Goal: Task Accomplishment & Management: Complete application form

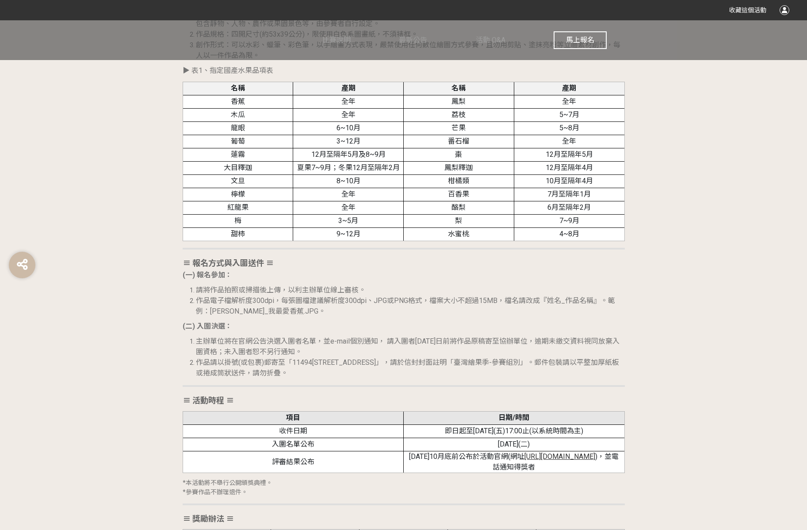
scroll to position [1027, 0]
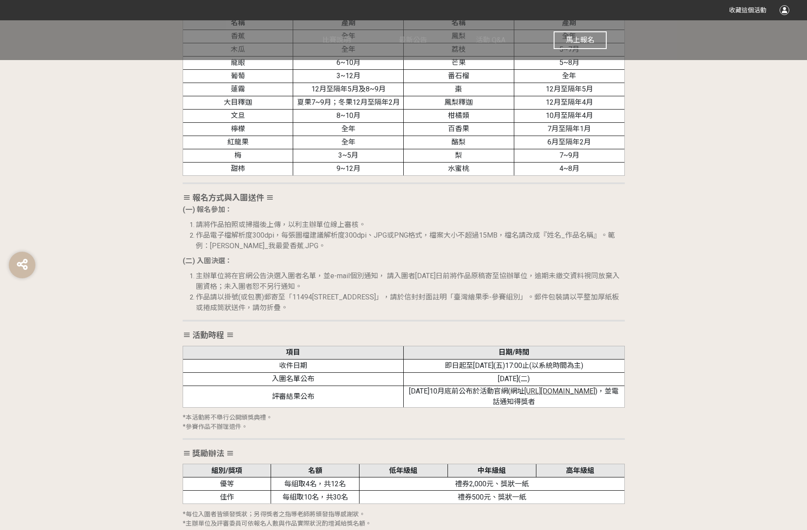
drag, startPoint x: 236, startPoint y: 228, endPoint x: 469, endPoint y: 309, distance: 246.6
click at [469, 309] on div "≡ 比賽目的 ≡ 為落實食農教育理念，農業部農糧署推廣從土地開始，逐步引導國人深入文化底蘊和生活型態，回溯飲食、農業及環境之間的連結，提升國人對於在地農業的認…" at bounding box center [404, 237] width 442 height 1135
click at [305, 252] on div "≡ 比賽目的 ≡ 為落實食農教育理念，農業部農糧署推廣從土地開始，逐步引導國人深入文化底蘊和生活型態，回溯飲食、農業及環境之間的連結，提升國人對於在地農業的認…" at bounding box center [404, 237] width 442 height 1135
click at [202, 230] on li "請將作品拍照或掃描後上傳，以利主辦單位線上審核。" at bounding box center [410, 225] width 429 height 11
click at [234, 249] on span "作品電子檔解析度300dpi，每張圖檔建議解析度300dpi、JPG或PNG格式，檔案大小不超過15MB，檔名請改成『姓名_作品名稱』。範例：[PERSON_…" at bounding box center [405, 240] width 419 height 19
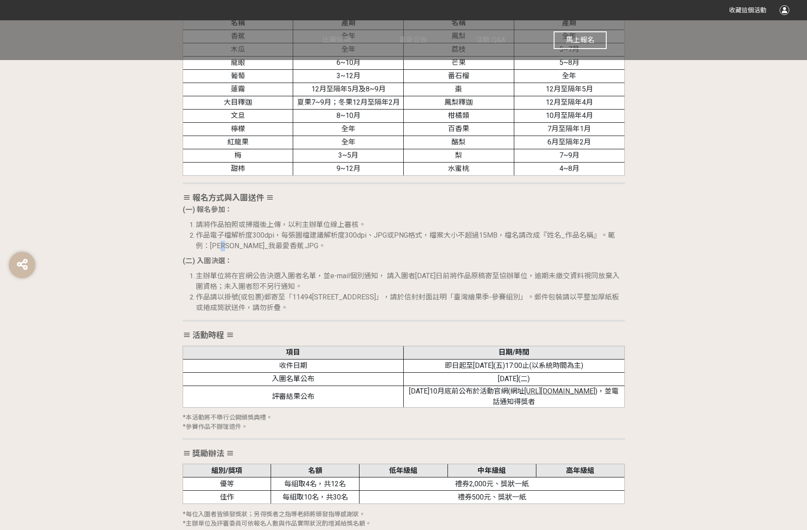
copy span "_"
click at [401, 312] on li "作品請以掛號(或包裹)郵寄至「11494[STREET_ADDRESS]」，請於信封封面註明「臺灣繪果季-參賽組別」。郵件包裝請以平整加厚紙板或捲成筒狀送件，…" at bounding box center [410, 302] width 429 height 21
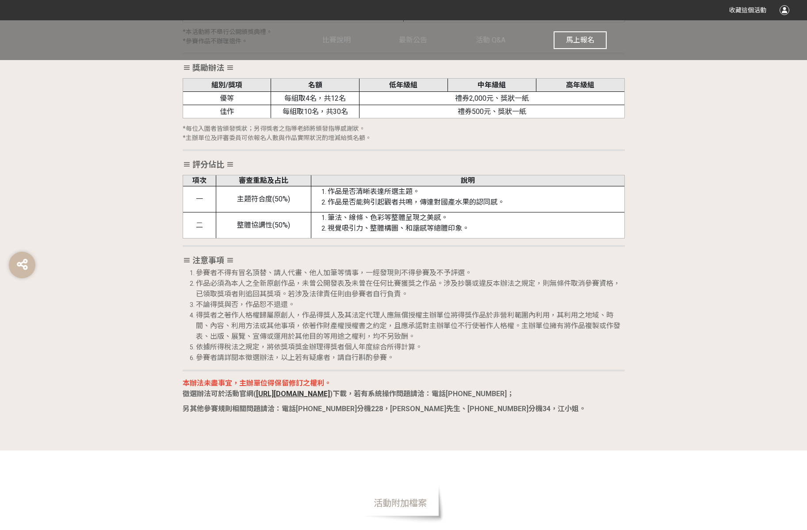
scroll to position [1454, 0]
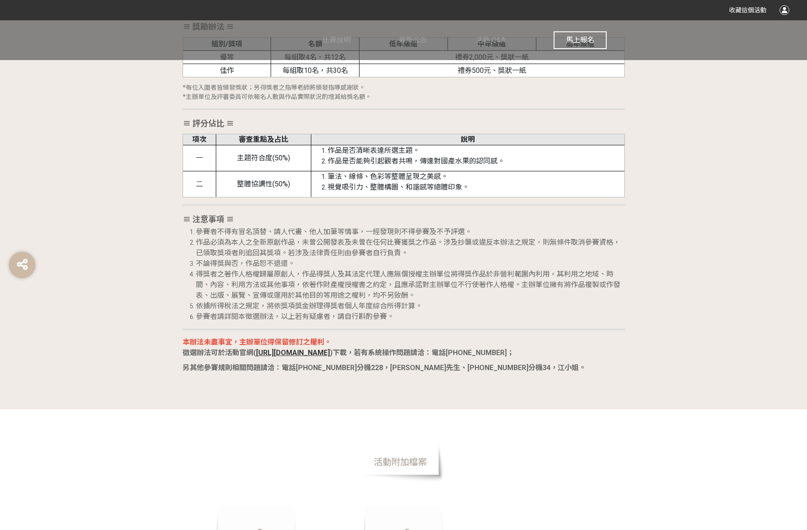
click at [433, 248] on li "作品必須為本人之全新原創作品，未曾公開發表及未曾在任何比賽獲獎之作品。涉及抄襲或違反本辦法之規定，則無條件取消參賽資格，已領取獎項者則追回其獎項。若涉及法律責…" at bounding box center [410, 247] width 429 height 21
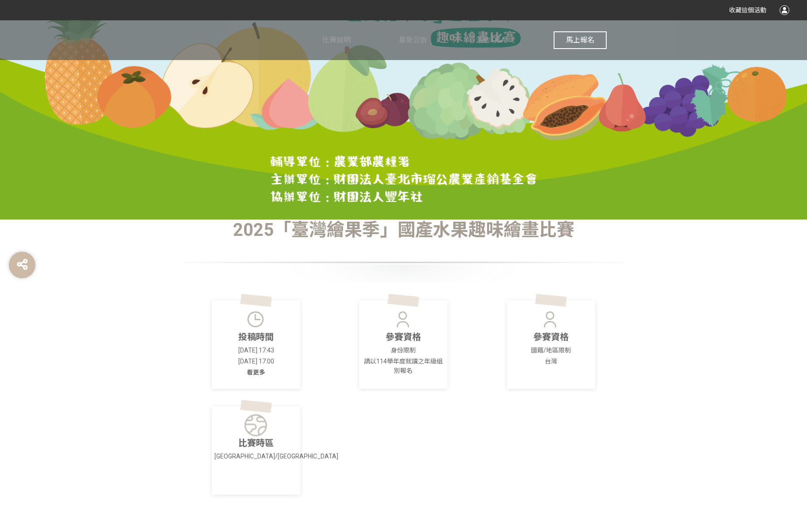
scroll to position [0, 0]
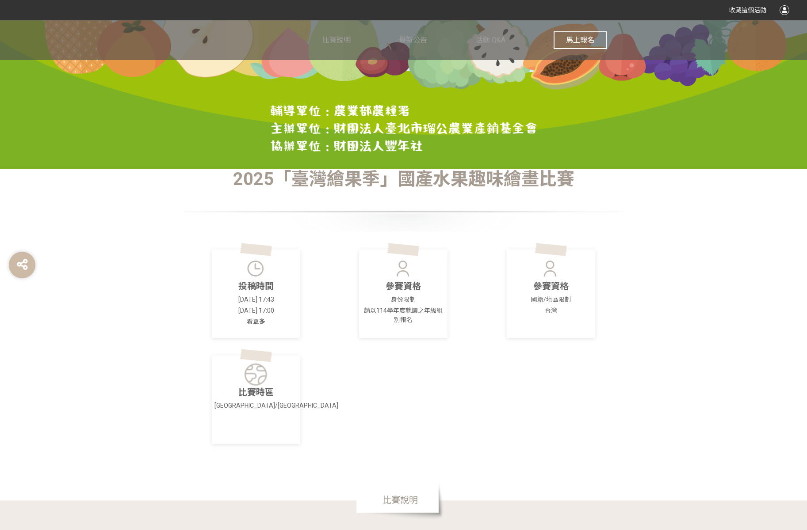
scroll to position [172, 0]
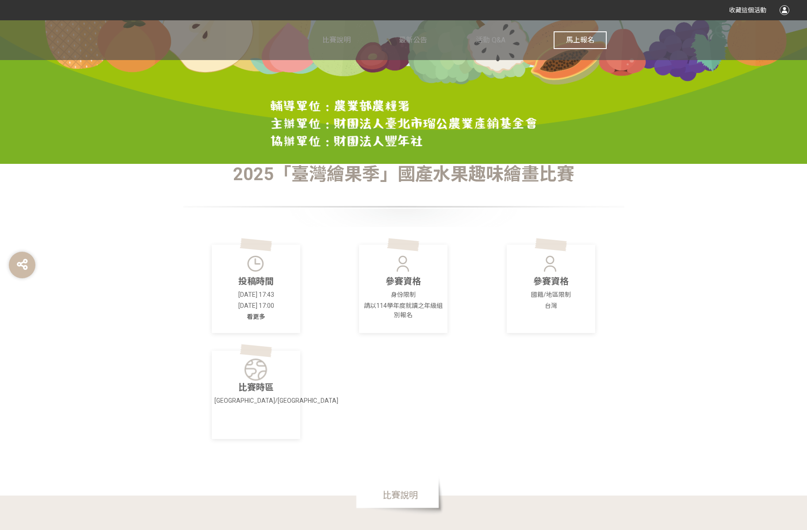
click at [256, 316] on span "看更多" at bounding box center [256, 316] width 19 height 7
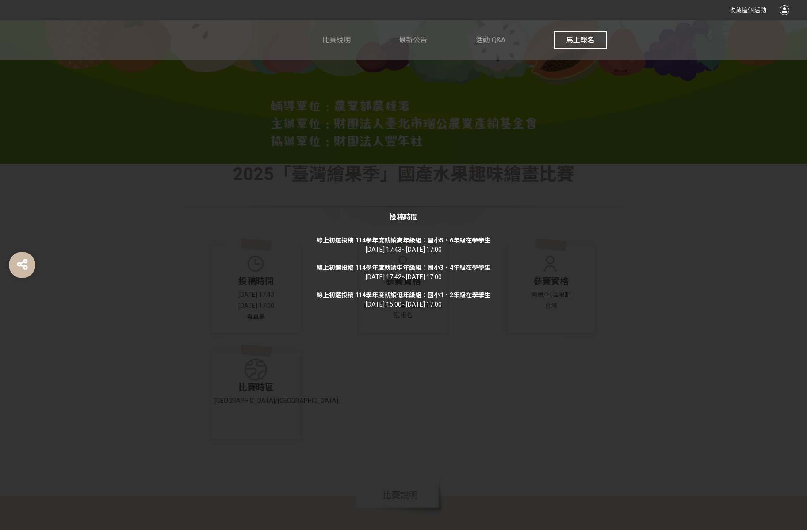
click at [352, 364] on div "投稿時間 線上初選投稿 114學年度就讀高年級組：國小5、6年級在學學生 [DATE] 17:43 ~ [DATE] 17:00 線上初選投稿 114學年度就…" at bounding box center [403, 265] width 807 height 530
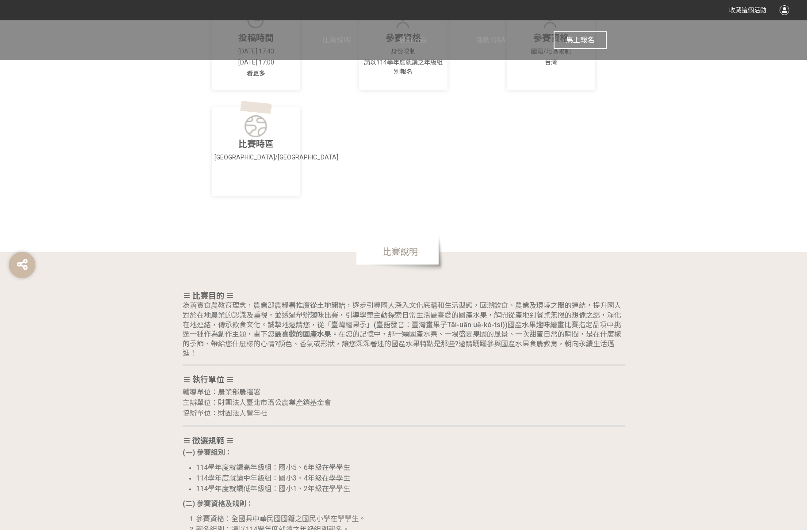
scroll to position [485, 0]
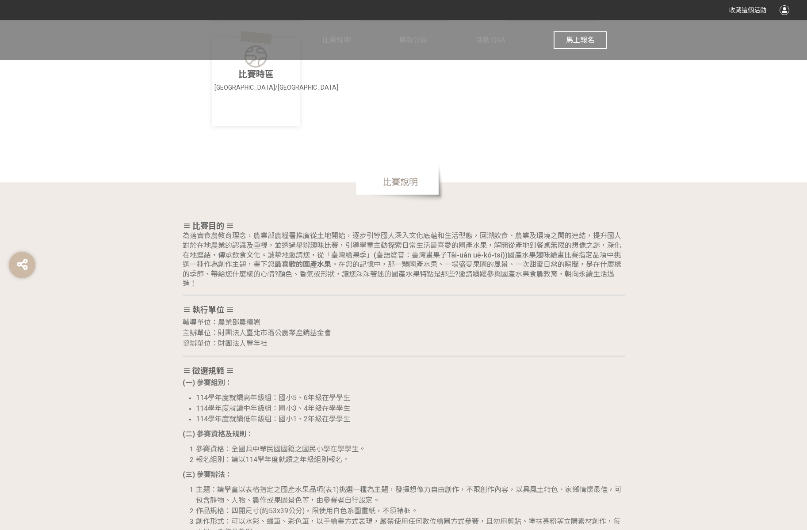
click at [581, 39] on span "馬上報名" at bounding box center [580, 40] width 28 height 8
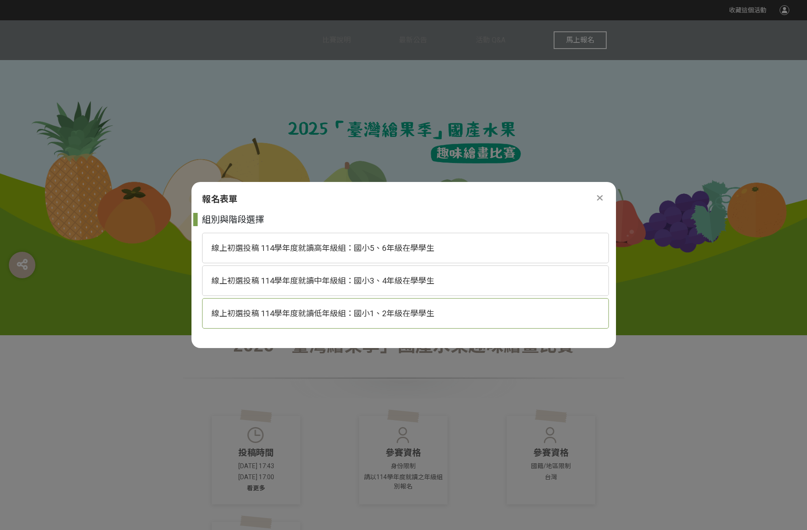
click at [369, 312] on span "線上初選投稿 114學年度就讀低年級組：國小1、2年級在學學生" at bounding box center [322, 313] width 223 height 9
select select "185293:185537"
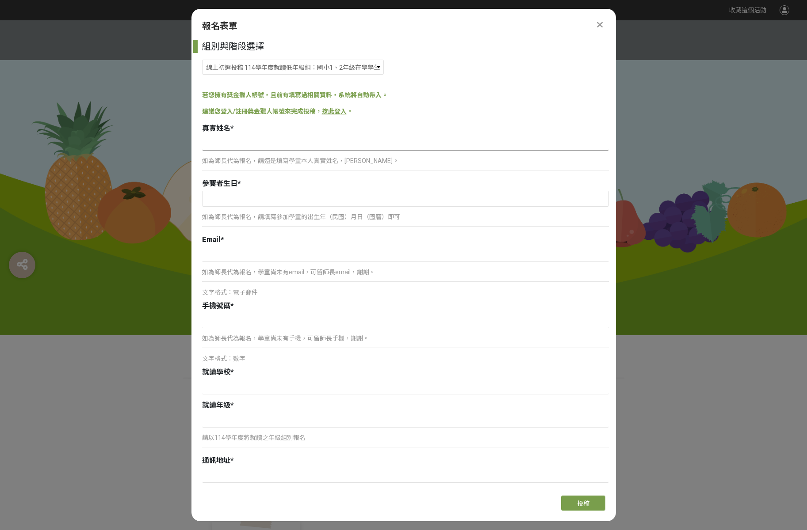
click at [274, 141] on input at bounding box center [405, 143] width 407 height 15
click at [373, 139] on input at bounding box center [405, 143] width 407 height 15
click at [393, 101] on div "組別與階段選擇 線上初選投稿 114學年度就讀高年級組：國小5、6年級在學學生 線上初選投稿 114學年度就讀中年級組：國小3、4年級在學學生 線上初選投稿 …" at bounding box center [403, 264] width 424 height 449
click at [271, 151] on div "如為師長代為報名，請還是填寫學童本人真實姓名，[PERSON_NAME]。" at bounding box center [405, 155] width 407 height 39
click at [272, 149] on input at bounding box center [405, 143] width 407 height 15
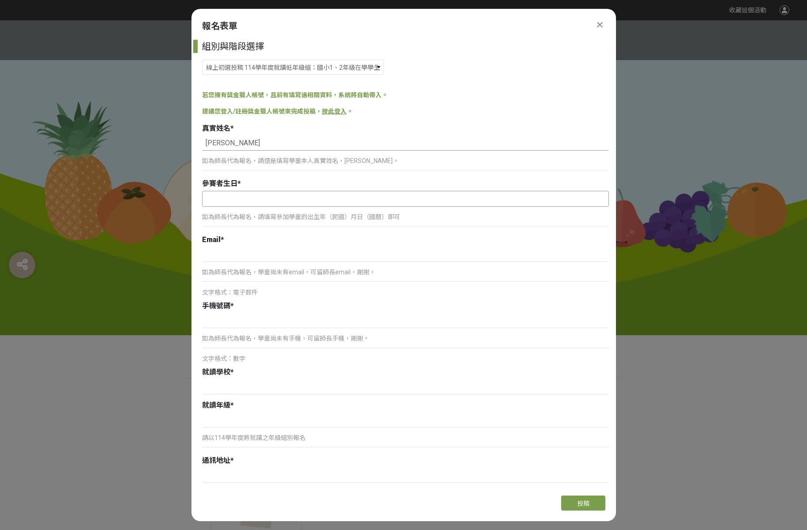
type input "[PERSON_NAME]"
click at [243, 195] on input "text" at bounding box center [405, 198] width 406 height 15
click at [325, 219] on span at bounding box center [330, 214] width 15 height 15
select select "9"
click at [299, 214] on input "2025" at bounding box center [296, 215] width 27 height 10
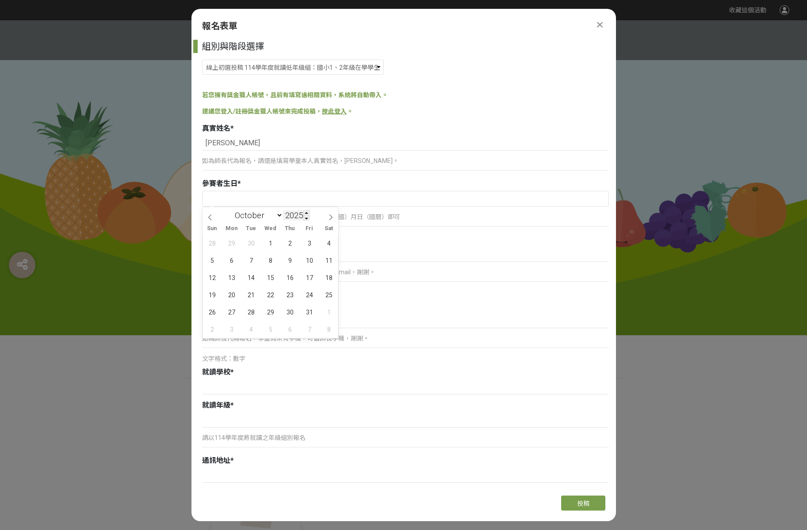
click at [296, 212] on input "2025" at bounding box center [296, 215] width 27 height 10
click at [303, 218] on input "2025" at bounding box center [296, 215] width 27 height 10
type input "2018"
click at [278, 218] on select "January February March April May June July August September October November De…" at bounding box center [257, 215] width 52 height 11
select select "2"
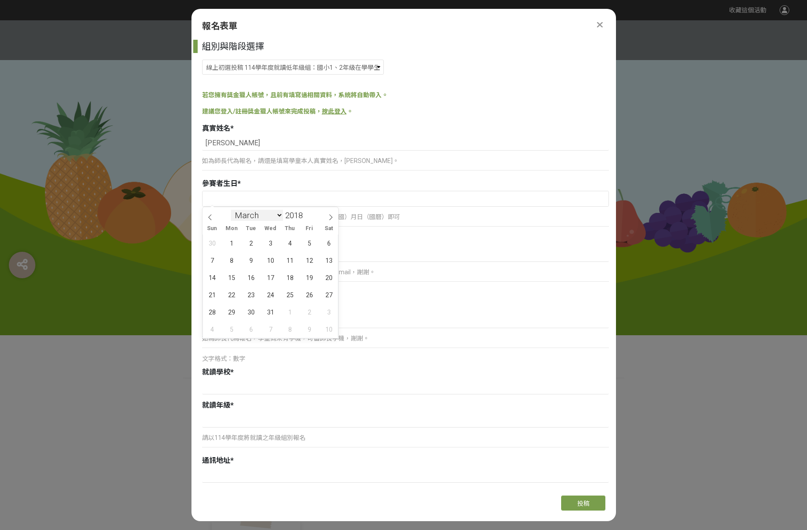
click at [231, 210] on select "January February March April May June July August September October November De…" at bounding box center [257, 215] width 52 height 11
click at [290, 312] on span "29" at bounding box center [290, 312] width 17 height 17
type input "[DATE]"
click at [325, 244] on div "Email *" at bounding box center [405, 240] width 407 height 11
click at [339, 260] on input at bounding box center [405, 254] width 407 height 15
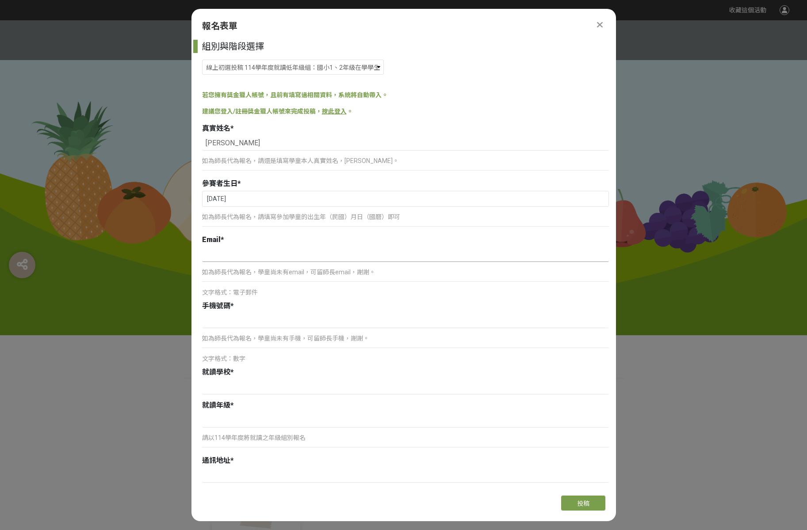
type input "duck.milk@gmail.com"
type input "247新北市蘆洲區"
click at [276, 322] on input at bounding box center [405, 320] width 407 height 15
type input "0911332921"
click at [281, 382] on input at bounding box center [405, 387] width 407 height 15
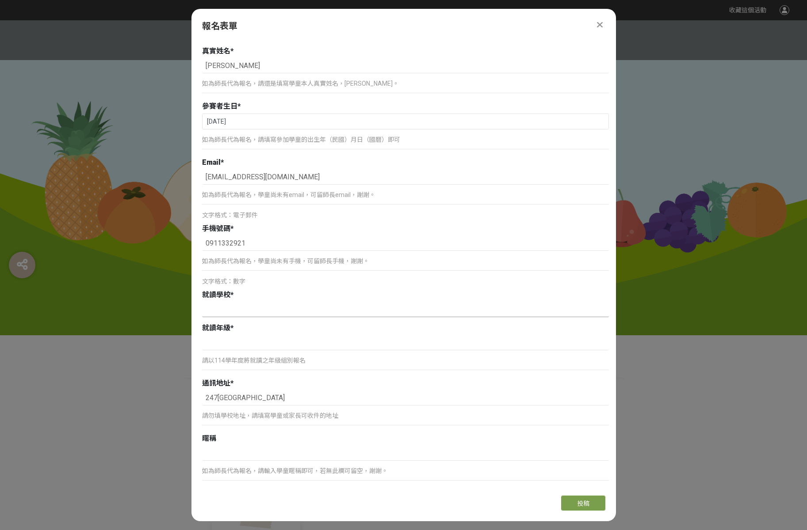
scroll to position [99, 0]
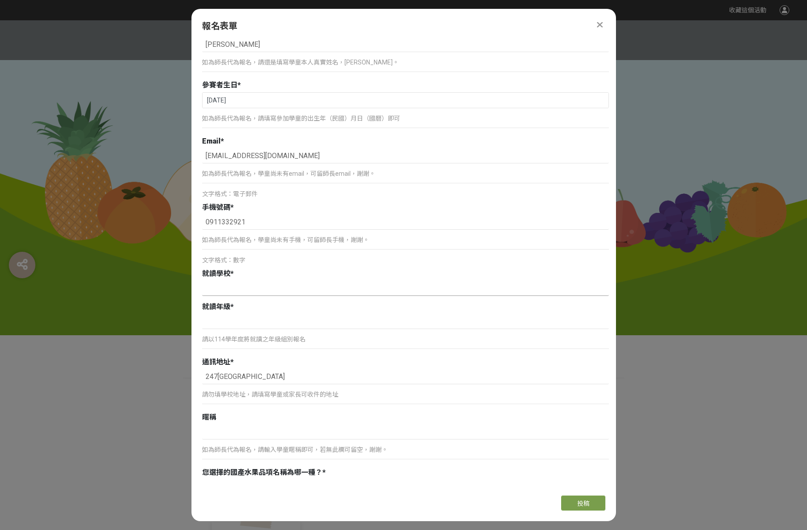
type input "x"
type input "鷺江國小"
click at [321, 324] on input at bounding box center [405, 321] width 407 height 15
type input "一年級"
click at [319, 375] on input "247新北市蘆洲區" at bounding box center [405, 377] width 407 height 15
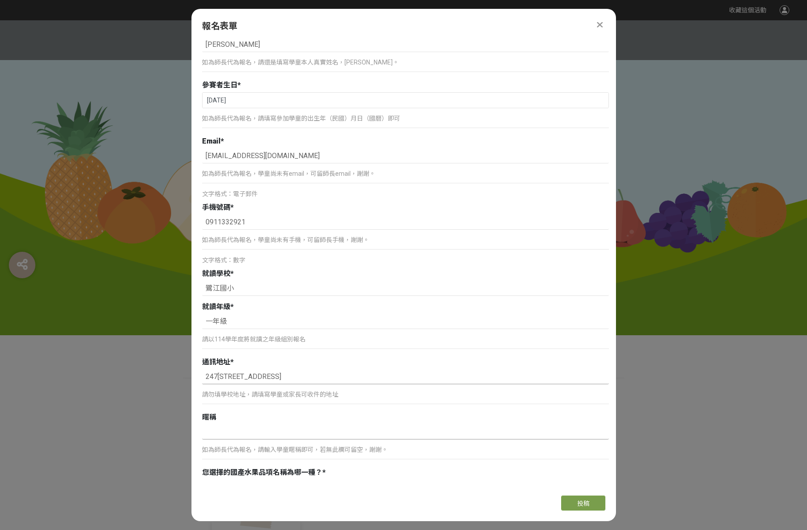
type input "247新北市蘆洲區中山一路241-1號10樓"
click at [339, 426] on input at bounding box center [405, 432] width 407 height 15
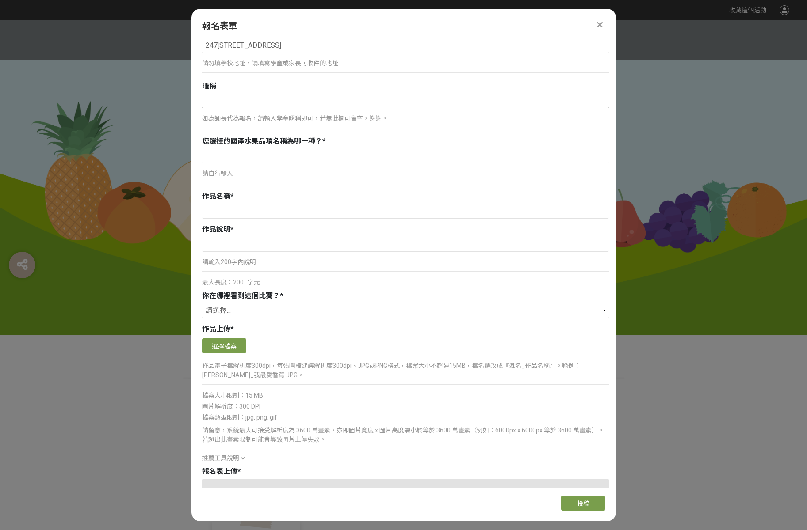
scroll to position [433, 0]
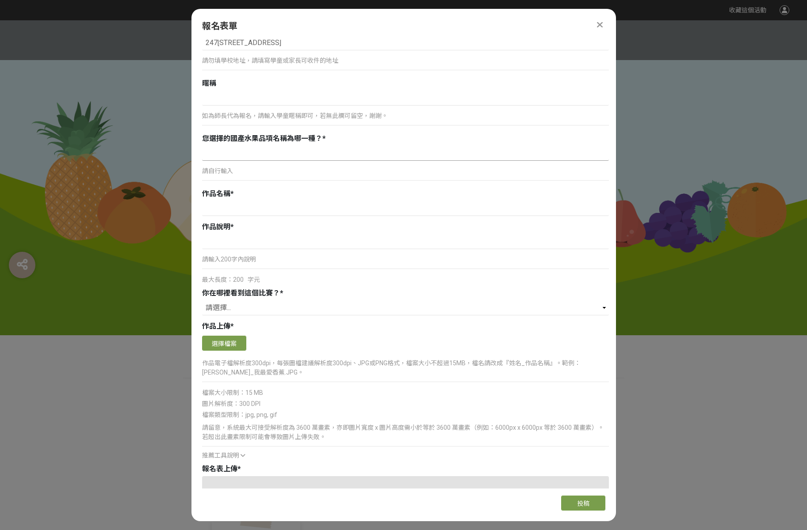
click at [255, 159] on input at bounding box center [405, 153] width 407 height 15
type input "香蕉"
click at [225, 212] on input at bounding box center [405, 208] width 407 height 15
type input "香蕉趣"
click at [242, 242] on input at bounding box center [405, 241] width 407 height 15
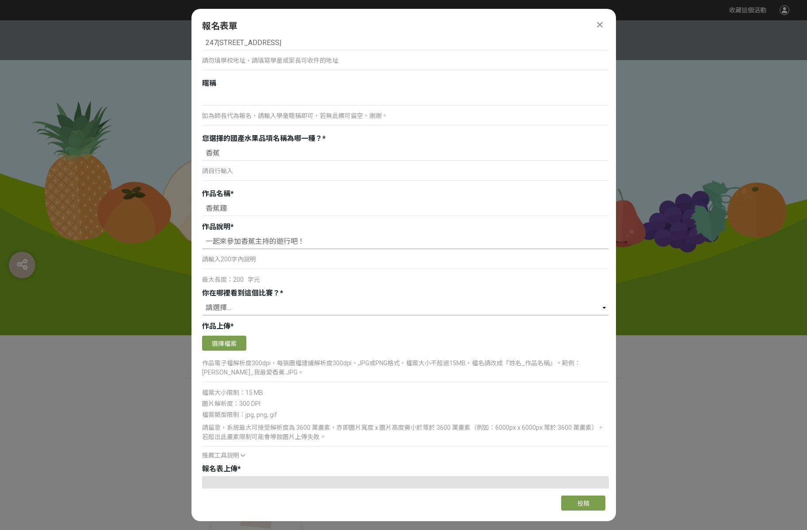
type input "一起來參加香蕉主持的遊行吧！"
click at [267, 301] on select "請選擇... 獎金獵人網站 Facebook / Instagram 校園講座 / 老師系上推薦 電子郵件 海報 其他" at bounding box center [405, 308] width 407 height 15
select select "獎金獵人網站"
click at [202, 301] on select "請選擇... 獎金獵人網站 Facebook / Instagram 校園講座 / 老師系上推薦 電子郵件 海報 其他" at bounding box center [405, 308] width 407 height 15
click at [234, 345] on button "選擇檔案" at bounding box center [224, 343] width 44 height 15
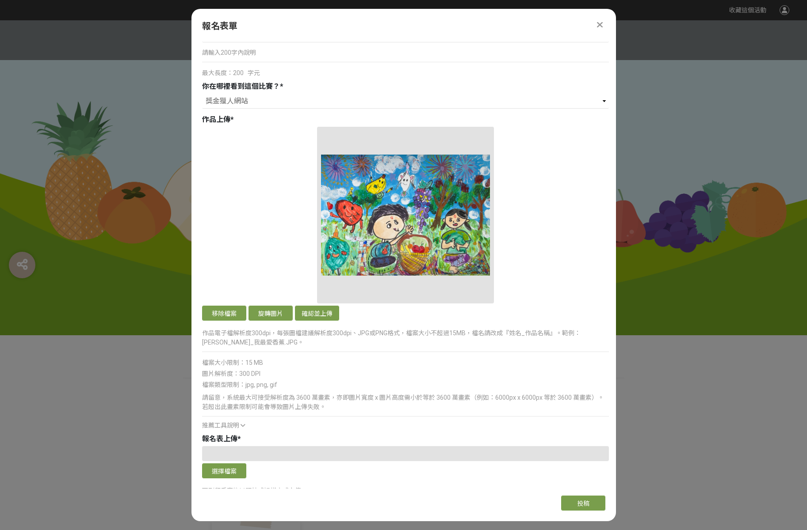
scroll to position [737, 0]
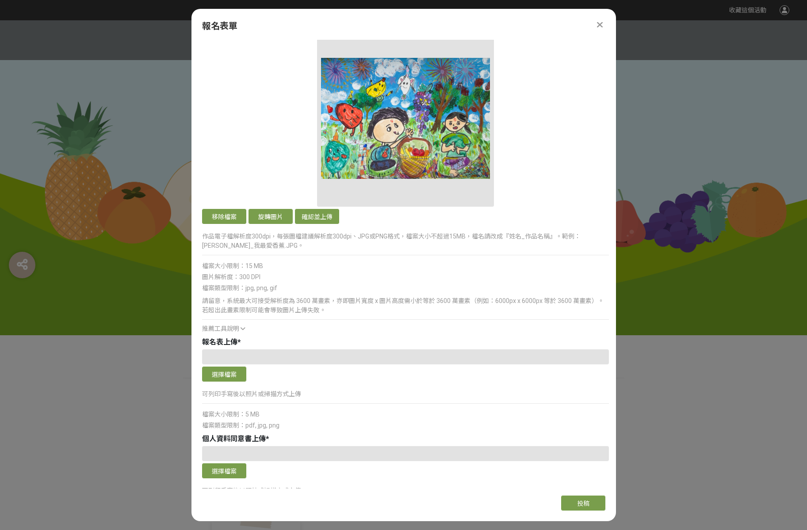
click at [319, 352] on div at bounding box center [405, 357] width 407 height 15
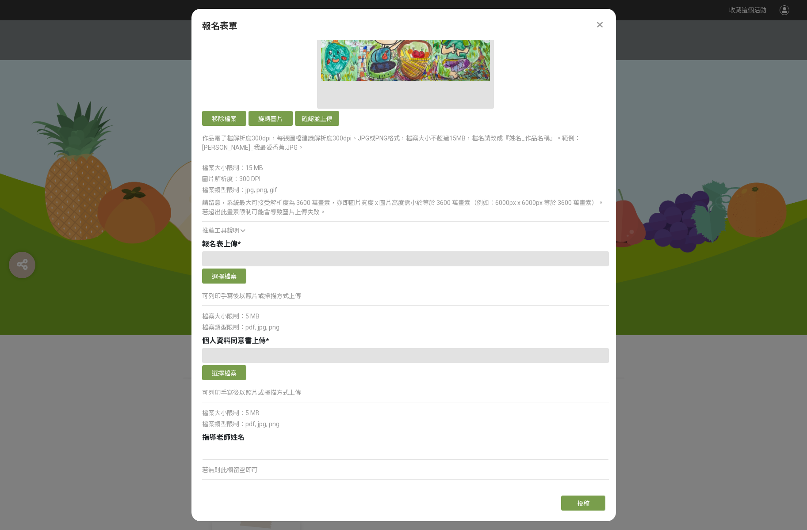
scroll to position [897, 0]
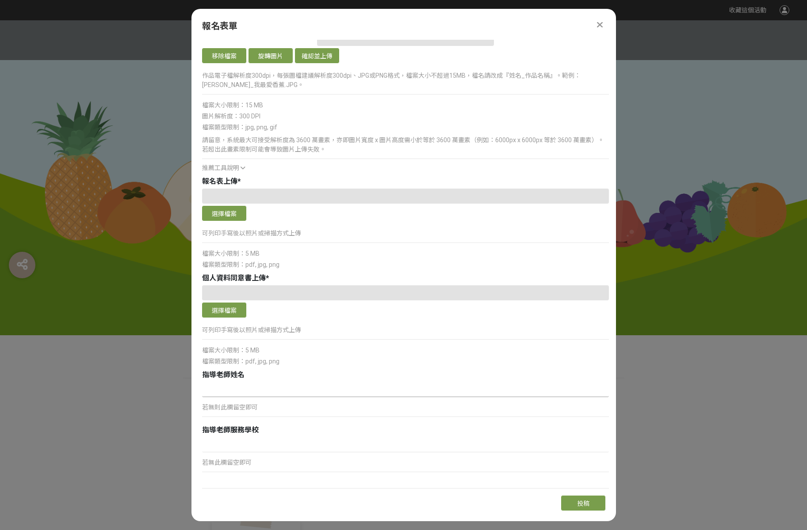
click at [274, 390] on input at bounding box center [405, 389] width 407 height 15
type input "蘇子涵"
click at [370, 445] on input at bounding box center [405, 445] width 407 height 15
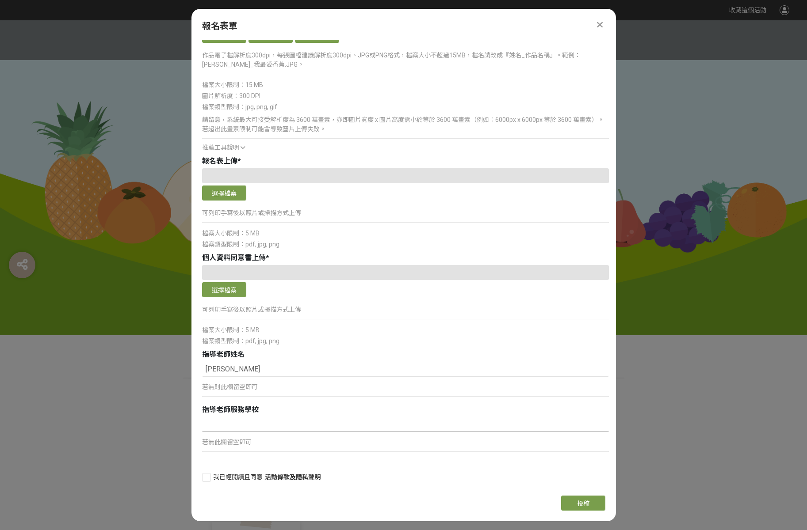
scroll to position [918, 0]
click at [209, 480] on div at bounding box center [206, 477] width 9 height 9
checkbox input "true"
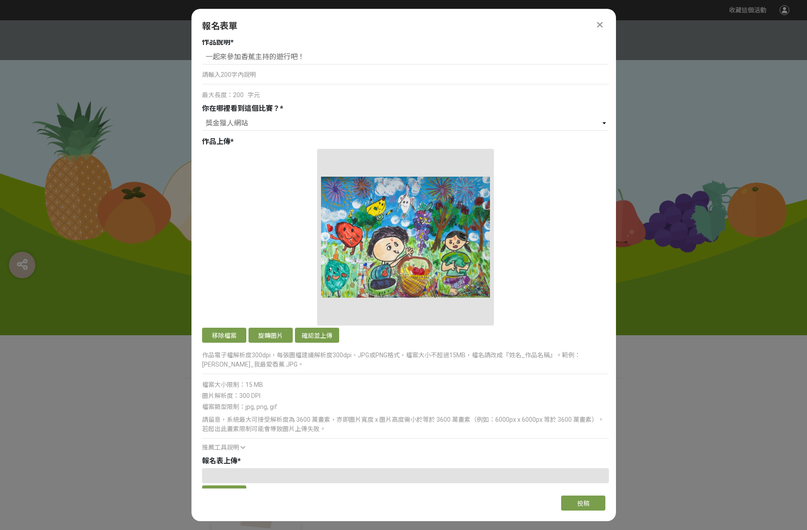
scroll to position [375, 0]
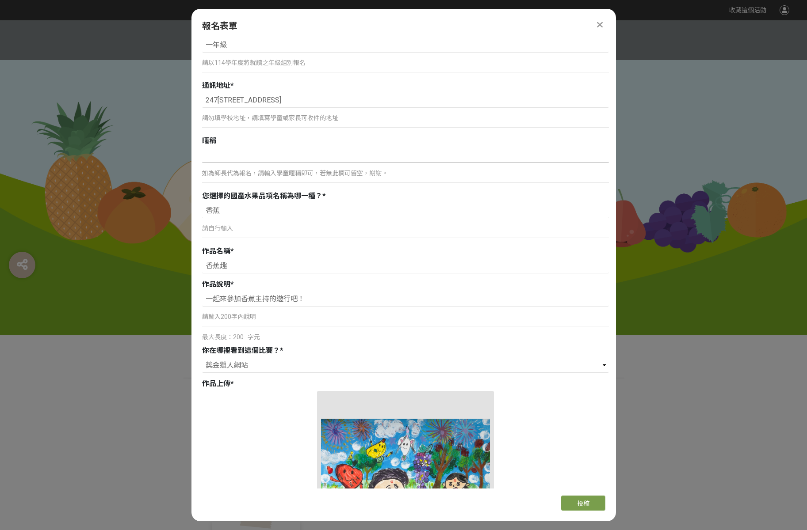
click at [314, 160] on input at bounding box center [405, 155] width 407 height 15
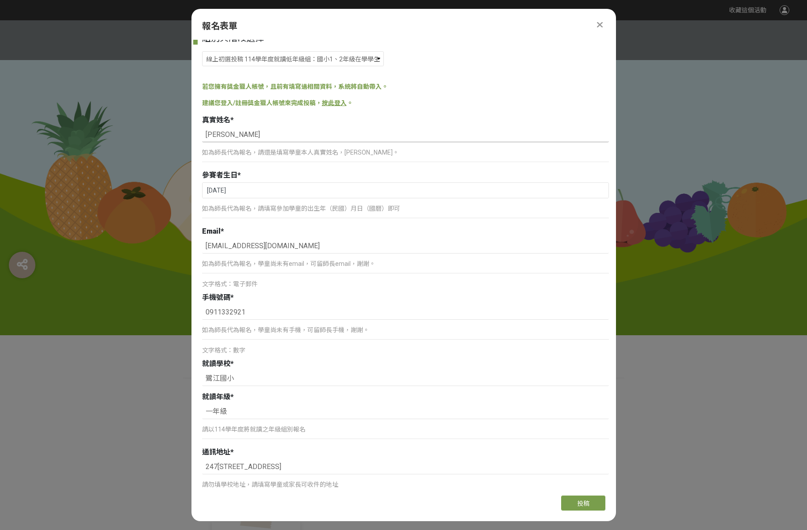
scroll to position [0, 0]
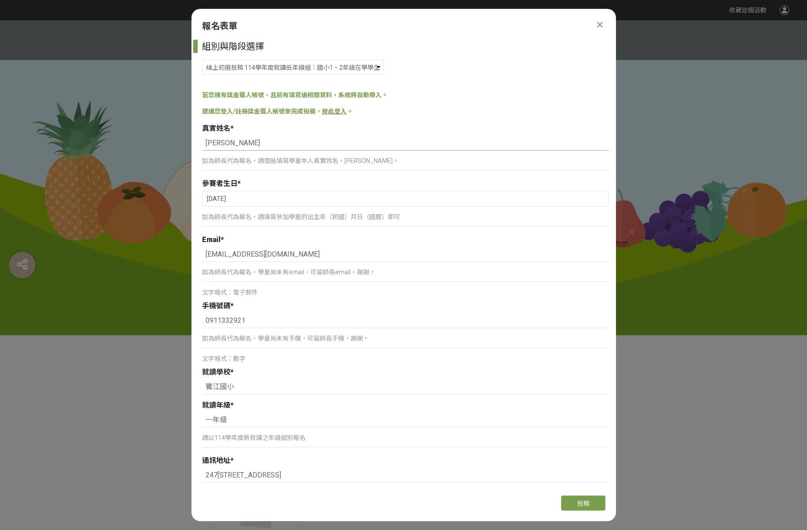
drag, startPoint x: 223, startPoint y: 141, endPoint x: 206, endPoint y: 142, distance: 17.7
click at [206, 142] on input "魏錡" at bounding box center [405, 143] width 407 height 15
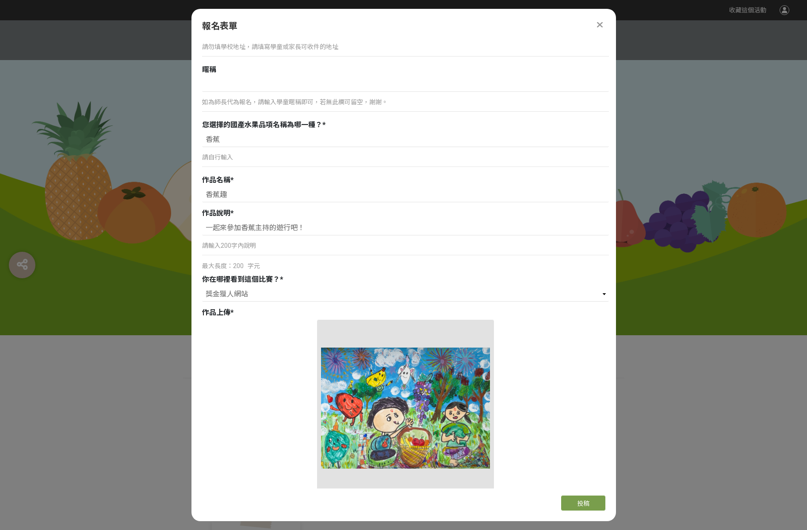
scroll to position [446, 0]
click at [239, 89] on input at bounding box center [405, 84] width 407 height 15
paste input "魏錡"
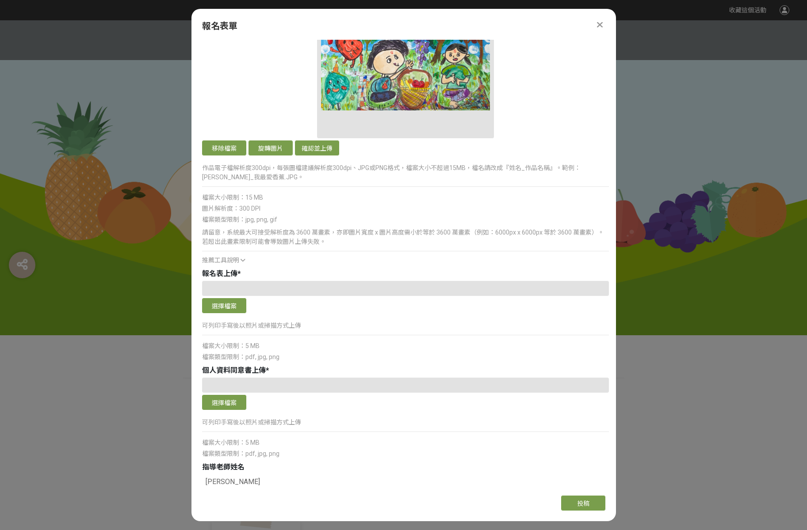
scroll to position [847, 0]
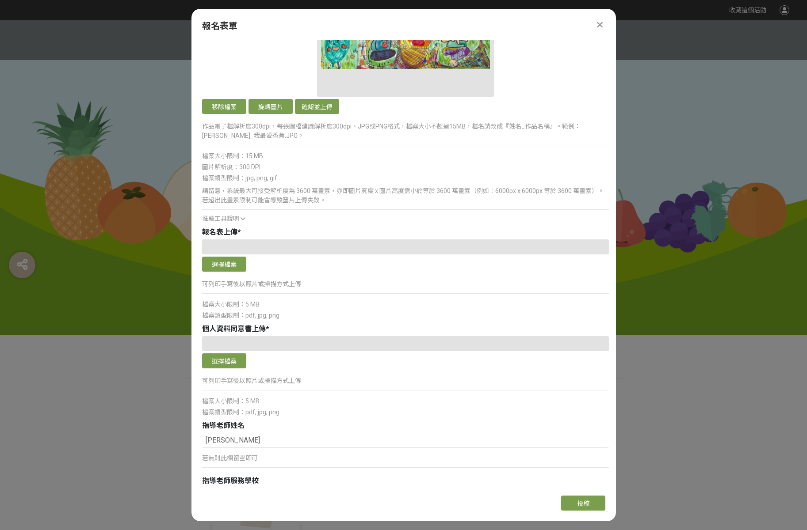
type input "魏錡"
click at [276, 247] on div at bounding box center [405, 247] width 407 height 15
drag, startPoint x: 206, startPoint y: 329, endPoint x: 254, endPoint y: 329, distance: 48.6
click at [254, 329] on span "個人資料同意書上傳" at bounding box center [234, 329] width 64 height 8
drag, startPoint x: 252, startPoint y: 329, endPoint x: 195, endPoint y: 330, distance: 56.6
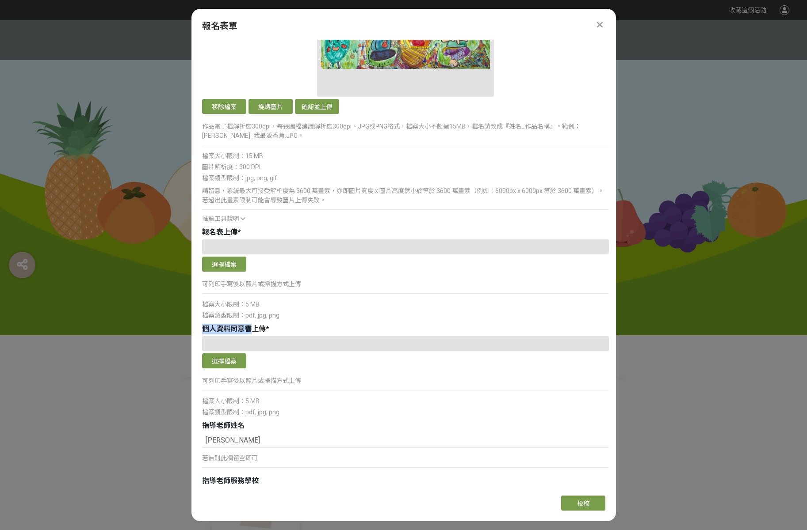
click at [195, 330] on div "組別與階段選擇 線上初選投稿 114學年度就讀高年級組：國小5、6年級在學學生 線上初選投稿 114學年度就讀中年級組：國小3、4年級在學學生 線上初選投稿 …" at bounding box center [403, 264] width 424 height 449
copy span "個人資料同意書"
click at [227, 249] on div at bounding box center [405, 247] width 407 height 15
click at [226, 265] on button "選擇檔案" at bounding box center [224, 264] width 44 height 15
click at [229, 368] on button "選擇檔案" at bounding box center [224, 361] width 44 height 15
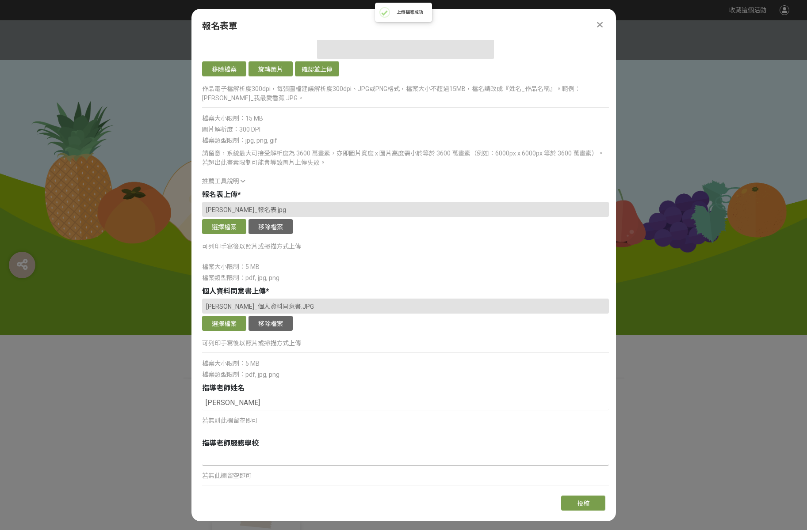
scroll to position [918, 0]
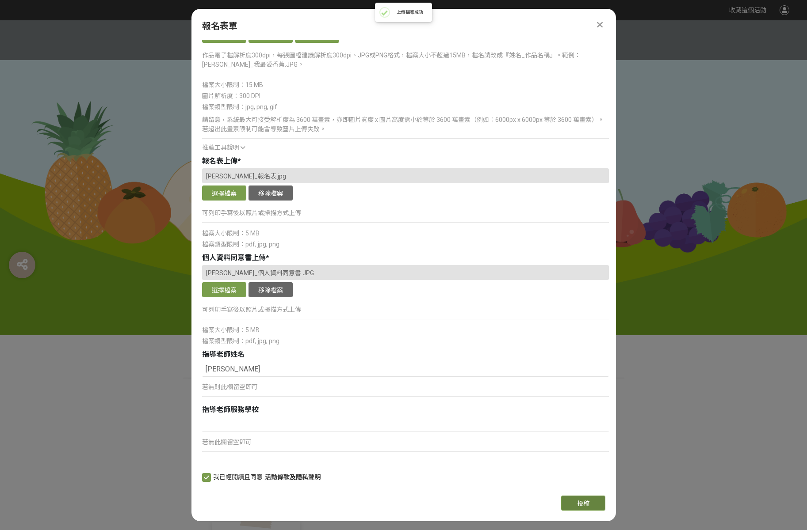
click at [586, 504] on span "投稿" at bounding box center [583, 503] width 12 height 7
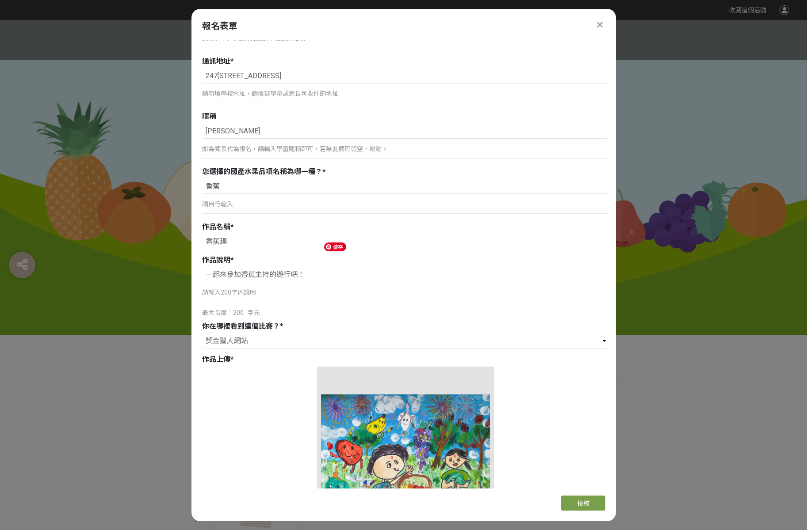
scroll to position [0, 0]
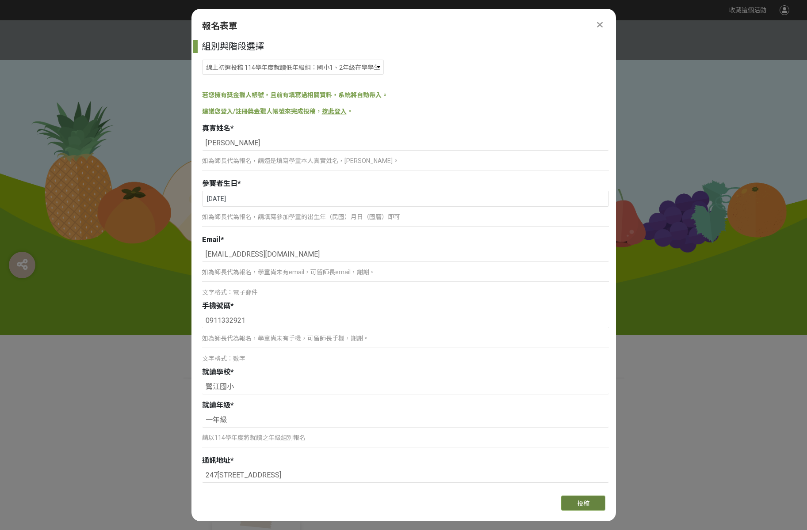
click at [575, 500] on button "投稿" at bounding box center [583, 503] width 44 height 15
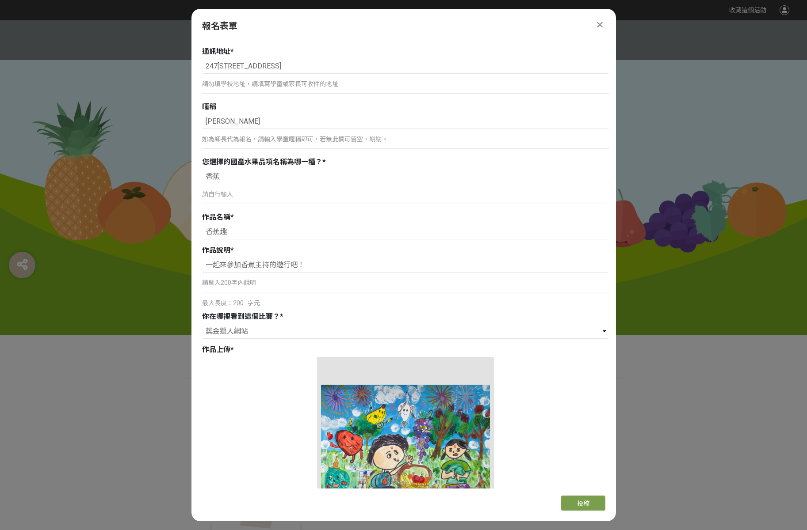
scroll to position [472, 0]
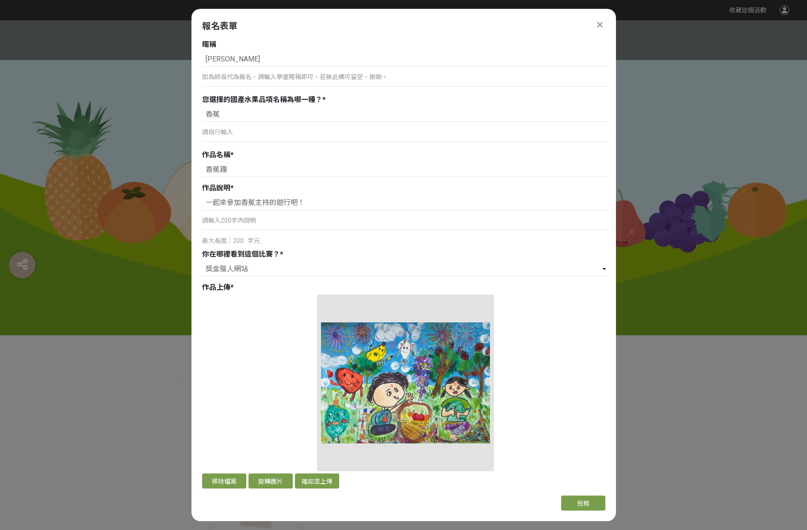
click at [279, 351] on div "移除檔案 旋轉圖片 確認並上傳" at bounding box center [405, 393] width 407 height 196
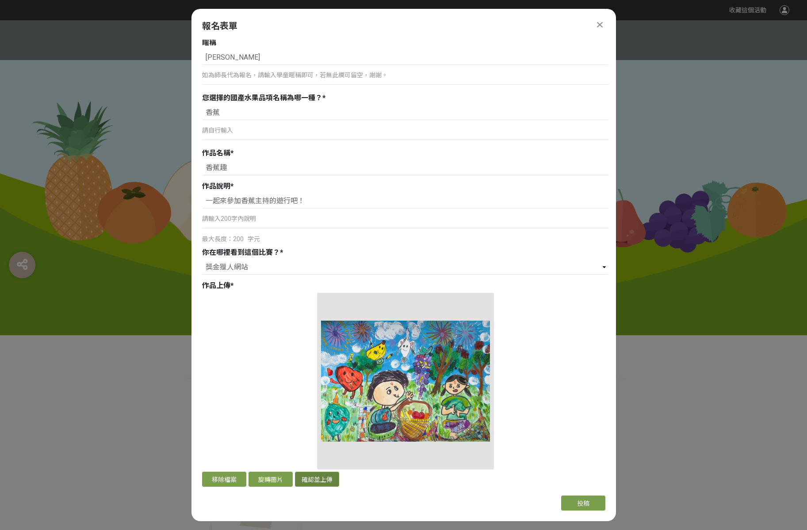
click at [323, 480] on button "確認並上傳" at bounding box center [317, 479] width 44 height 15
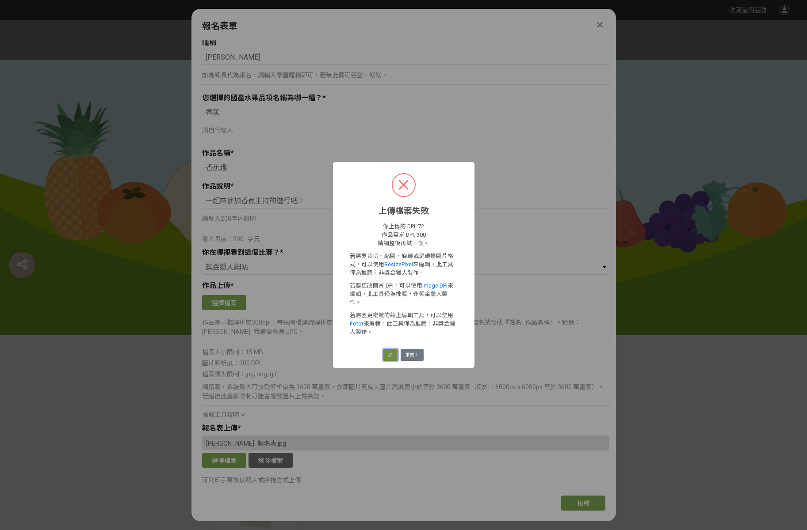
click at [392, 349] on button "好" at bounding box center [390, 355] width 14 height 12
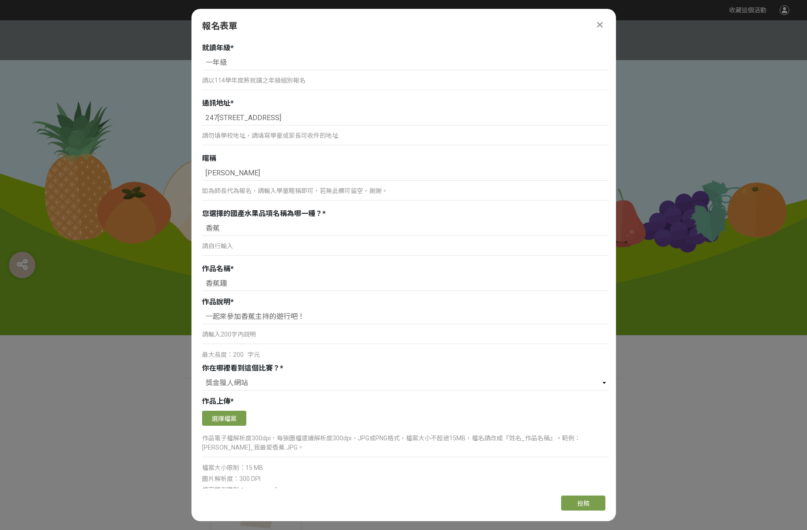
scroll to position [441, 0]
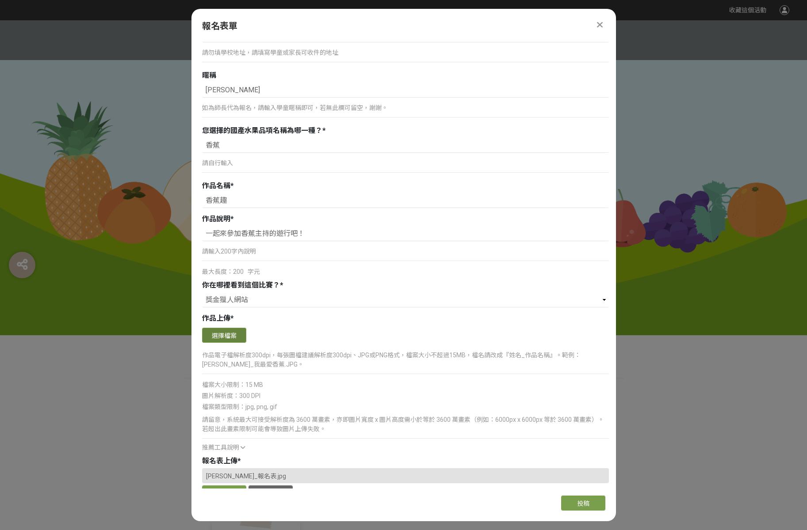
click at [230, 338] on button "選擇檔案" at bounding box center [224, 335] width 44 height 15
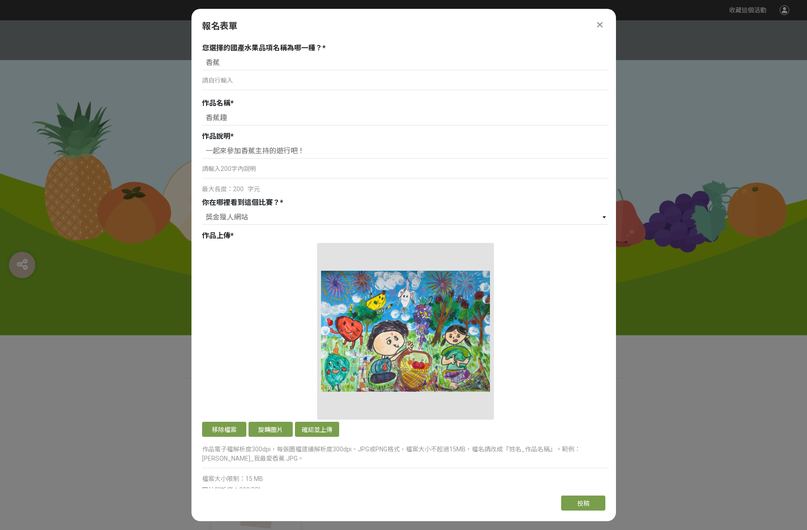
scroll to position [524, 0]
click at [320, 432] on button "確認並上傳" at bounding box center [317, 429] width 44 height 15
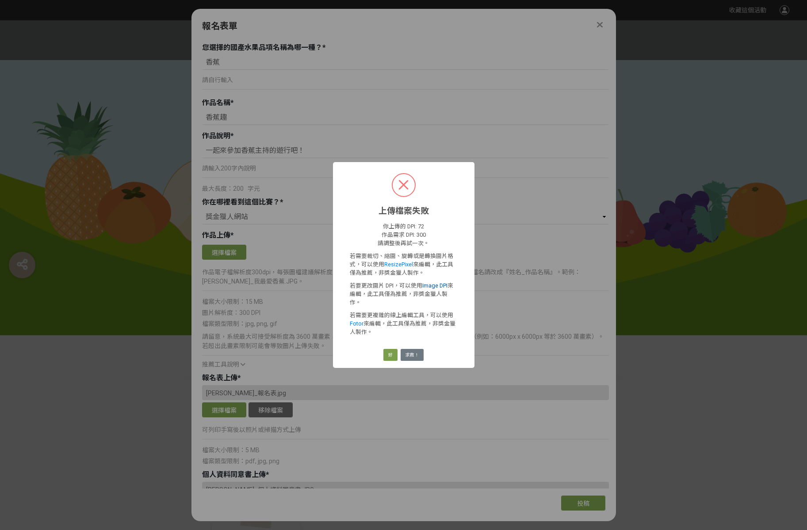
click at [430, 289] on link "Image DPI" at bounding box center [434, 285] width 25 height 7
click at [385, 349] on button "好" at bounding box center [390, 355] width 14 height 12
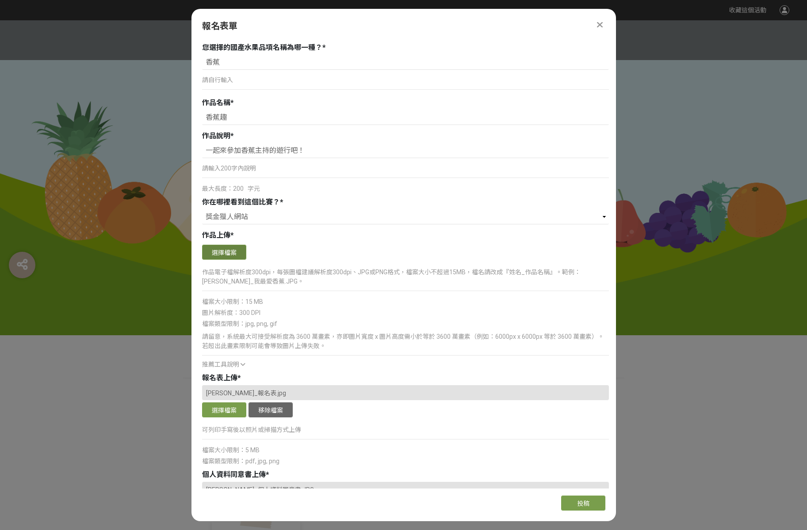
click at [216, 255] on button "選擇檔案" at bounding box center [224, 252] width 44 height 15
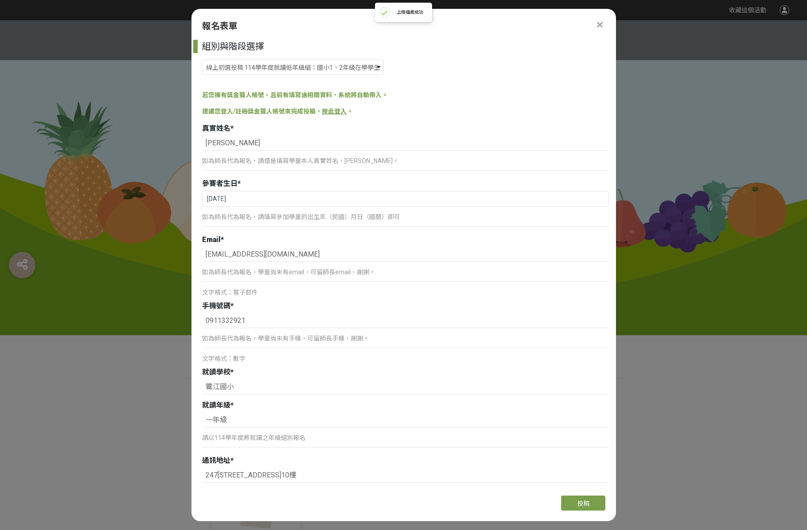
select select "185293:185537"
select select "獎金獵人網站"
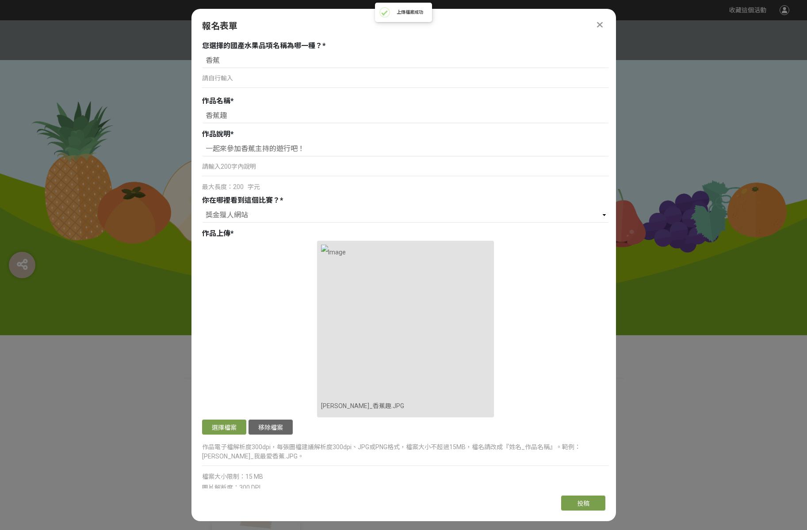
scroll to position [526, 0]
click at [577, 501] on span "投稿" at bounding box center [583, 503] width 12 height 7
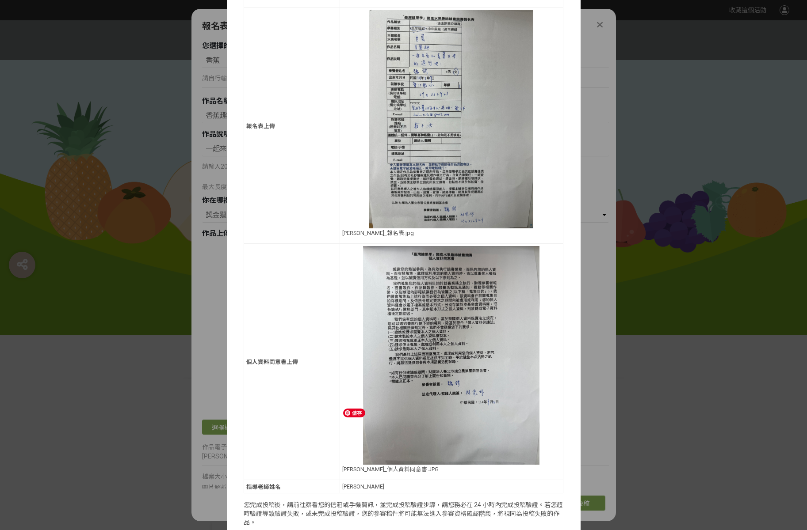
scroll to position [519, 0]
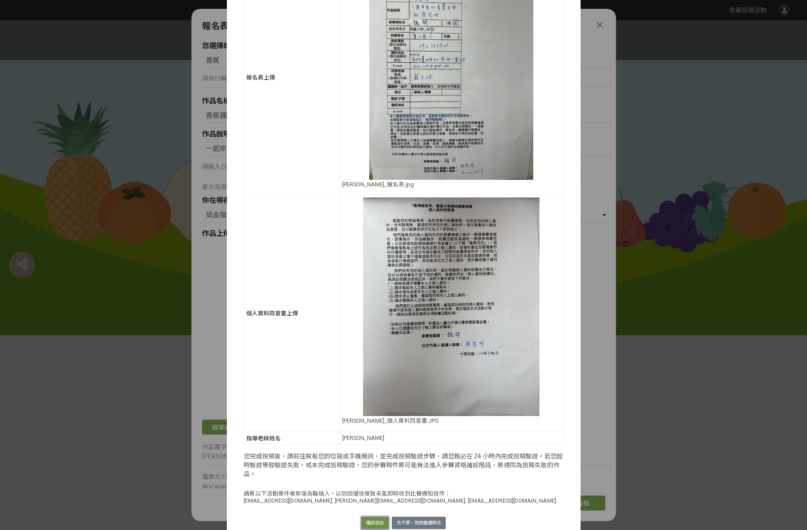
click at [374, 517] on button "確認送出" at bounding box center [374, 523] width 27 height 12
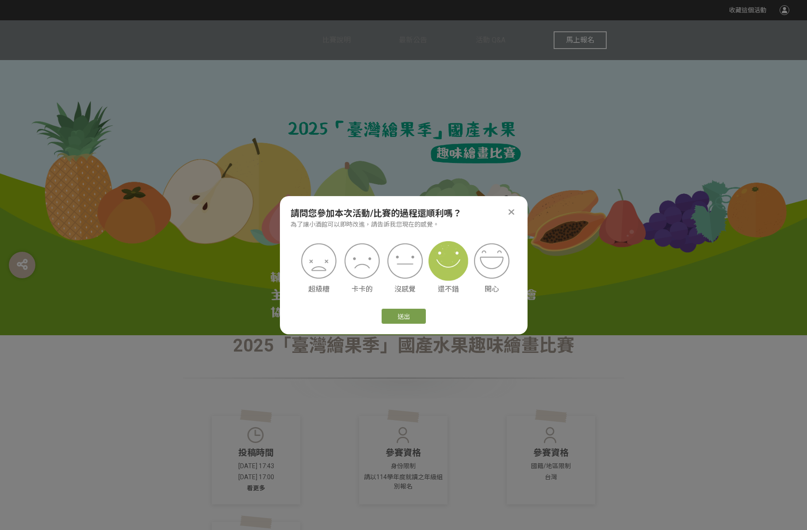
click at [445, 258] on img at bounding box center [448, 261] width 40 height 40
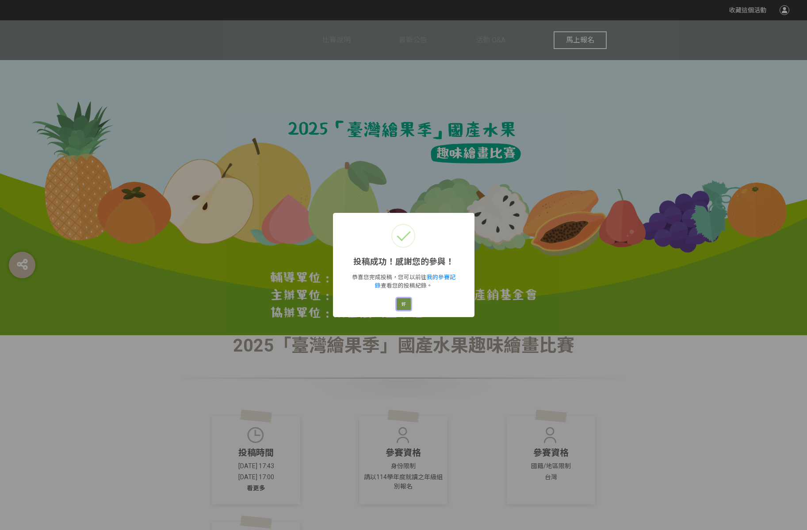
click at [407, 302] on button "好" at bounding box center [404, 304] width 14 height 12
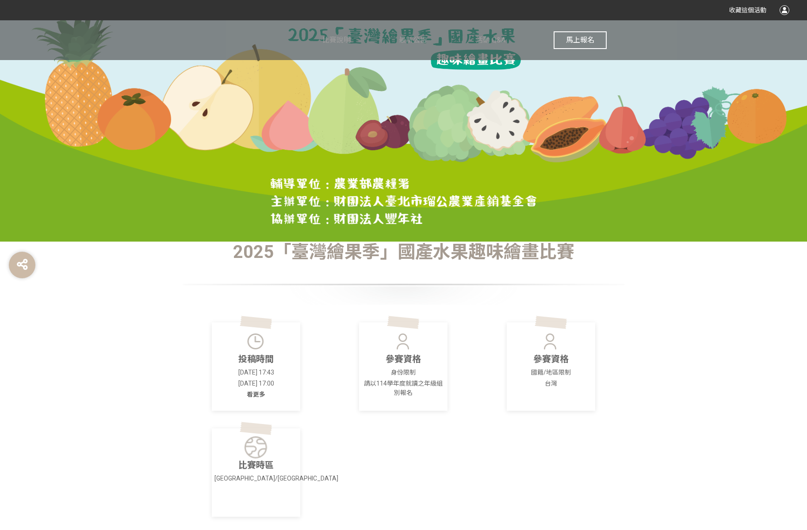
scroll to position [0, 0]
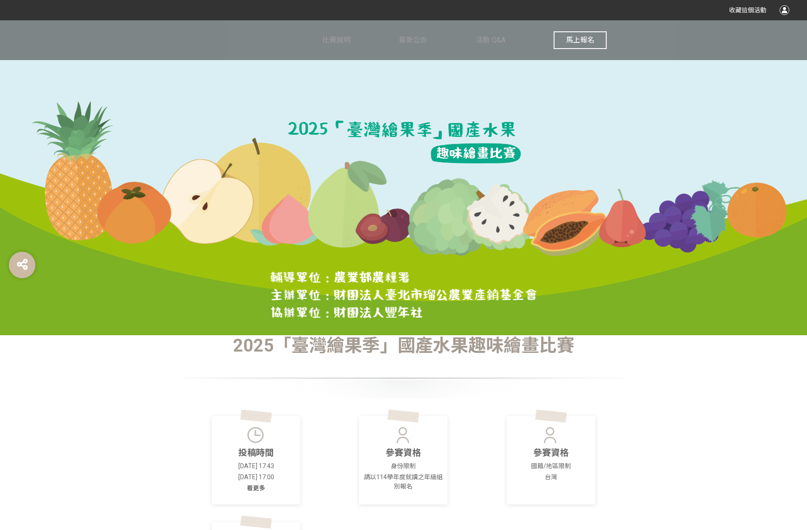
click at [586, 44] on button "馬上報名" at bounding box center [579, 40] width 53 height 18
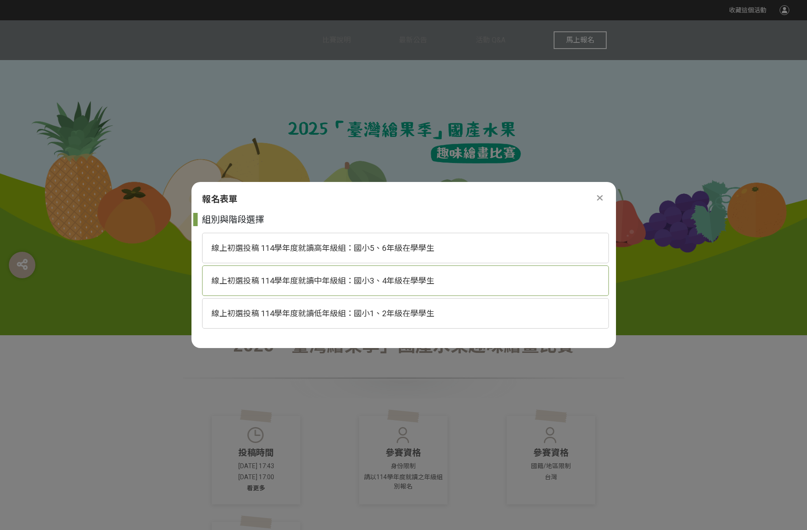
click at [450, 287] on div "線上初選投稿 114學年度就讀中年級組：國小3、4年級在學學生" at bounding box center [405, 281] width 407 height 31
select select "185293:185538"
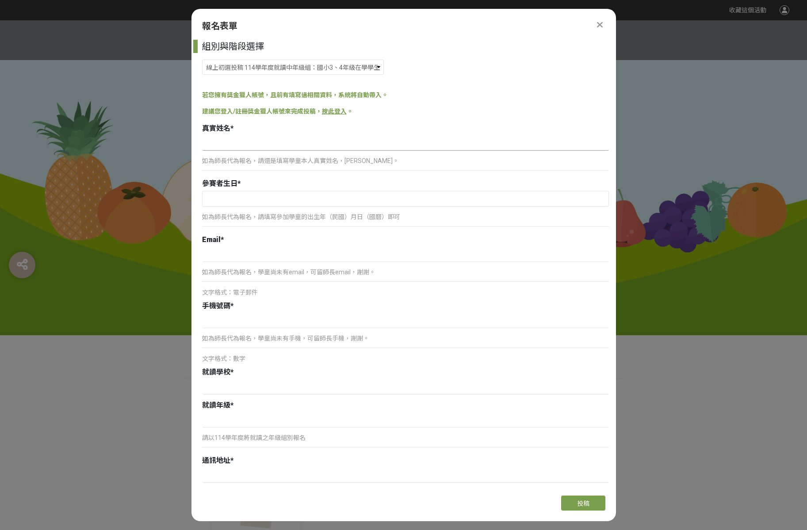
click at [274, 138] on input at bounding box center [405, 143] width 407 height 15
type input "蔡宇津"
click at [222, 199] on input "text" at bounding box center [405, 198] width 406 height 15
click at [294, 215] on input "2025" at bounding box center [296, 215] width 27 height 10
click at [307, 219] on span at bounding box center [306, 218] width 6 height 5
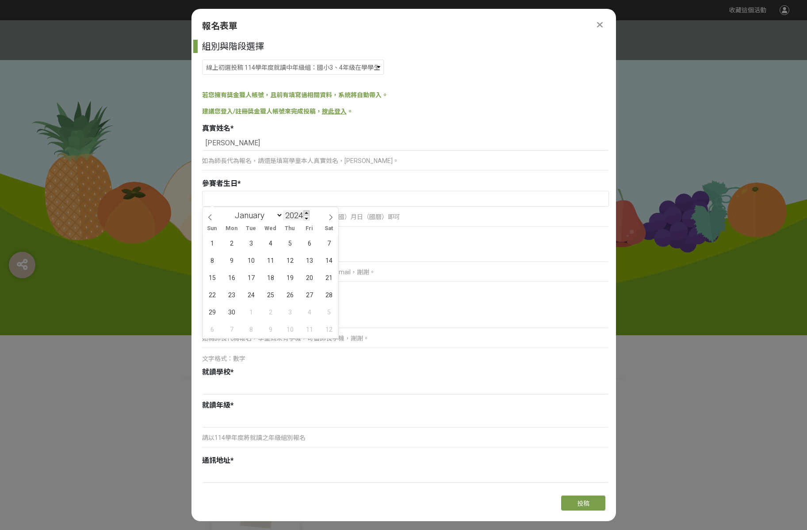
click at [307, 213] on span at bounding box center [306, 212] width 6 height 5
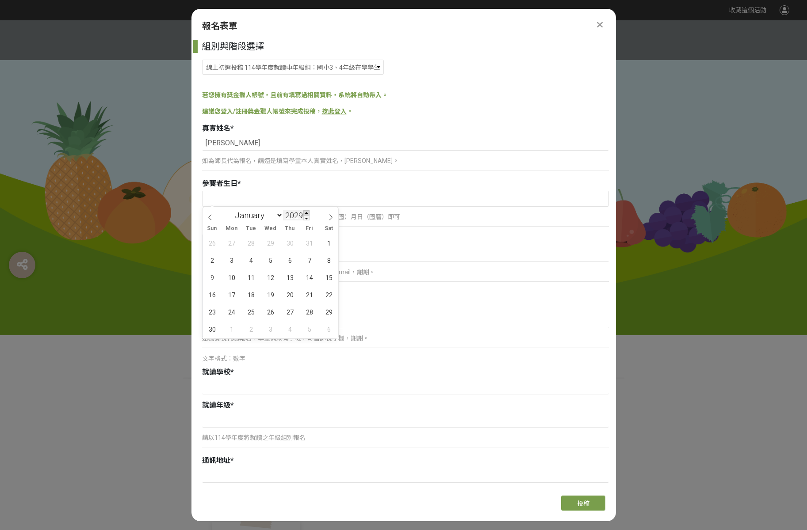
click at [307, 213] on span at bounding box center [306, 212] width 6 height 5
click at [298, 214] on input "2031" at bounding box center [296, 215] width 27 height 10
click at [305, 218] on span at bounding box center [306, 218] width 6 height 5
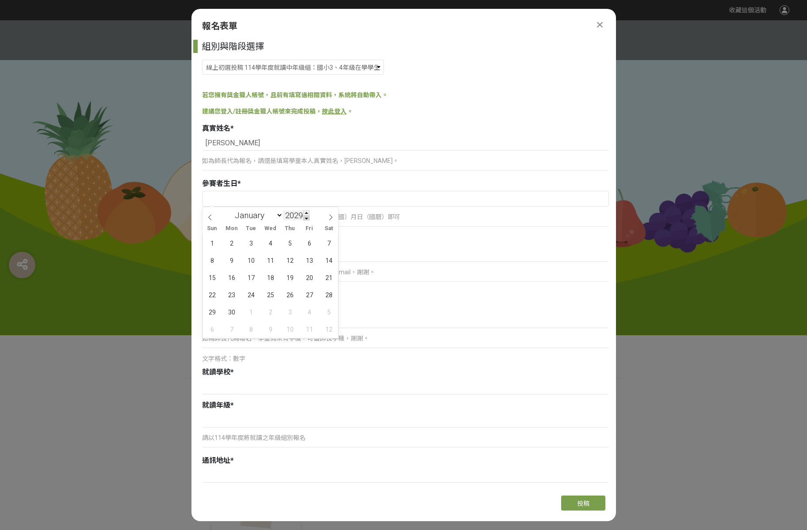
click at [305, 218] on span at bounding box center [306, 218] width 6 height 5
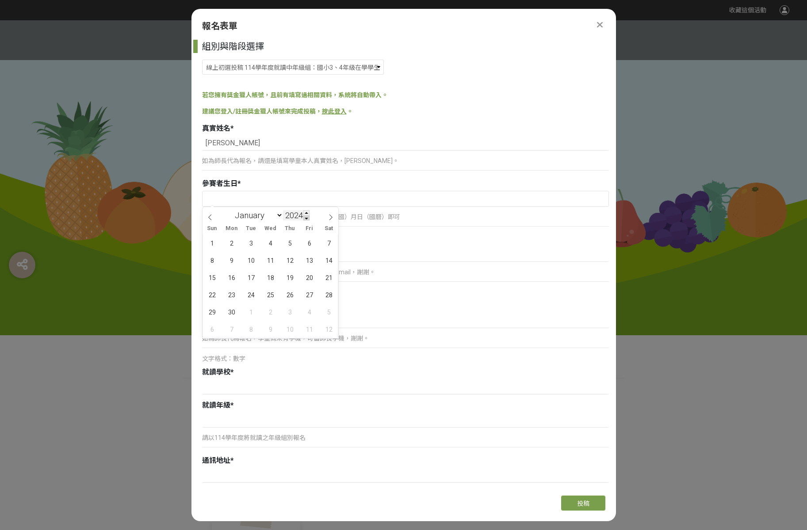
click at [305, 218] on span at bounding box center [306, 218] width 6 height 5
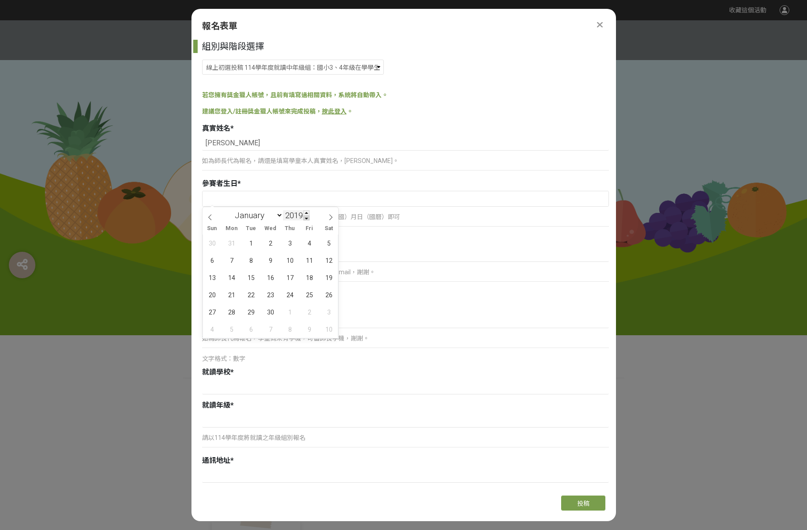
click at [305, 218] on span at bounding box center [306, 218] width 6 height 5
type input "2017"
click at [272, 220] on select "January February March April May June July August September October November De…" at bounding box center [257, 215] width 52 height 11
select select "3"
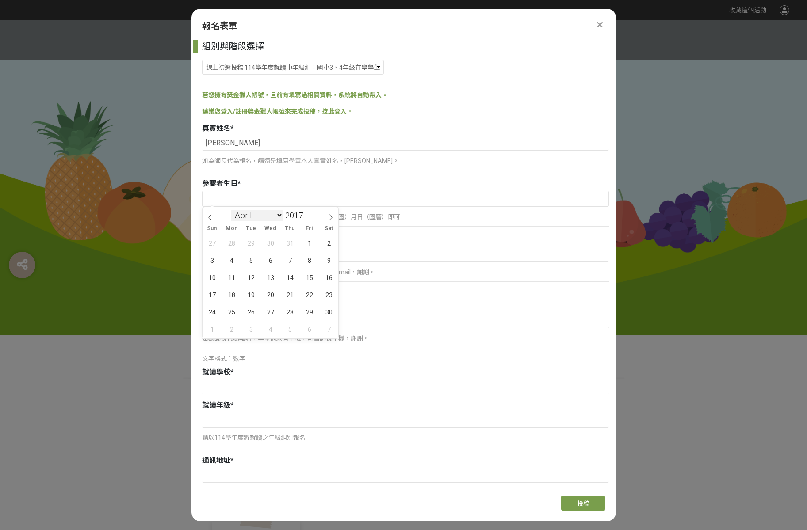
click at [231, 210] on select "January February March April May June July August September October November De…" at bounding box center [257, 215] width 52 height 11
click at [285, 298] on span "20" at bounding box center [290, 294] width 17 height 17
type input "2017-04-20"
click at [296, 252] on input at bounding box center [405, 254] width 407 height 15
type input "duck.milk@gmail.com"
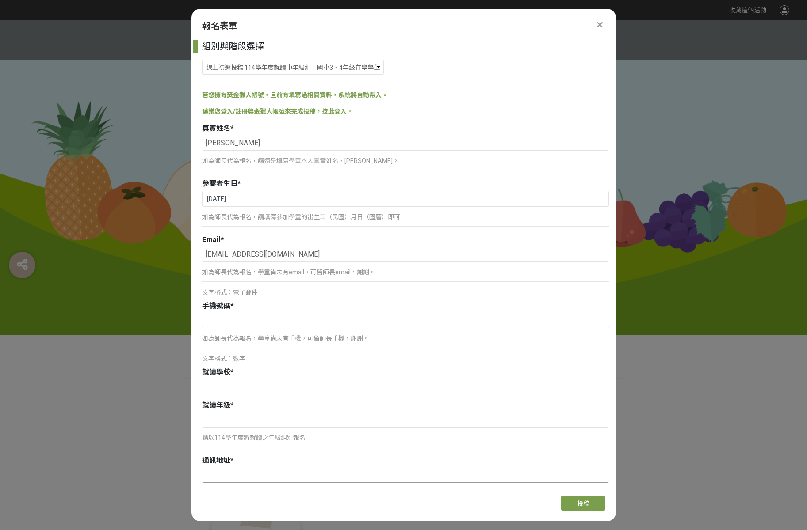
type input "247新北市蘆洲區"
click at [275, 324] on input at bounding box center [405, 320] width 407 height 15
type input "ㄅ"
type input "0910523046"
click at [265, 395] on div at bounding box center [405, 388] width 407 height 17
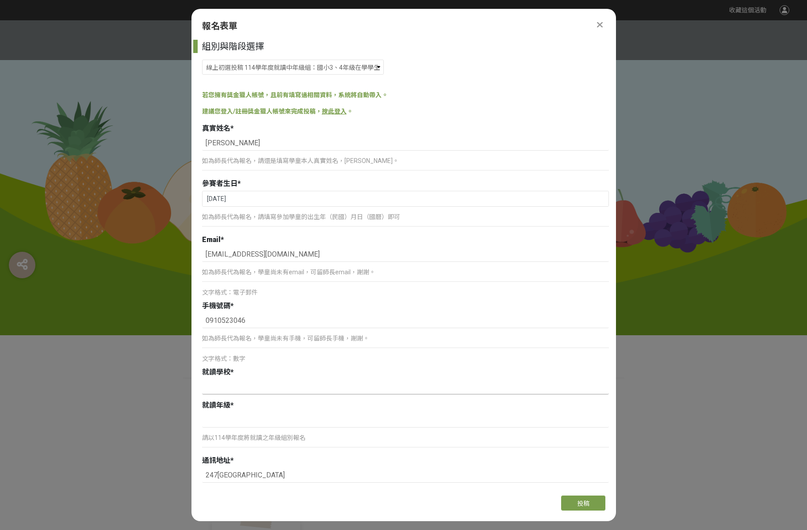
click at [267, 393] on input at bounding box center [405, 387] width 407 height 15
type input "j"
click at [224, 389] on input "薇格小學" at bounding box center [405, 387] width 407 height 15
click at [221, 389] on input "薇格小學" at bounding box center [405, 387] width 407 height 15
type input "薇閣小學"
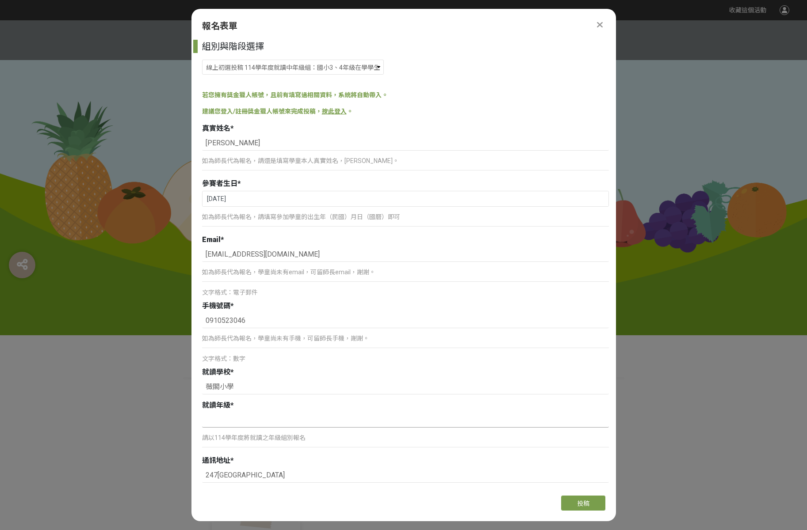
click at [240, 424] on input at bounding box center [405, 420] width 407 height 15
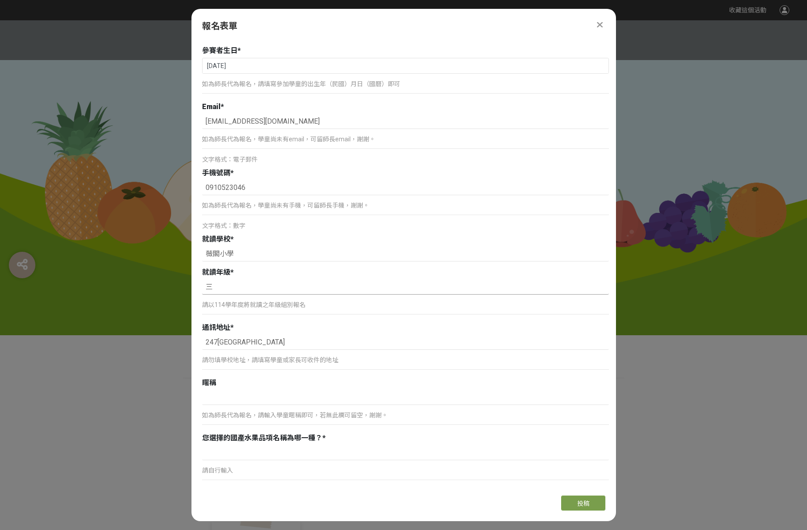
scroll to position [179, 0]
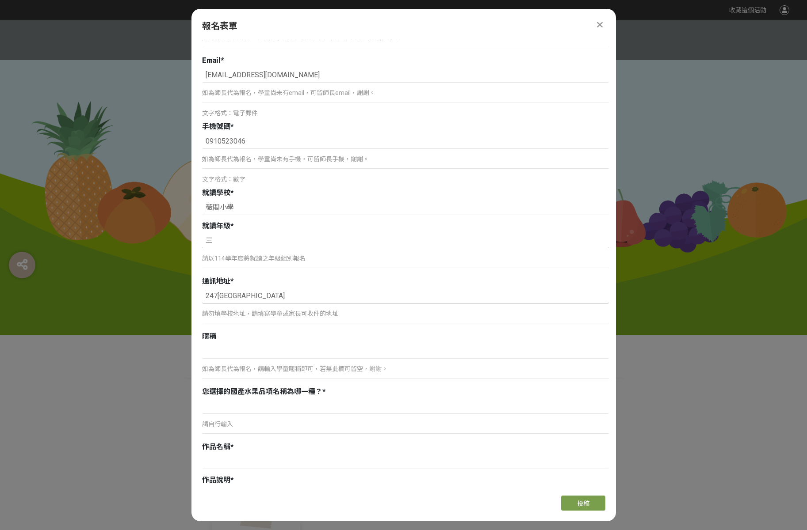
type input "三"
click at [276, 296] on input "247新北市蘆洲區" at bounding box center [405, 296] width 407 height 15
type input "247新北市蘆洲區民族路74號2樓"
click at [268, 347] on input at bounding box center [405, 351] width 407 height 15
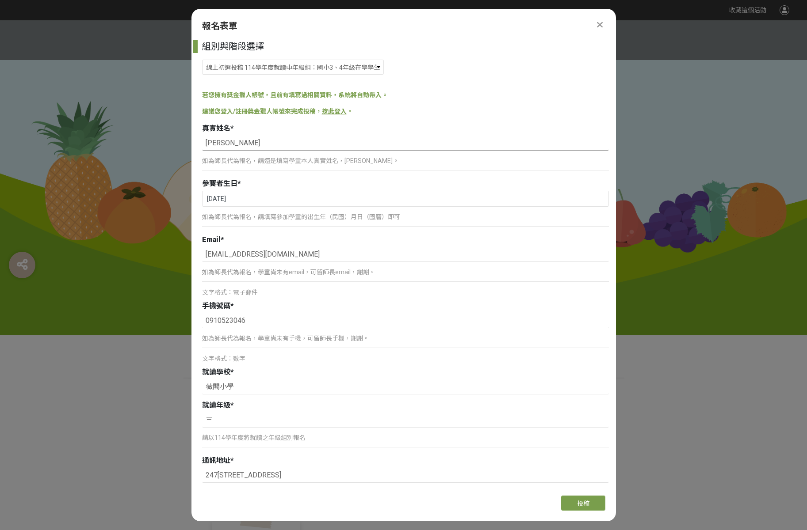
drag, startPoint x: 229, startPoint y: 144, endPoint x: 200, endPoint y: 141, distance: 29.3
click at [200, 141] on div "組別與階段選擇 線上初選投稿 114學年度就讀高年級組：國小5、6年級在學學生 線上初選投稿 114學年度就讀中年級組：國小3、4年級在學學生 線上初選投稿 …" at bounding box center [403, 264] width 424 height 449
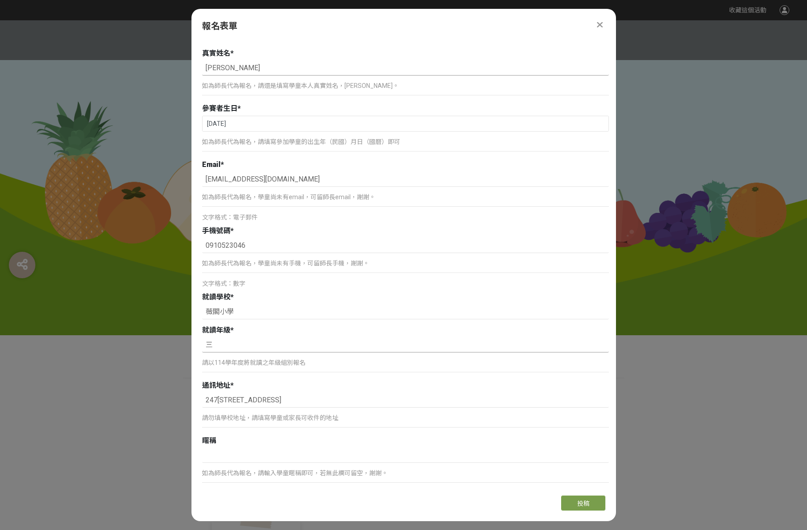
scroll to position [76, 0]
click at [262, 451] on input at bounding box center [405, 454] width 407 height 15
paste input "蔡宇津"
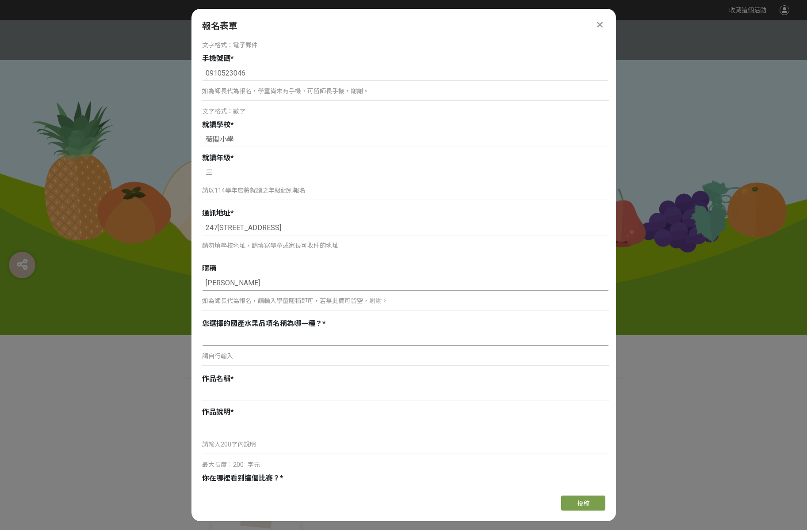
type input "蔡宇津"
click at [258, 340] on input at bounding box center [405, 338] width 407 height 15
type input "蘋果"
click at [229, 397] on input at bounding box center [405, 393] width 407 height 15
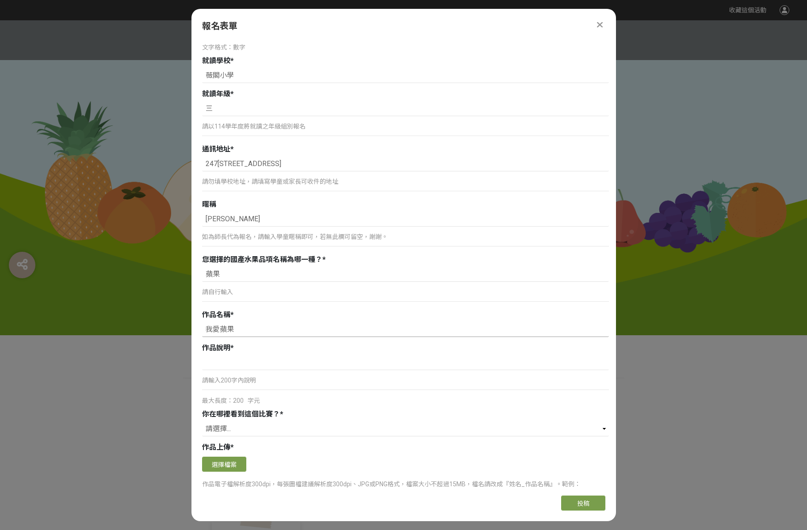
scroll to position [312, 0]
type input "我愛蘋果"
click at [235, 369] on input at bounding box center [405, 362] width 407 height 15
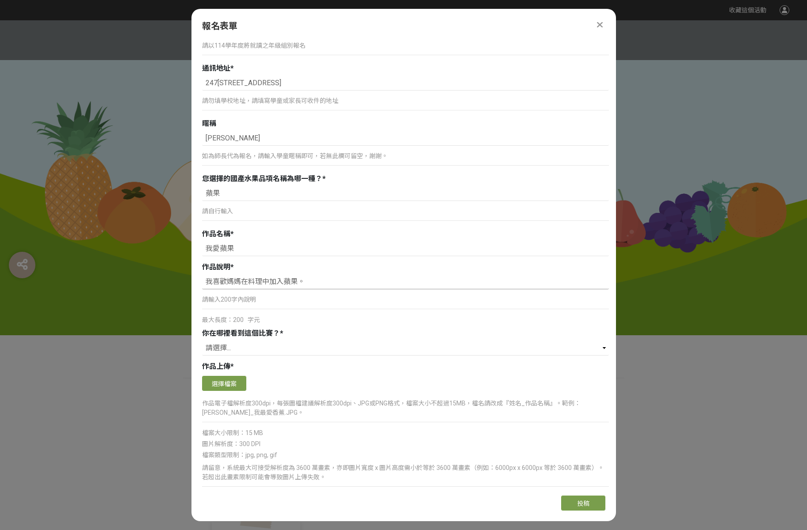
scroll to position [393, 0]
type input "我喜歡媽媽在料理中加入蘋果。"
click at [263, 354] on select "請選擇... 獎金獵人網站 Facebook / Instagram 校園講座 / 老師系上推薦 電子郵件 海報 其他" at bounding box center [405, 347] width 407 height 15
select select "獎金獵人網站"
click at [202, 340] on select "請選擇... 獎金獵人網站 Facebook / Instagram 校園講座 / 老師系上推薦 電子郵件 海報 其他" at bounding box center [405, 347] width 407 height 15
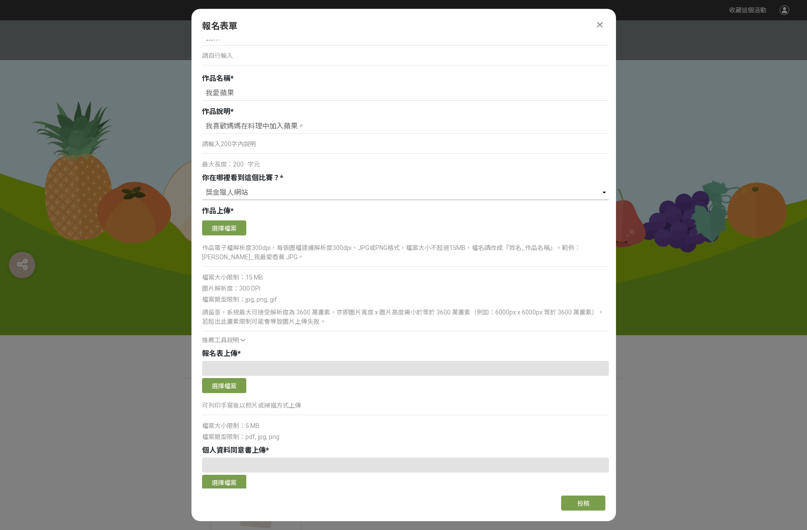
scroll to position [550, 0]
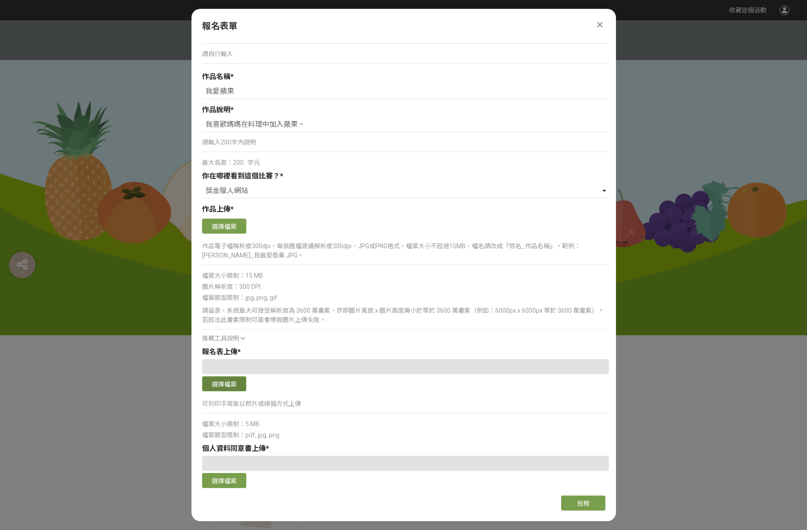
click at [234, 387] on button "選擇檔案" at bounding box center [224, 384] width 44 height 15
click at [237, 384] on button "選擇檔案" at bounding box center [224, 384] width 44 height 15
click at [230, 480] on button "選擇檔案" at bounding box center [224, 480] width 44 height 15
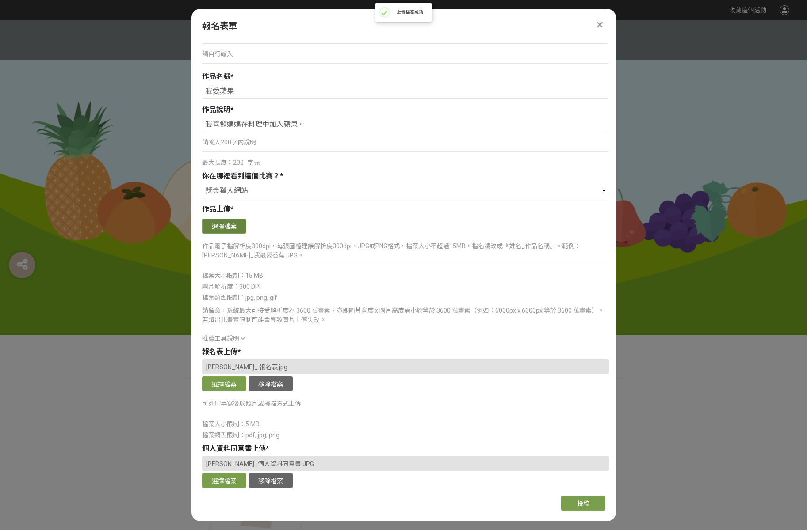
click at [242, 231] on button "選擇檔案" at bounding box center [224, 226] width 44 height 15
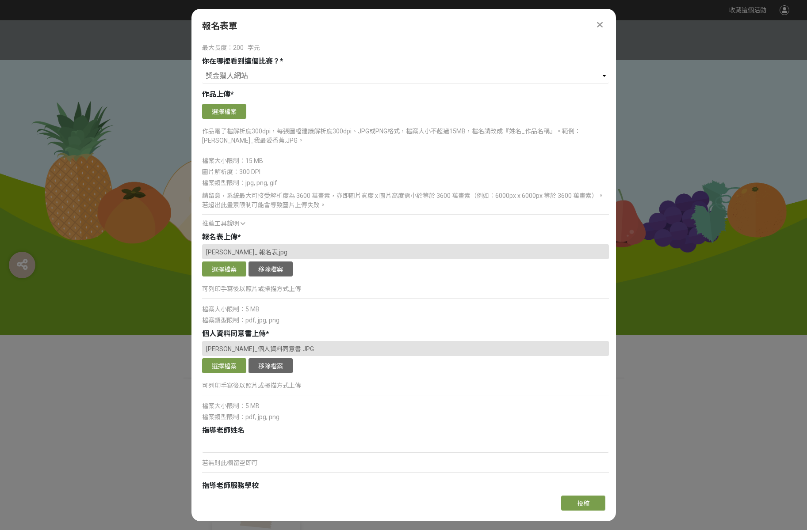
scroll to position [741, 0]
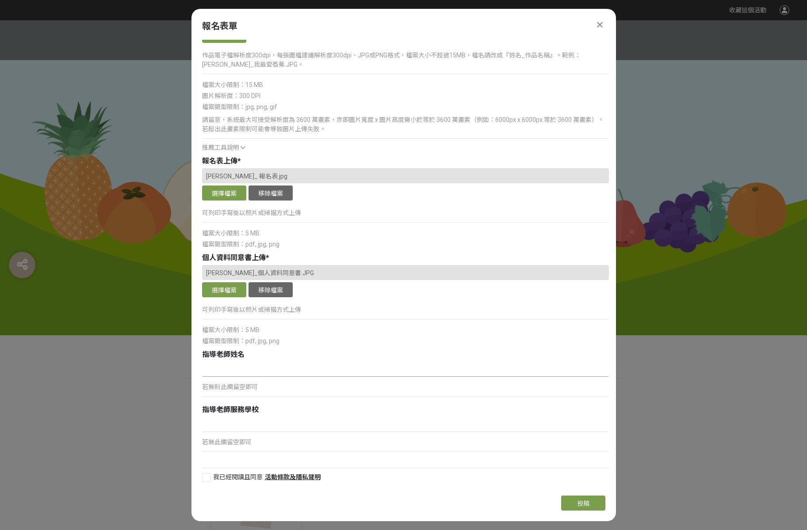
click at [244, 374] on input at bounding box center [405, 369] width 407 height 15
type input "蘇子涵"
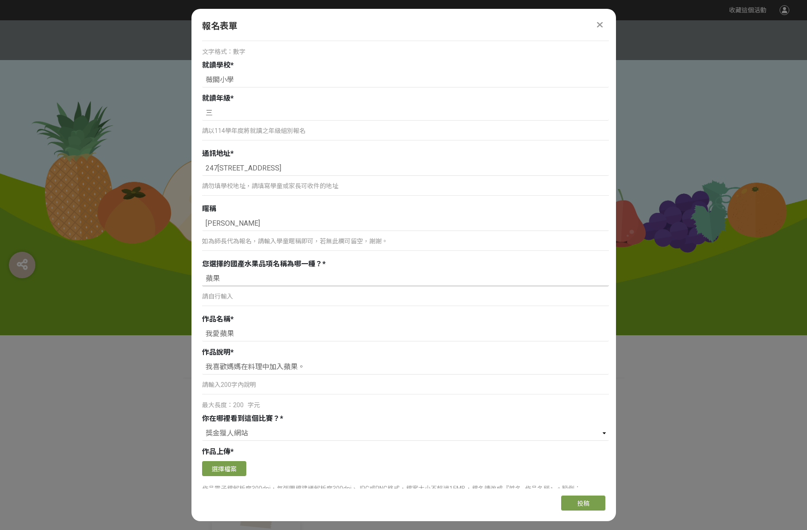
scroll to position [325, 0]
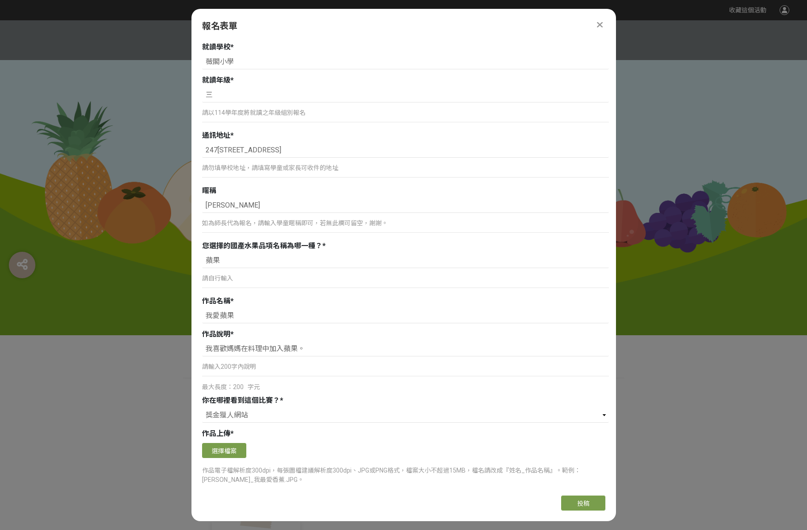
click at [246, 453] on div "選擇檔案" at bounding box center [405, 451] width 407 height 17
click at [237, 454] on button "選擇檔案" at bounding box center [224, 450] width 44 height 15
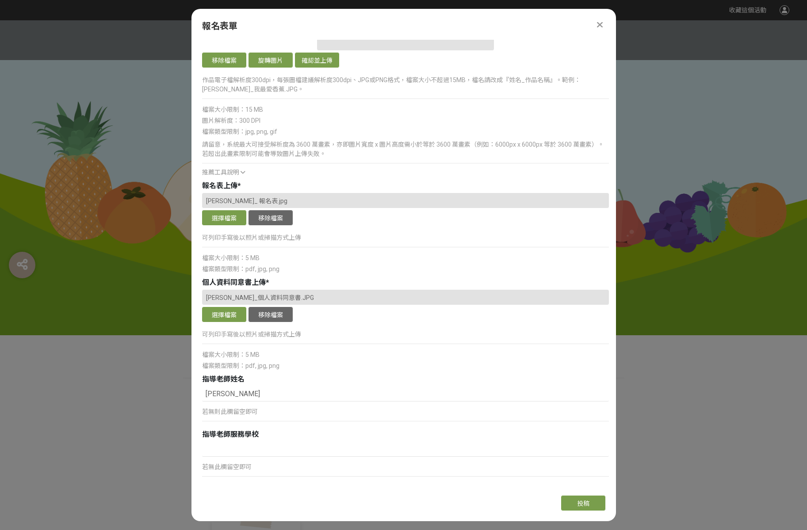
scroll to position [894, 0]
click at [316, 61] on button "確認並上傳" at bounding box center [317, 58] width 44 height 15
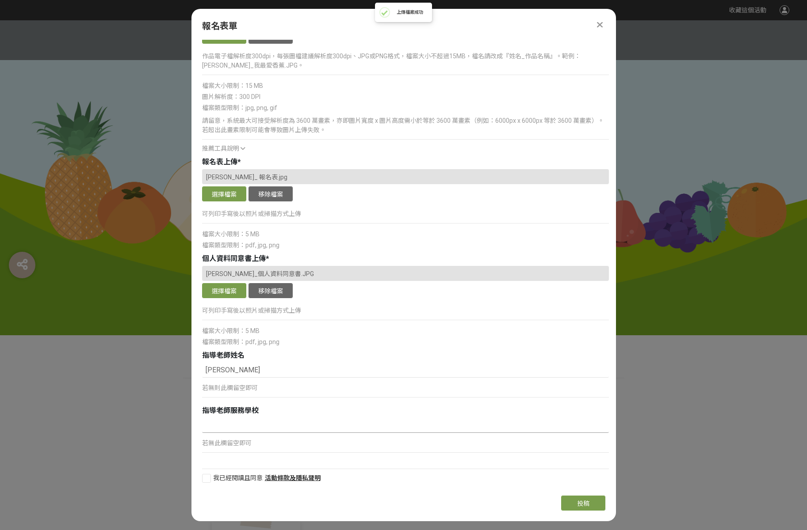
scroll to position [918, 0]
click at [228, 479] on span "我已經閱讀且同意" at bounding box center [238, 477] width 50 height 7
click at [208, 479] on input "我已經閱讀且同意" at bounding box center [205, 478] width 6 height 6
checkbox input "false"
click at [582, 505] on span "投稿" at bounding box center [583, 503] width 12 height 7
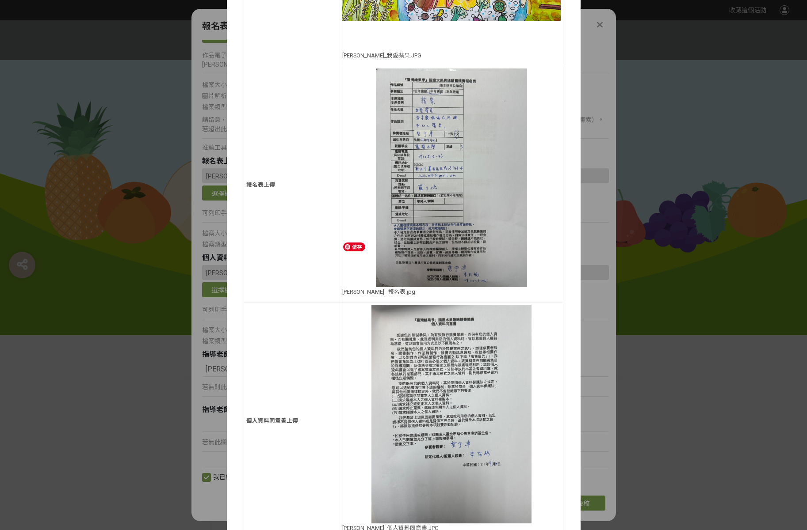
scroll to position [519, 0]
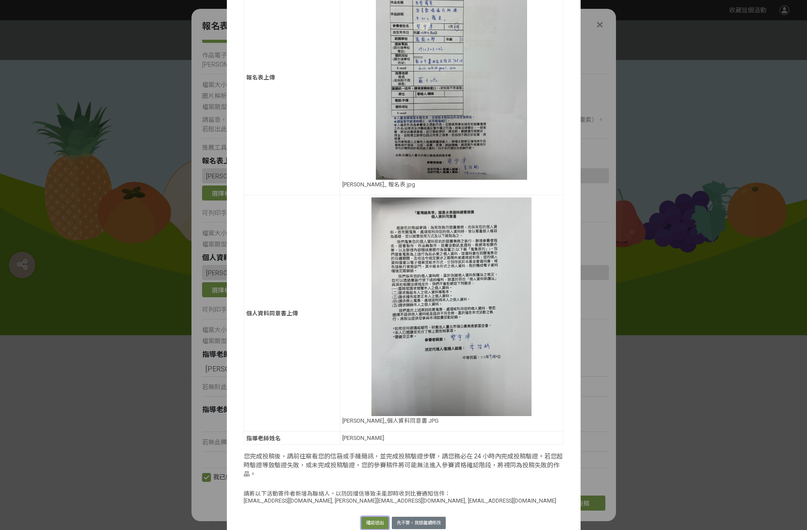
click at [372, 517] on button "確認送出" at bounding box center [374, 523] width 27 height 12
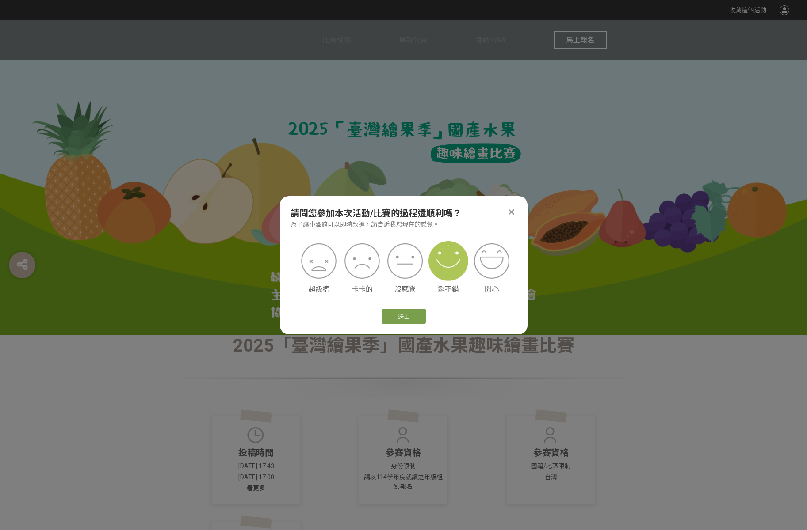
click at [446, 268] on img at bounding box center [448, 261] width 40 height 40
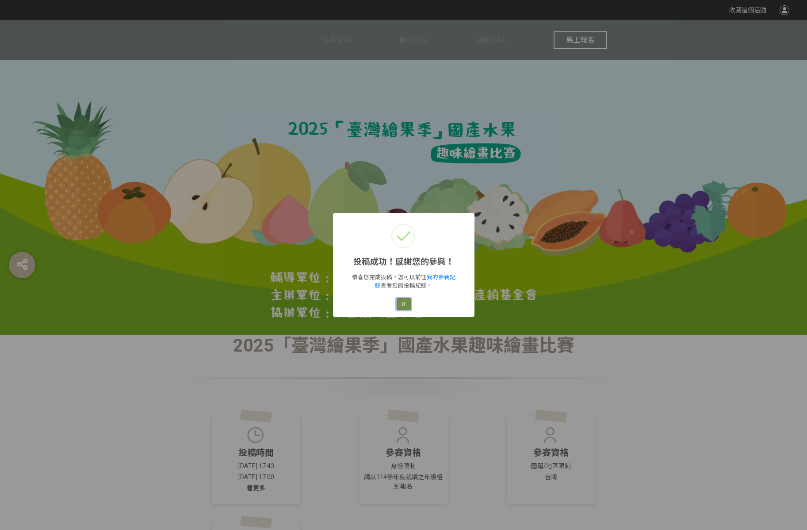
click at [408, 306] on button "好" at bounding box center [404, 304] width 14 height 12
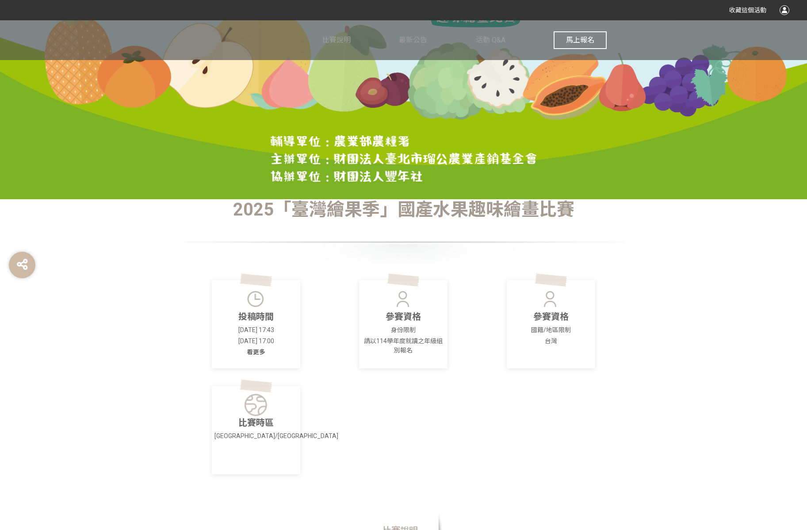
scroll to position [0, 0]
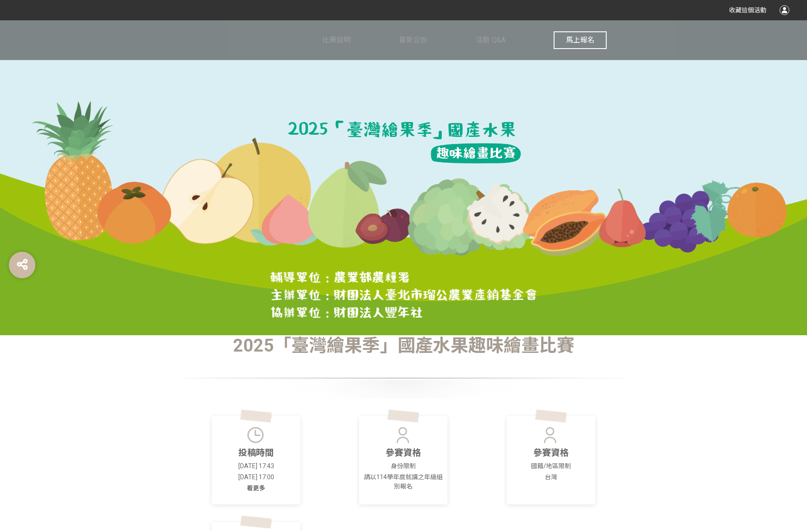
click at [581, 37] on span "馬上報名" at bounding box center [580, 40] width 28 height 8
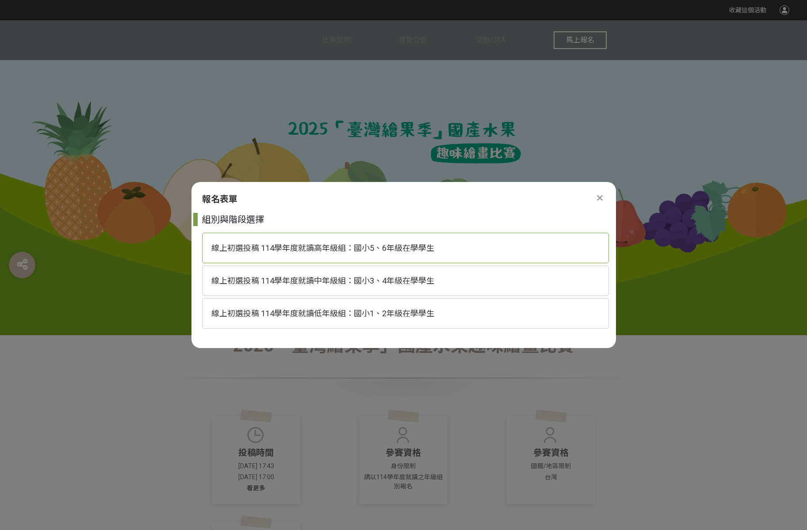
click at [374, 254] on div "線上初選投稿 114學年度就讀高年級組：國小5、6年級在學學生" at bounding box center [405, 248] width 407 height 31
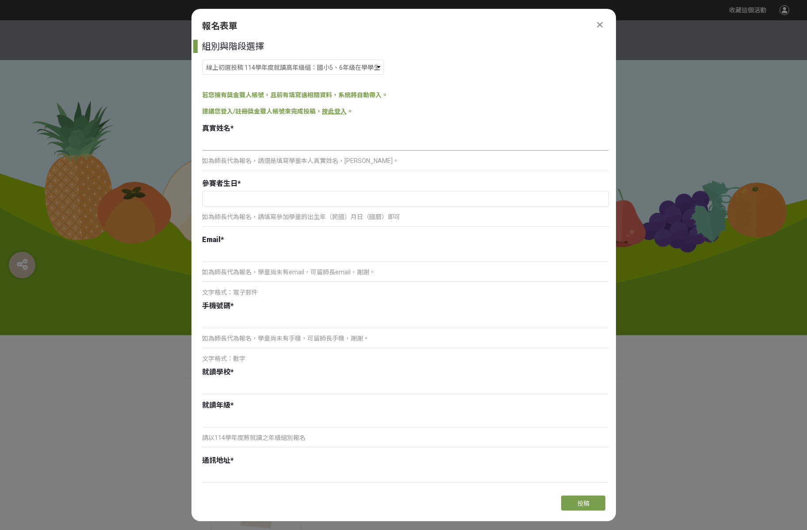
click at [266, 144] on input at bounding box center [405, 143] width 407 height 15
type input "[PERSON_NAME]"
click at [300, 203] on input "text" at bounding box center [405, 198] width 406 height 15
click at [298, 210] on div "January February March April May June July August September October November De…" at bounding box center [270, 214] width 102 height 15
click at [297, 215] on input "2025" at bounding box center [296, 215] width 27 height 10
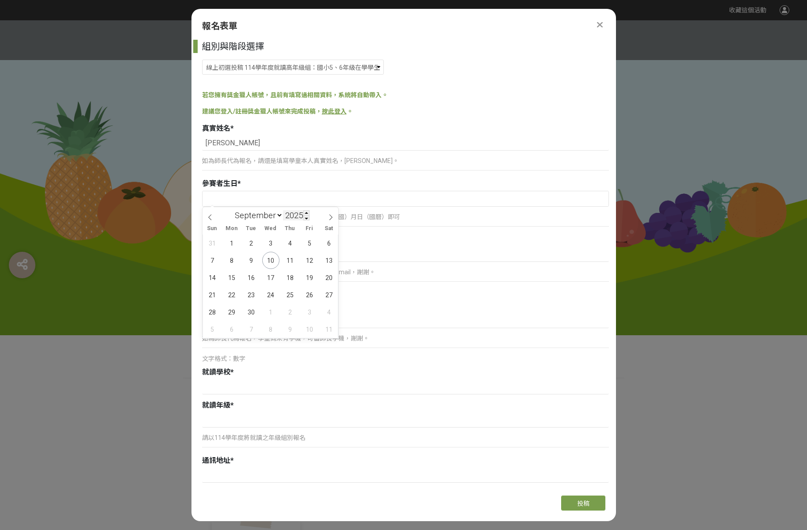
click at [298, 217] on input "2025" at bounding box center [296, 215] width 27 height 10
drag, startPoint x: 296, startPoint y: 218, endPoint x: 301, endPoint y: 218, distance: 5.3
click at [301, 218] on input "2025" at bounding box center [296, 215] width 27 height 10
click at [302, 216] on input "2025" at bounding box center [296, 215] width 27 height 10
type input "1"
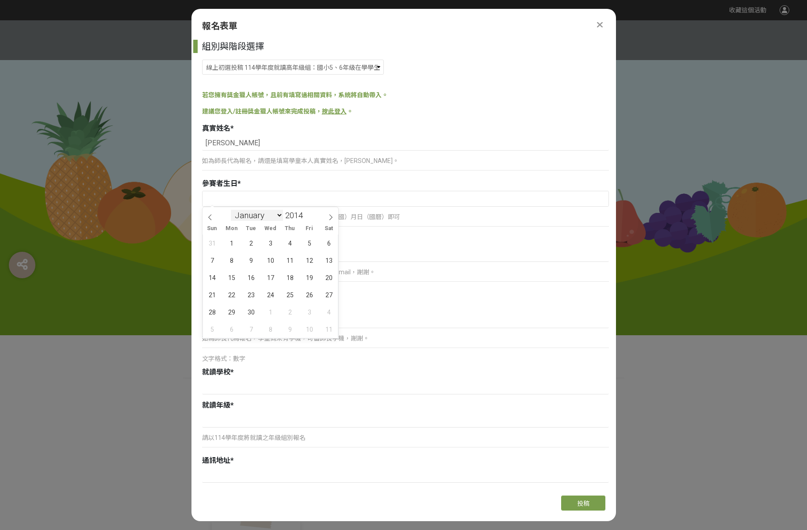
type input "2014"
click at [278, 216] on select "January February March April May June July August September October November De…" at bounding box center [257, 215] width 52 height 11
select select "5"
click at [231, 210] on select "January February March April May June July August September October November De…" at bounding box center [257, 215] width 52 height 11
click at [283, 293] on span "26" at bounding box center [290, 294] width 17 height 17
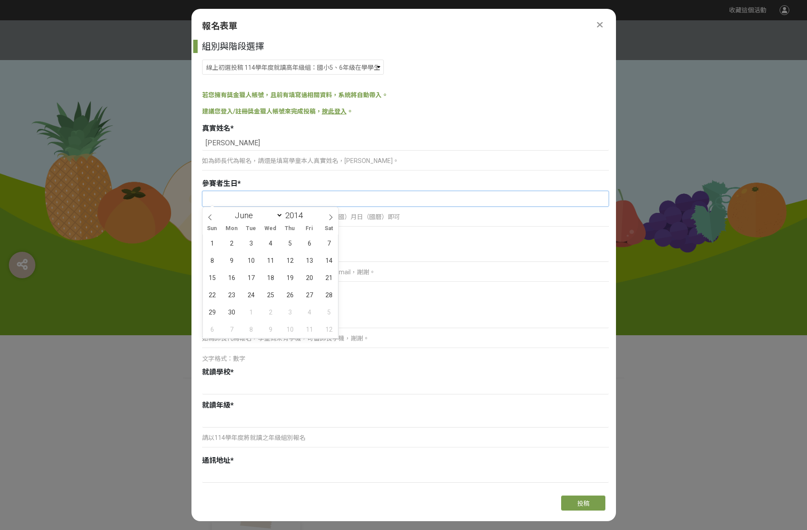
type input "[DATE]"
click at [297, 270] on p "如為師長代為報名，學童尚未有email，可留師長email，謝謝。" at bounding box center [405, 272] width 407 height 9
click at [300, 274] on p "如為師長代為報名，學童尚未有email，可留師長email，謝謝。" at bounding box center [405, 272] width 407 height 9
click at [324, 259] on input at bounding box center [405, 254] width 407 height 15
type input "[EMAIL_ADDRESS][DOMAIN_NAME]"
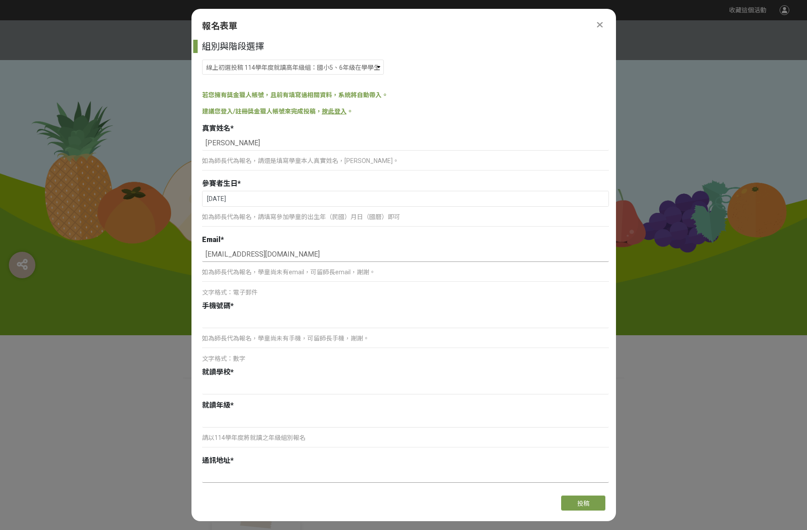
type input "247新北市蘆洲區"
click at [276, 325] on input at bounding box center [405, 320] width 407 height 15
type input "0963363712"
click at [261, 390] on input at bounding box center [405, 387] width 407 height 15
type input "鷺江國小"
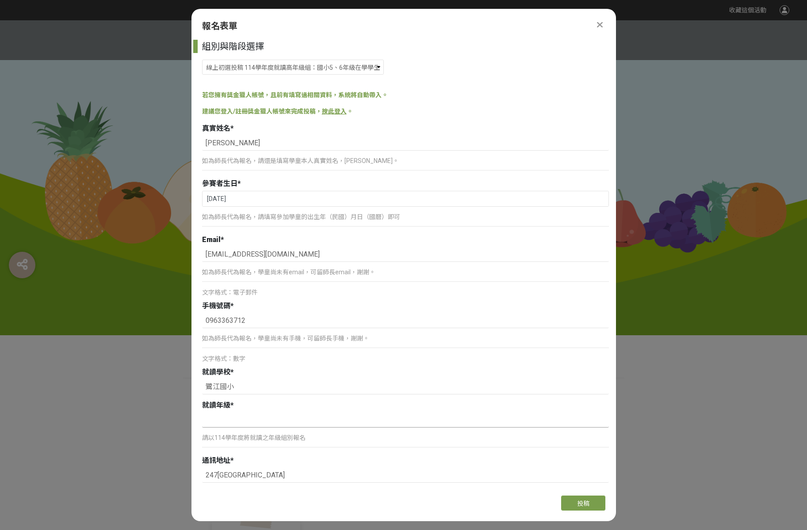
click at [273, 421] on input at bounding box center [405, 420] width 407 height 15
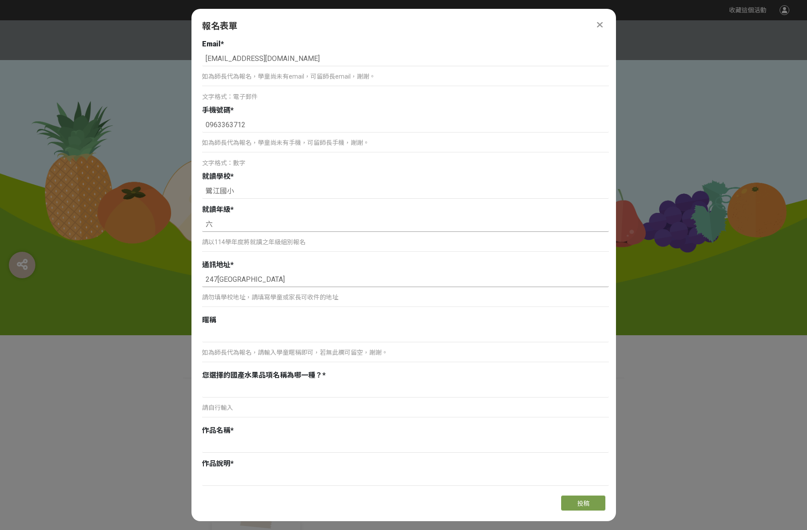
scroll to position [197, 0]
type input "六"
click at [274, 279] on input "247新北市蘆洲區" at bounding box center [405, 278] width 407 height 15
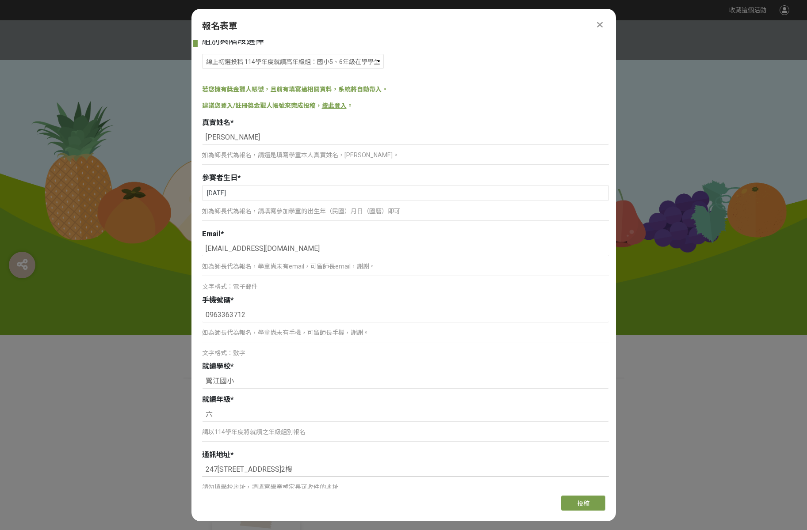
scroll to position [0, 0]
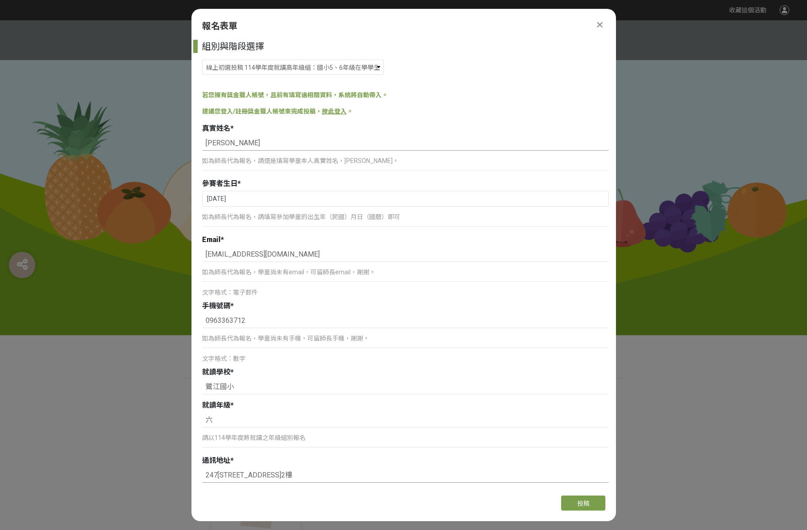
type input "247新北市蘆洲區民權路38巷12號2樓"
drag, startPoint x: 237, startPoint y: 145, endPoint x: 200, endPoint y: 143, distance: 36.8
click at [200, 143] on div "組別與階段選擇 線上初選投稿 114學年度就讀高年級組：國小5、6年級在學學生 線上初選投稿 114學年度就讀中年級組：國小3、4年級在學學生 線上初選投稿 …" at bounding box center [403, 264] width 424 height 449
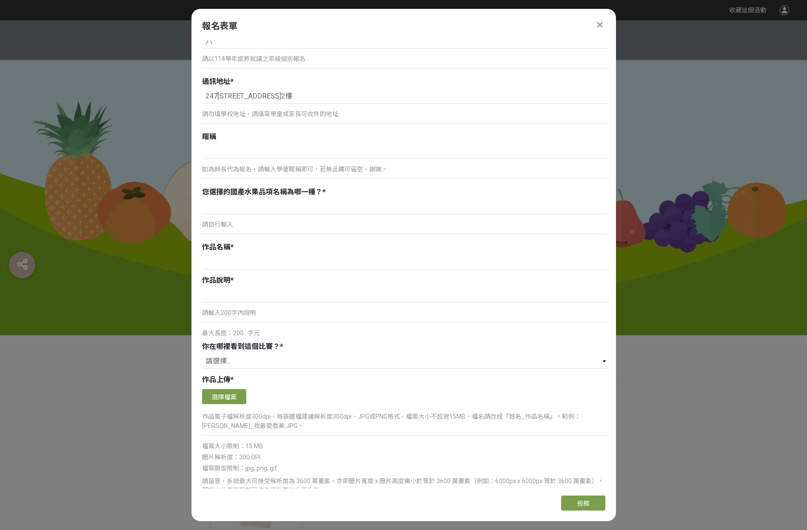
scroll to position [380, 0]
click at [263, 210] on input at bounding box center [405, 205] width 407 height 15
click at [249, 156] on input at bounding box center [405, 150] width 407 height 15
paste input "[PERSON_NAME]"
type input "[PERSON_NAME]"
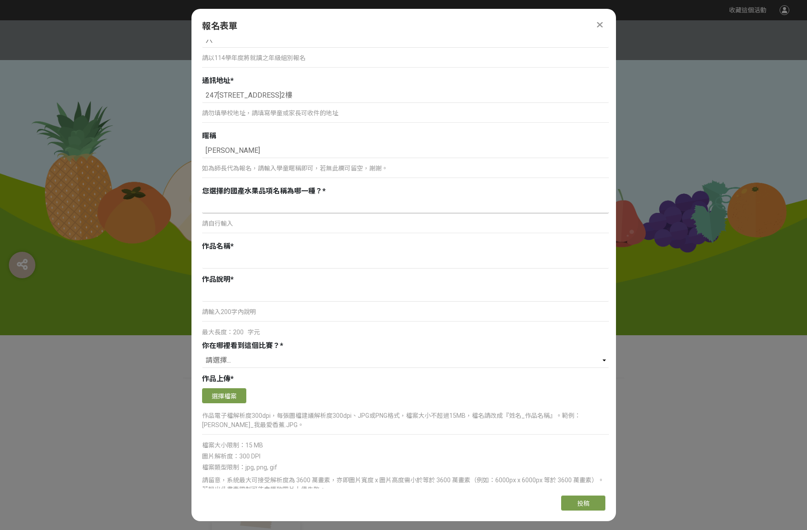
click at [248, 210] on input at bounding box center [405, 205] width 407 height 15
type input "西瓜"
click at [231, 257] on input at bounding box center [405, 261] width 407 height 15
type input "夏日西瓜派對"
click at [226, 294] on input at bounding box center [405, 294] width 407 height 15
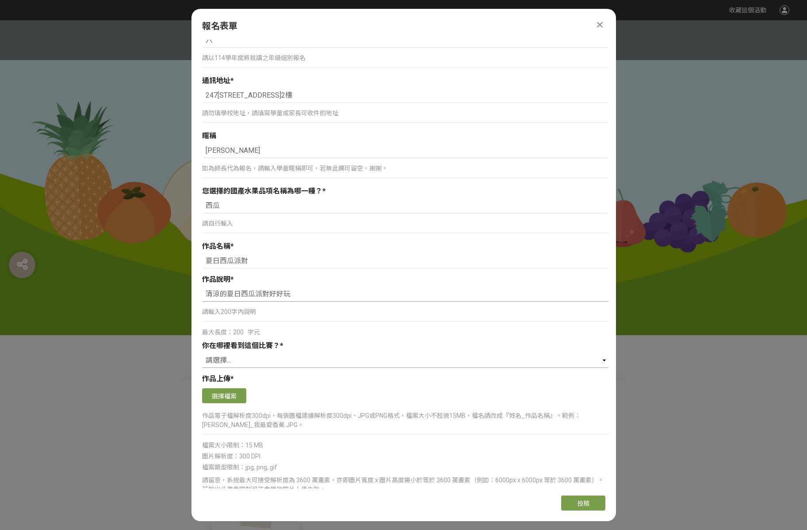
type input "清涼的夏日西瓜派對好好玩"
click at [225, 362] on select "請選擇... 獎金獵人網站 Facebook / Instagram 校園講座 / 老師系上推薦 電子郵件 海報 其他" at bounding box center [405, 360] width 407 height 15
select select "獎金獵人網站"
click at [202, 353] on select "請選擇... 獎金獵人網站 Facebook / Instagram 校園講座 / 老師系上推薦 電子郵件 海報 其他" at bounding box center [405, 360] width 407 height 15
click at [233, 403] on button "選擇檔案" at bounding box center [224, 396] width 44 height 15
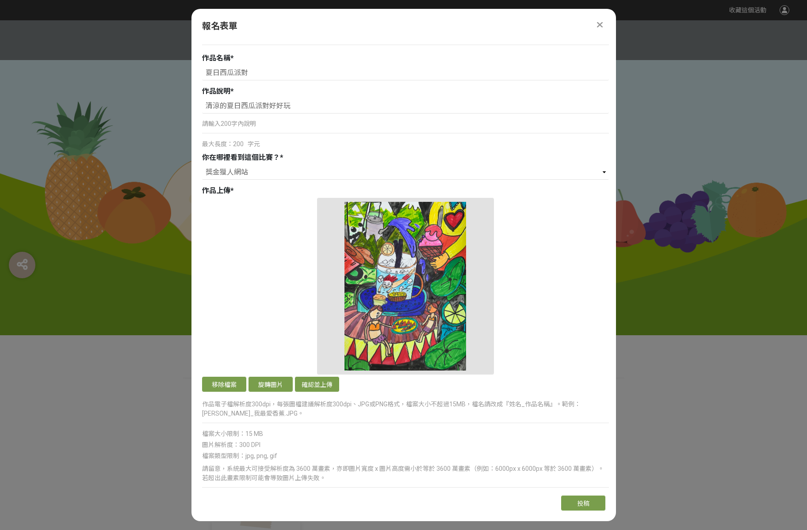
scroll to position [569, 0]
click at [317, 386] on button "確認並上傳" at bounding box center [317, 383] width 44 height 15
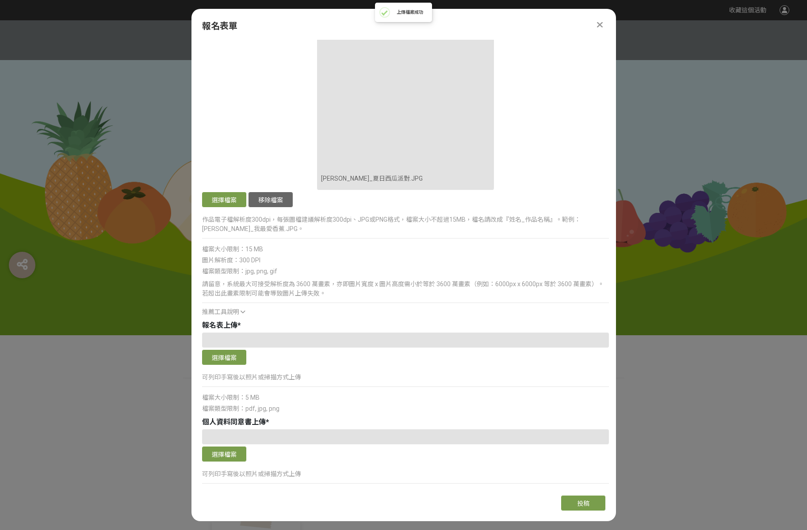
scroll to position [763, 0]
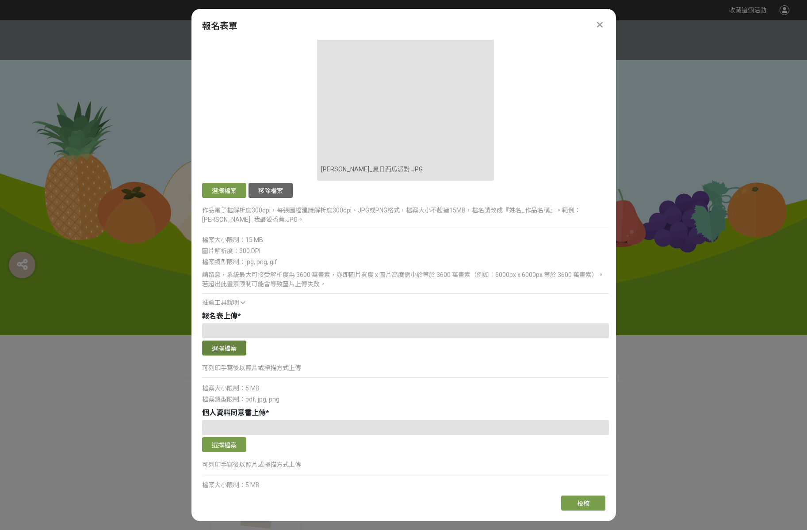
click at [232, 351] on button "選擇檔案" at bounding box center [224, 348] width 44 height 15
click at [222, 450] on button "選擇檔案" at bounding box center [224, 445] width 44 height 15
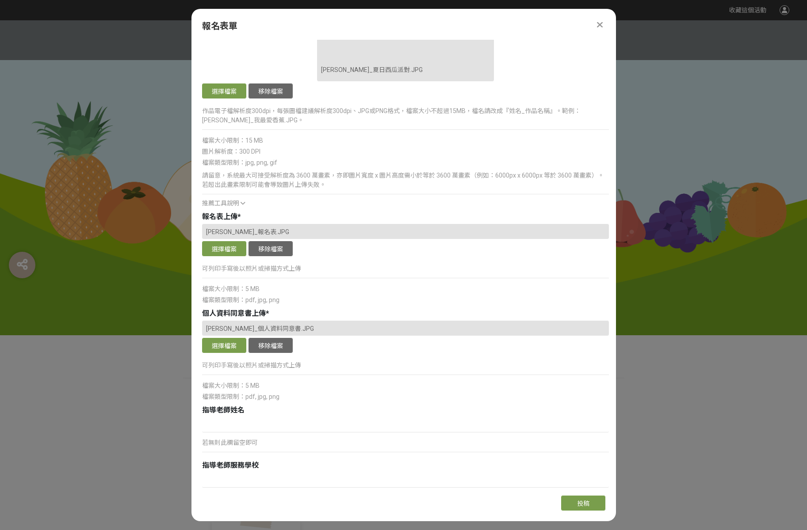
scroll to position [918, 0]
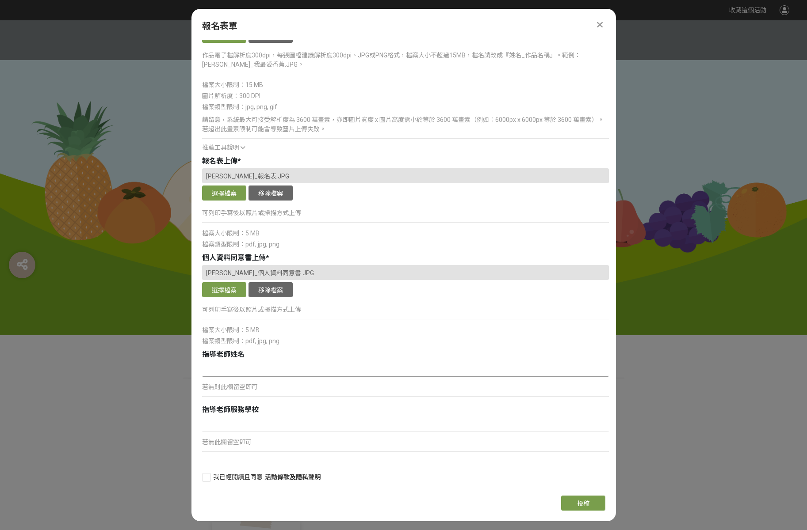
click at [304, 367] on input at bounding box center [405, 369] width 407 height 15
type input "蘇子涵"
click at [392, 410] on div "指導老師服務學校" at bounding box center [405, 410] width 407 height 11
drag, startPoint x: 245, startPoint y: 480, endPoint x: 278, endPoint y: 486, distance: 33.3
click at [245, 480] on span "我已經閱讀且同意" at bounding box center [238, 477] width 50 height 7
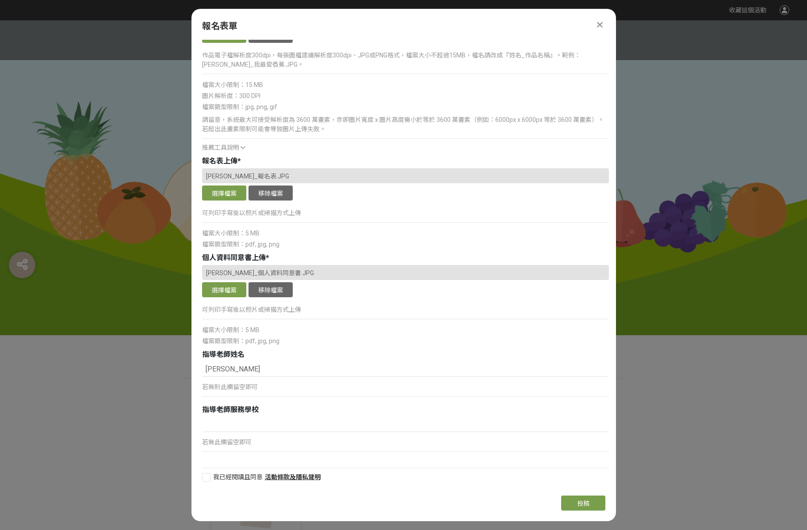
click at [208, 480] on input "我已經閱讀且同意" at bounding box center [205, 478] width 6 height 6
checkbox input "false"
click at [589, 507] on button "投稿" at bounding box center [583, 503] width 44 height 15
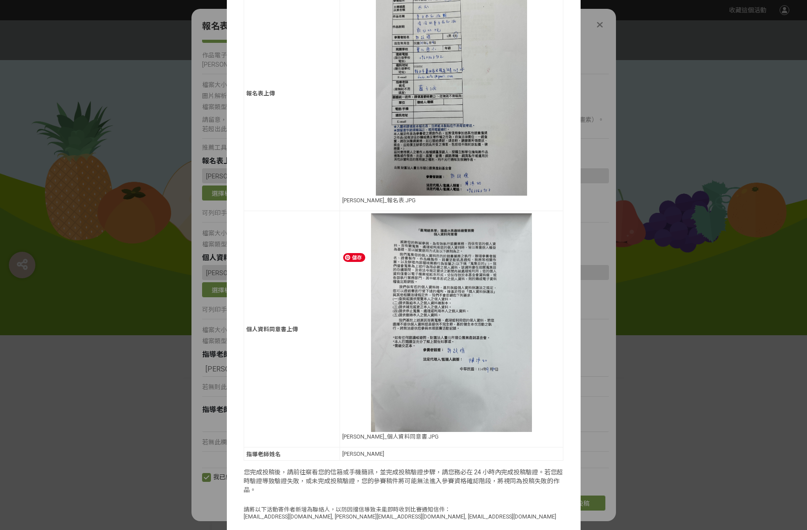
scroll to position [519, 0]
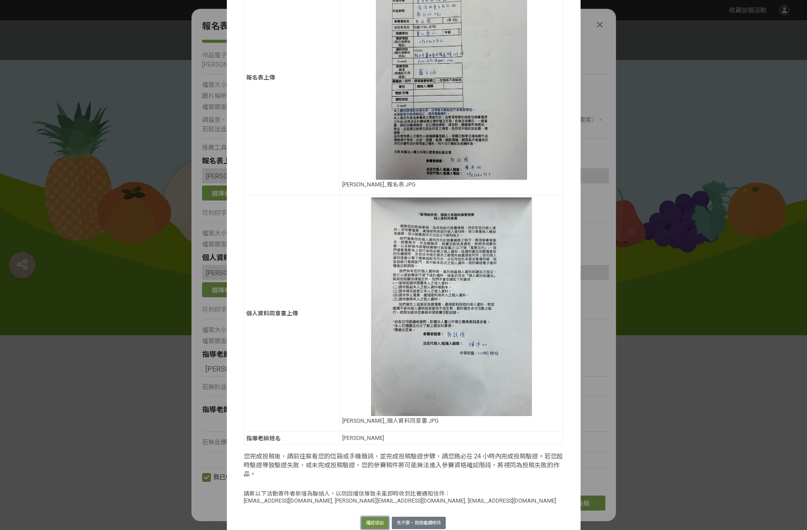
click at [367, 517] on button "確認送出" at bounding box center [374, 523] width 27 height 12
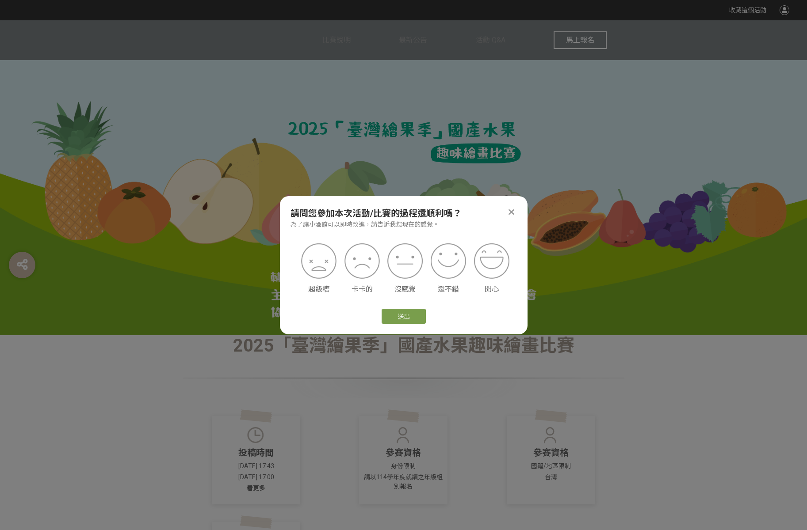
click at [510, 213] on icon at bounding box center [511, 212] width 6 height 9
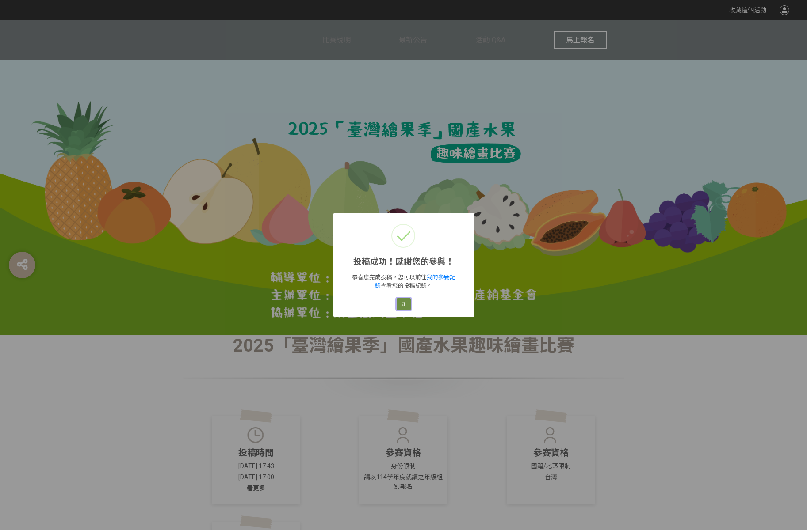
click at [408, 307] on button "好" at bounding box center [404, 304] width 14 height 12
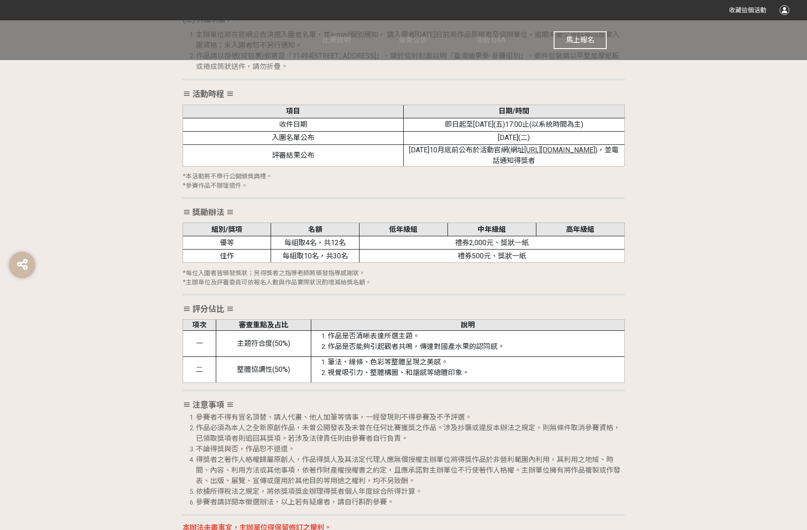
scroll to position [1732, 0]
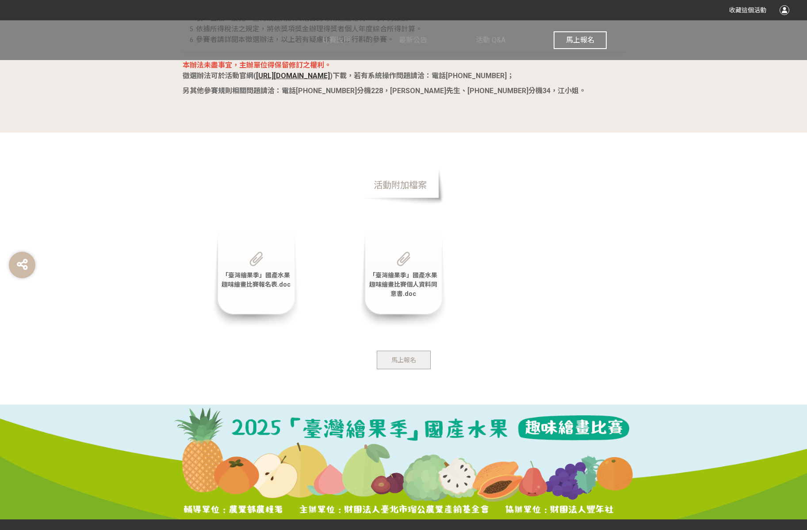
click at [250, 284] on span "「臺灣繪果季」國產水果趣味繪畫比賽報名表.doc" at bounding box center [255, 280] width 69 height 16
click at [406, 283] on span "「臺灣繪果季」國產水果趣味繪畫比賽個人資料同意書.doc" at bounding box center [403, 285] width 68 height 26
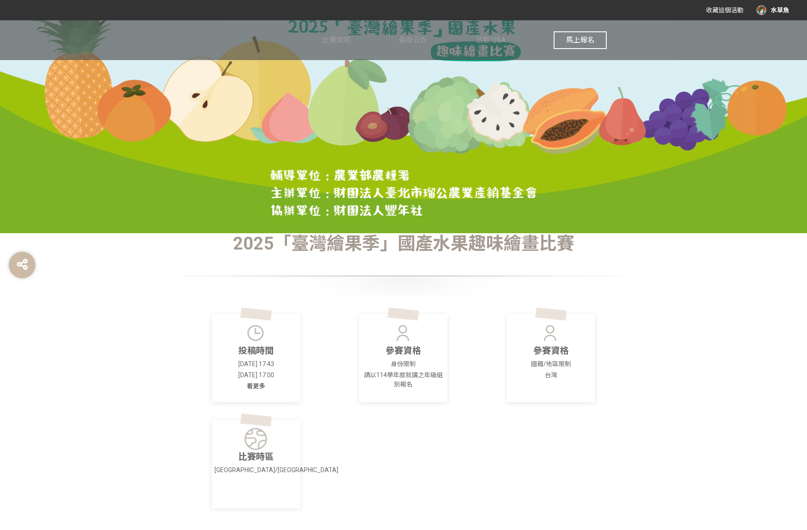
scroll to position [103, 0]
click at [568, 43] on span "馬上報名" at bounding box center [580, 40] width 28 height 8
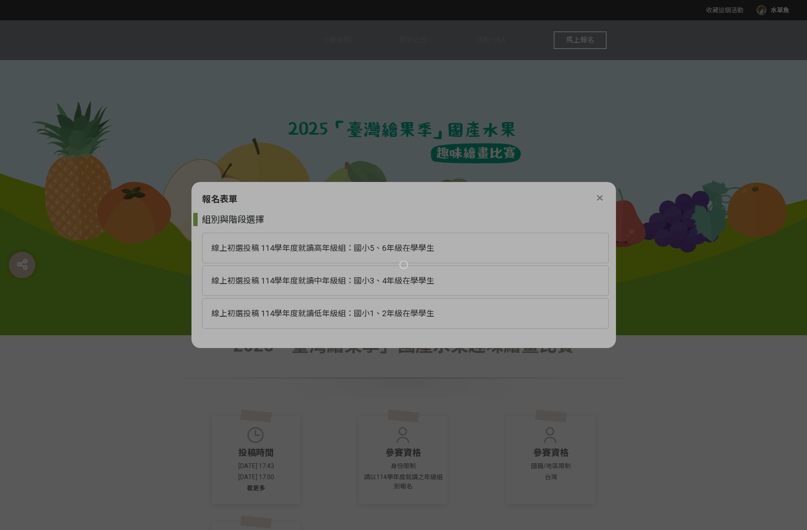
scroll to position [0, 0]
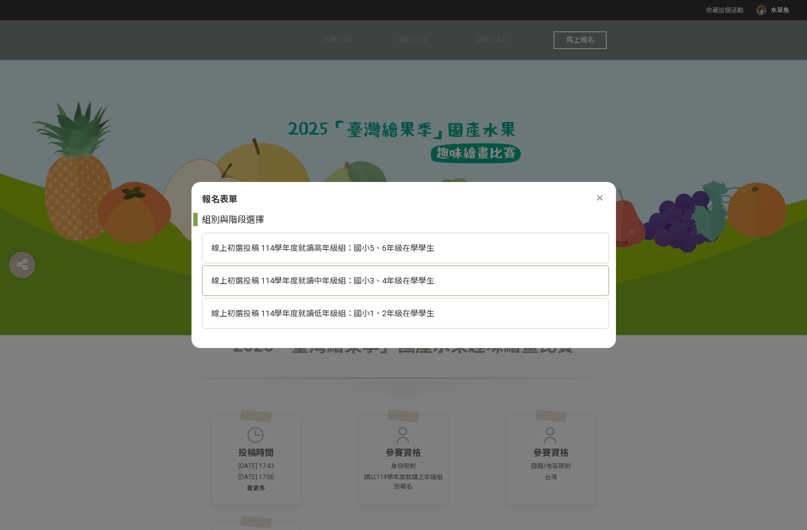
click at [369, 279] on span "線上初選投稿 114學年度就讀中年級組：國小3、4年級在學學生" at bounding box center [322, 280] width 223 height 9
select select "185293:185538"
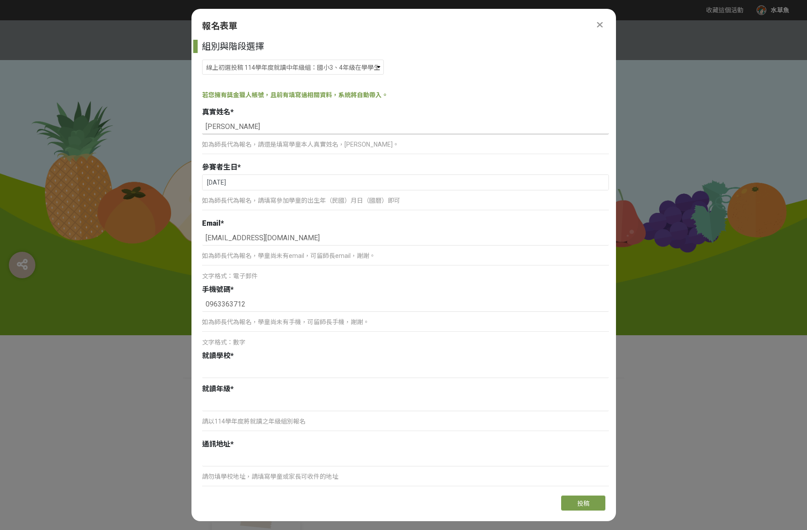
drag, startPoint x: 231, startPoint y: 126, endPoint x: 178, endPoint y: 120, distance: 53.3
paste input "[PERSON_NAME]"
type input "[PERSON_NAME]"
drag, startPoint x: 253, startPoint y: 185, endPoint x: 200, endPoint y: 177, distance: 53.6
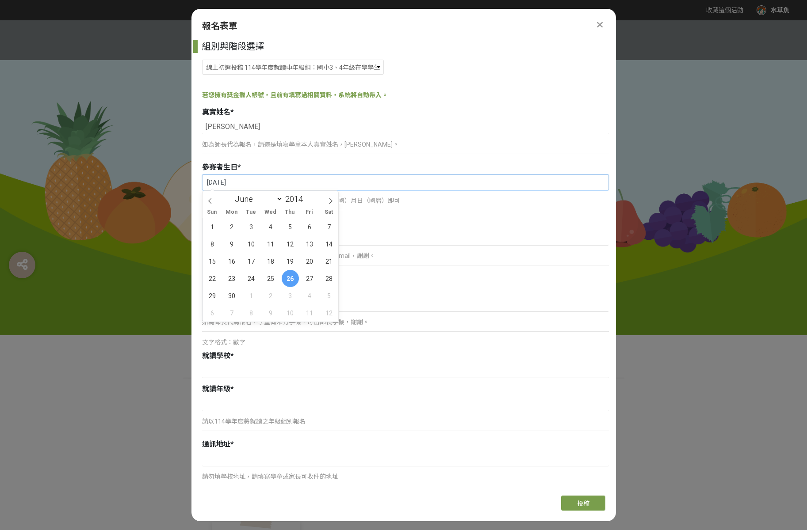
click at [200, 177] on div "組別與階段選擇 線上初選投稿 114學年度就讀高年級組：國小5、6年級在學學生 線上初選投稿 114學年度就讀中年級組：國小3、4年級在學學生 線上初選投稿 …" at bounding box center [403, 264] width 424 height 449
click at [306, 197] on span at bounding box center [306, 196] width 6 height 5
type input "2017"
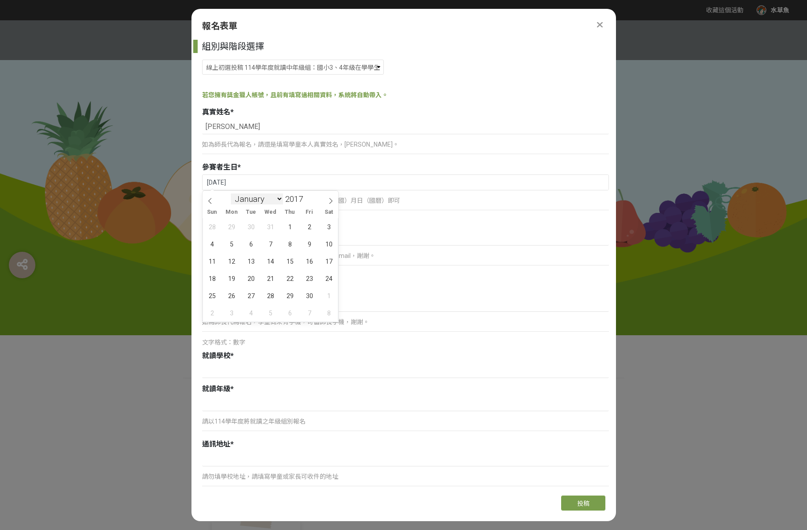
click at [267, 200] on select "January February March April May June July August September October November De…" at bounding box center [257, 199] width 52 height 11
select select "4"
click at [231, 194] on select "January February March April May June July August September October November De…" at bounding box center [257, 199] width 52 height 11
click at [294, 230] on span "4" at bounding box center [290, 226] width 17 height 17
type input "[DATE]"
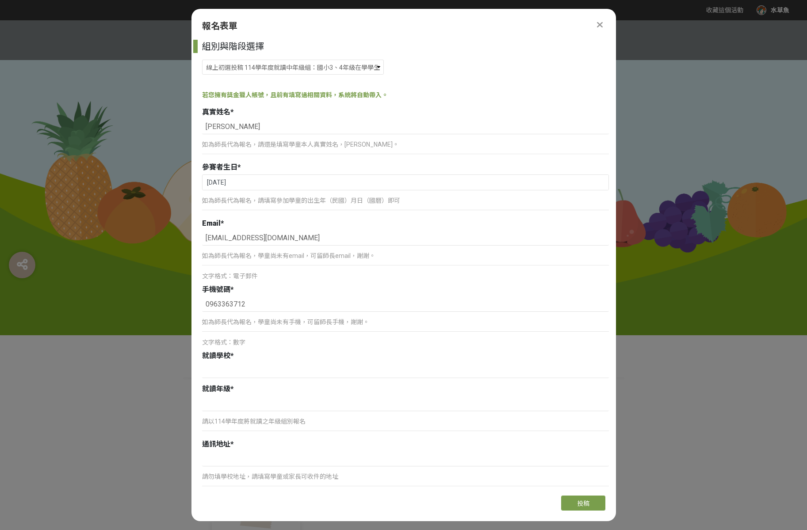
click at [372, 225] on div "Email *" at bounding box center [405, 223] width 407 height 11
click at [294, 310] on input "0963363712" at bounding box center [405, 304] width 407 height 15
drag, startPoint x: 248, startPoint y: 308, endPoint x: 180, endPoint y: 305, distance: 68.1
type input "癌"
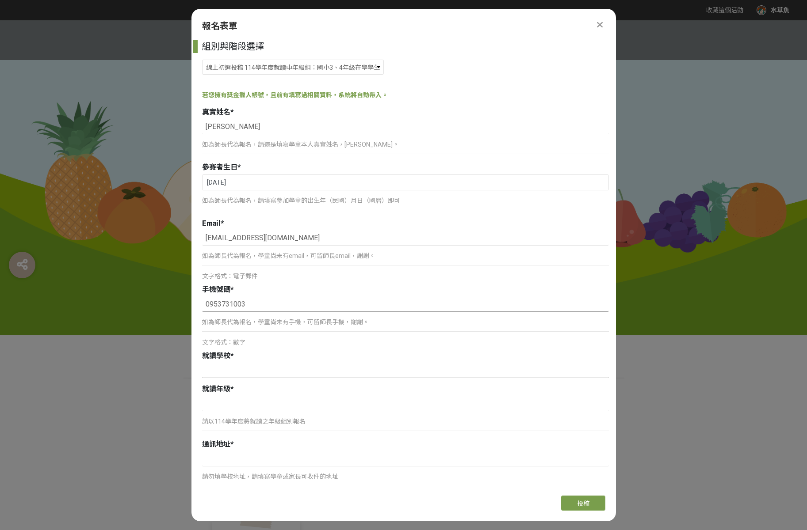
type input "0953731003"
click at [222, 376] on input at bounding box center [405, 370] width 407 height 15
type input "x"
type input "鷺江國小"
click at [301, 405] on input at bounding box center [405, 404] width 407 height 15
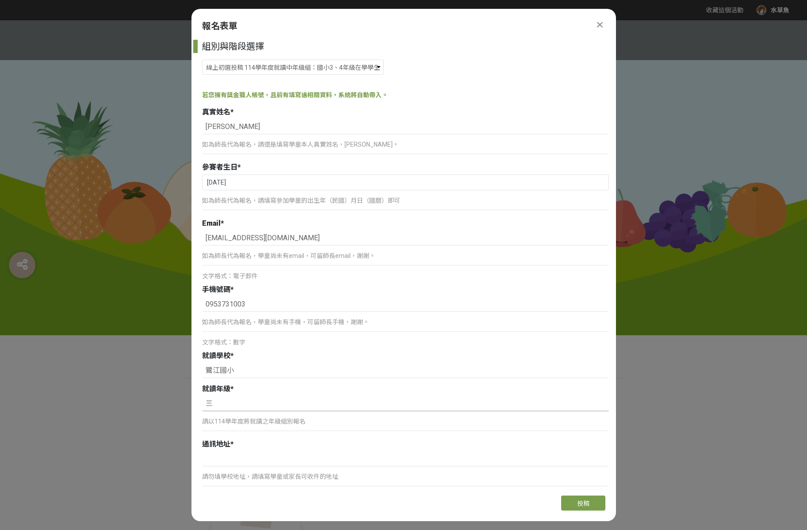
scroll to position [78, 0]
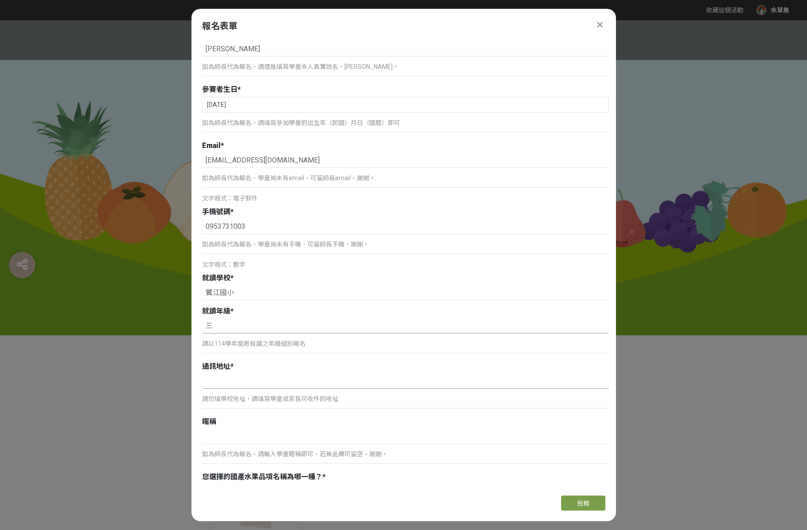
type input "三"
click at [288, 385] on input at bounding box center [405, 381] width 407 height 15
type input "[STREET_ADDRESS]4樓"
click at [240, 437] on input at bounding box center [405, 436] width 407 height 15
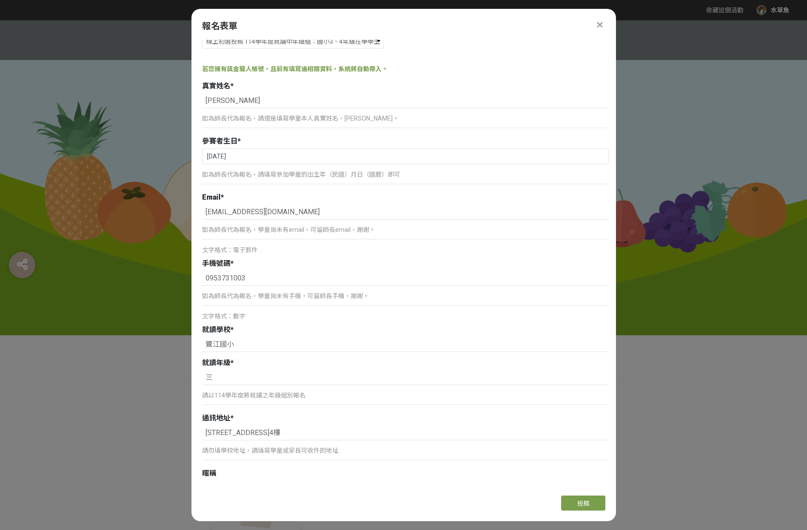
scroll to position [0, 0]
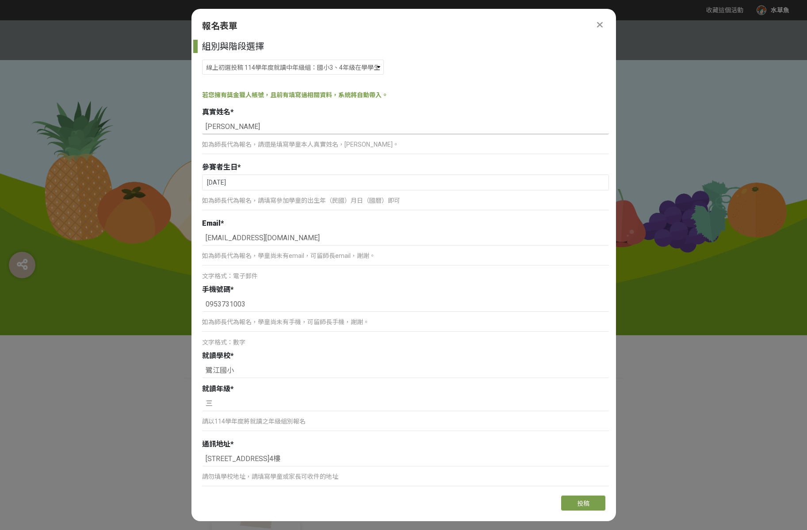
drag, startPoint x: 233, startPoint y: 126, endPoint x: 198, endPoint y: 130, distance: 35.2
click at [198, 130] on div "組別與階段選擇 線上初選投稿 114學年度就讀高年級組：國小5、6年級在學學生 線上初選投稿 114學年度就讀中年級組：國小3、4年級在學學生 線上初選投稿 …" at bounding box center [403, 264] width 424 height 449
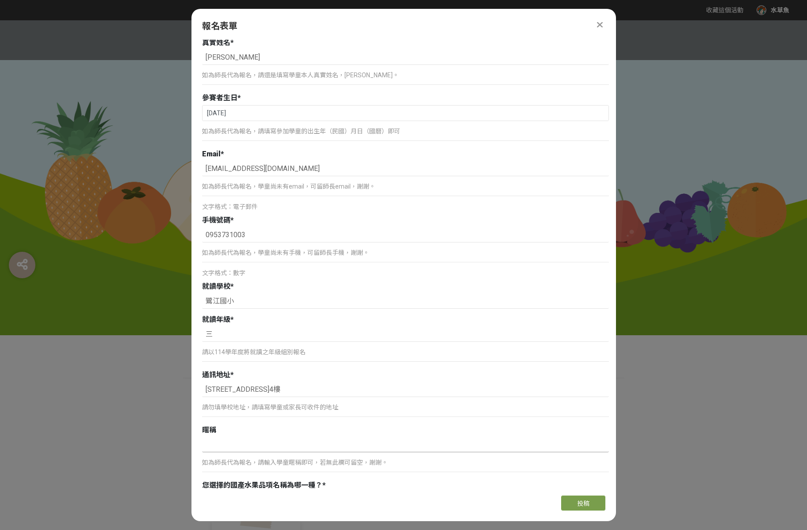
click at [243, 447] on input at bounding box center [405, 445] width 407 height 15
paste input "[PERSON_NAME]"
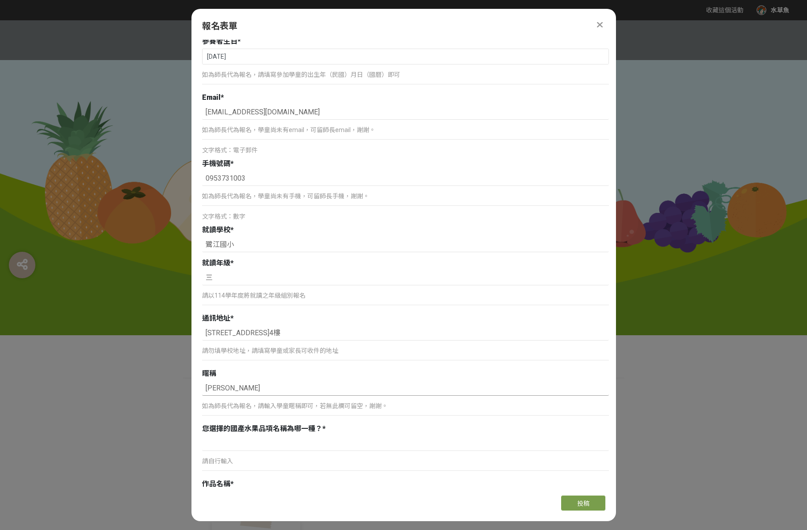
scroll to position [221, 0]
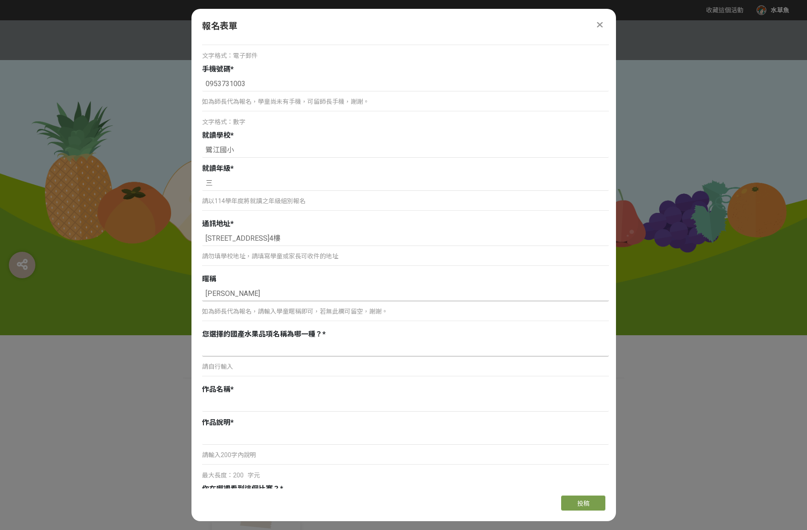
type input "[PERSON_NAME]"
click at [258, 351] on input at bounding box center [405, 349] width 407 height 15
type input "藍莓"
click at [258, 406] on input at bounding box center [405, 404] width 407 height 15
type input "藍莓趣"
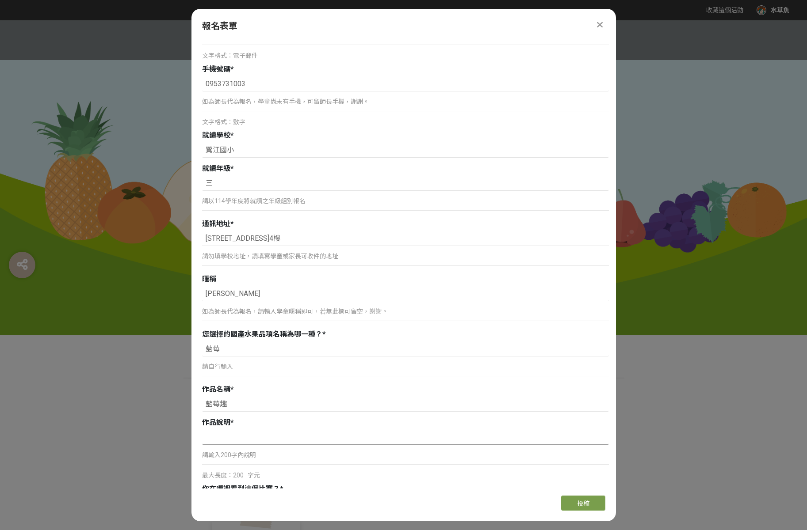
click at [255, 436] on input at bounding box center [405, 437] width 407 height 15
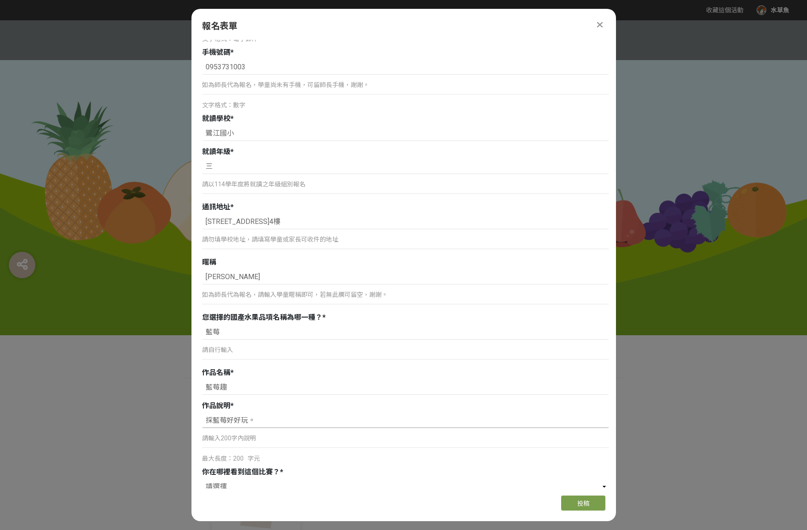
scroll to position [417, 0]
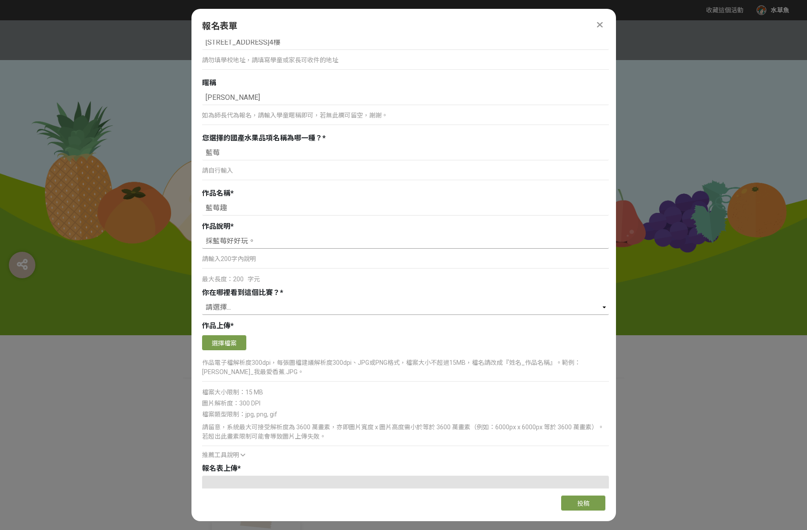
type input "採藍莓好好玩。"
click at [221, 309] on select "請選擇... 獎金獵人網站 Facebook / Instagram 校園講座 / 老師系上推薦 電子郵件 海報 其他" at bounding box center [405, 307] width 407 height 15
select select "獎金獵人網站"
click at [202, 300] on select "請選擇... 獎金獵人網站 Facebook / Instagram 校園講座 / 老師系上推薦 電子郵件 海報 其他" at bounding box center [405, 307] width 407 height 15
click at [225, 348] on button "選擇檔案" at bounding box center [224, 343] width 44 height 15
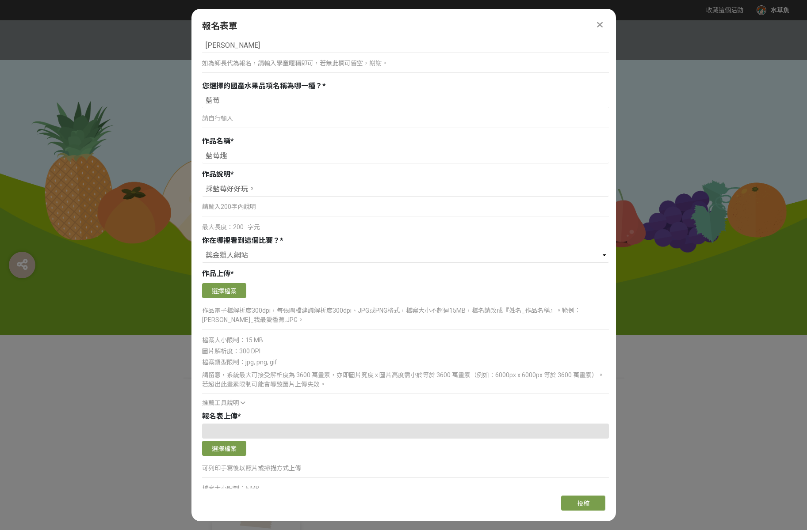
scroll to position [596, 0]
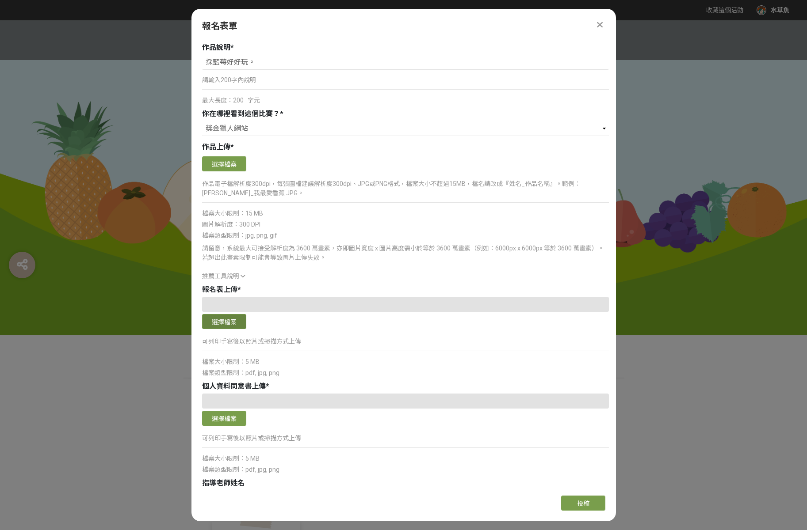
click at [225, 329] on button "選擇檔案" at bounding box center [224, 321] width 44 height 15
click at [218, 420] on button "選擇檔案" at bounding box center [224, 418] width 44 height 15
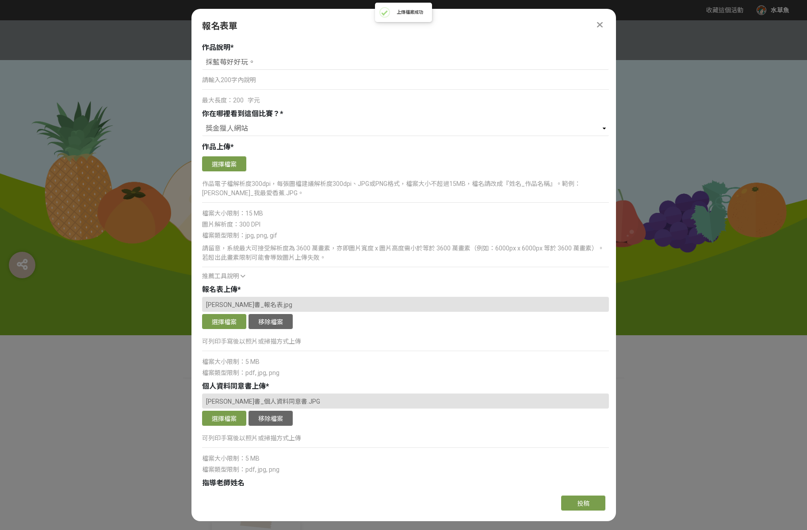
click at [233, 281] on div "真實姓名 * [PERSON_NAME] 如為師長代為報名，請還是填寫學童本人真實姓名，[PERSON_NAME]。 參賽者生日 * [DEMOGRAPHIC…" at bounding box center [405, 48] width 407 height 1074
click at [237, 277] on span "推薦工具說明" at bounding box center [220, 276] width 37 height 7
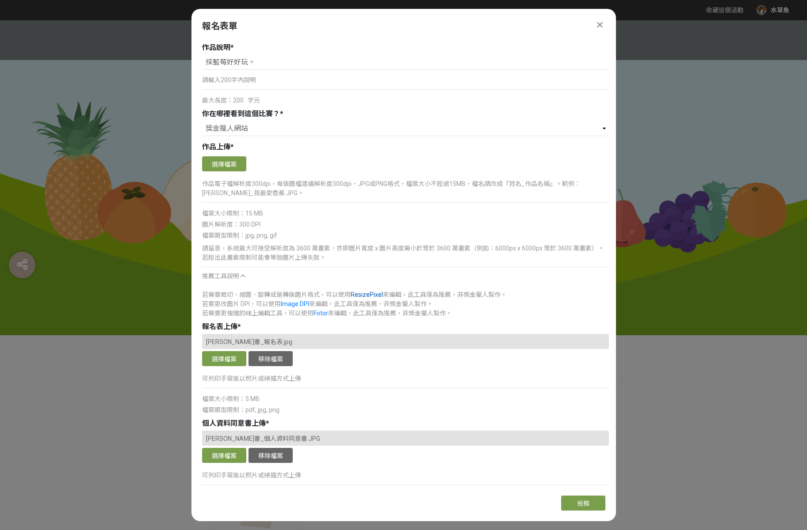
click at [371, 294] on link "ResizePixel" at bounding box center [367, 294] width 32 height 7
click at [292, 305] on link "Image DPI" at bounding box center [295, 304] width 28 height 7
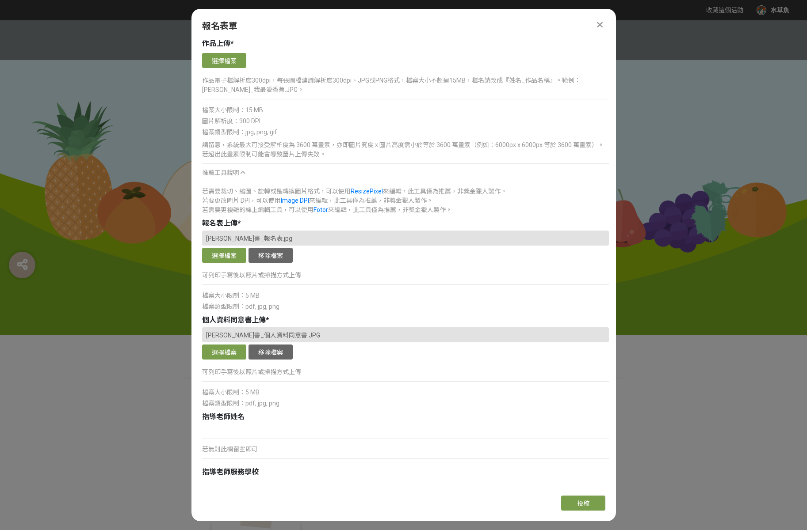
scroll to position [762, 0]
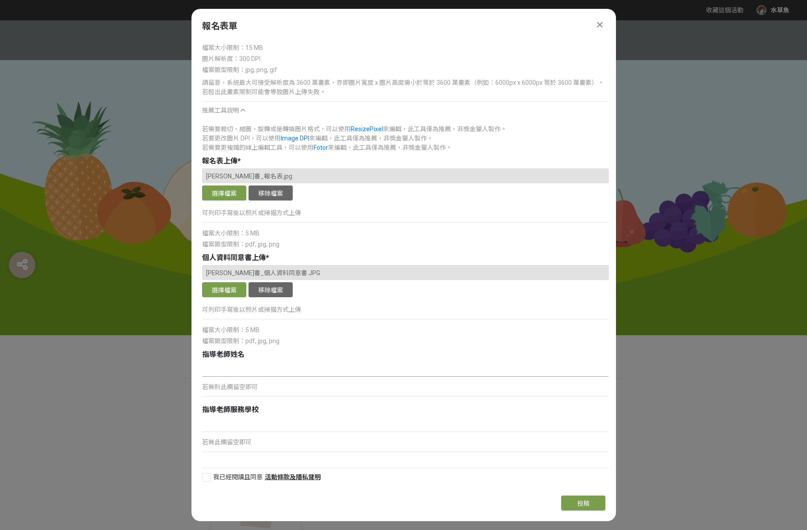
click at [256, 370] on input at bounding box center [405, 369] width 407 height 15
type input "[PERSON_NAME]"
click at [206, 477] on div at bounding box center [206, 477] width 9 height 9
checkbox input "true"
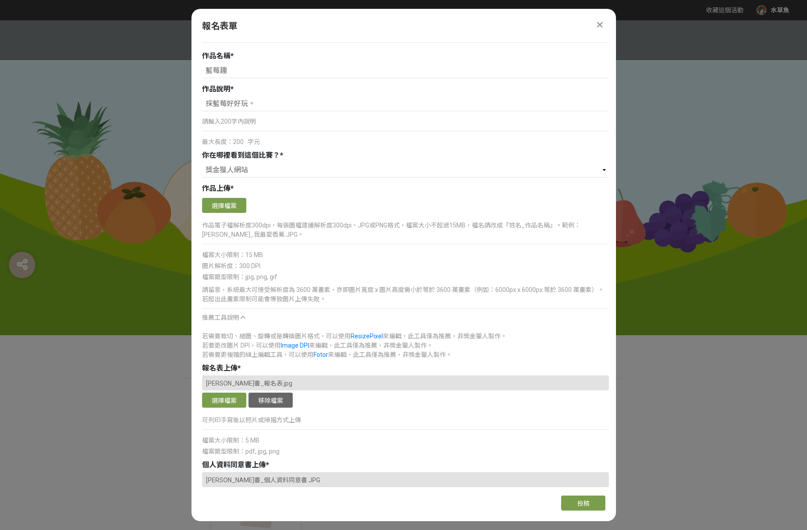
scroll to position [517, 0]
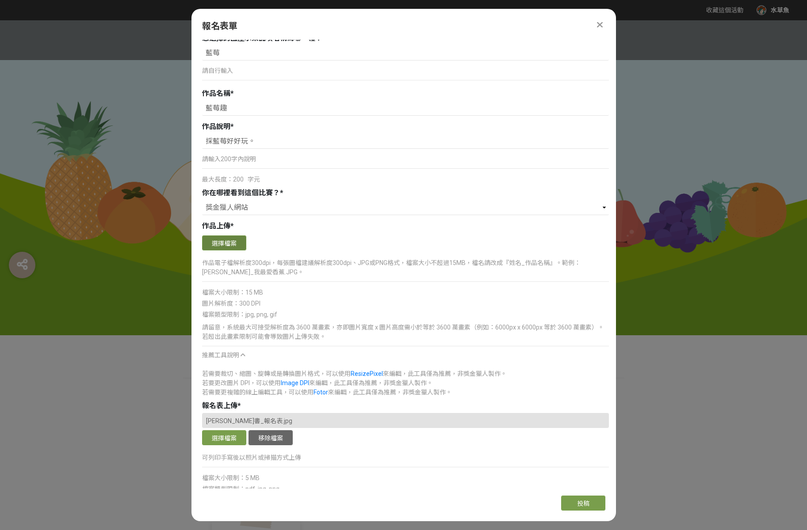
click at [239, 249] on button "選擇檔案" at bounding box center [224, 243] width 44 height 15
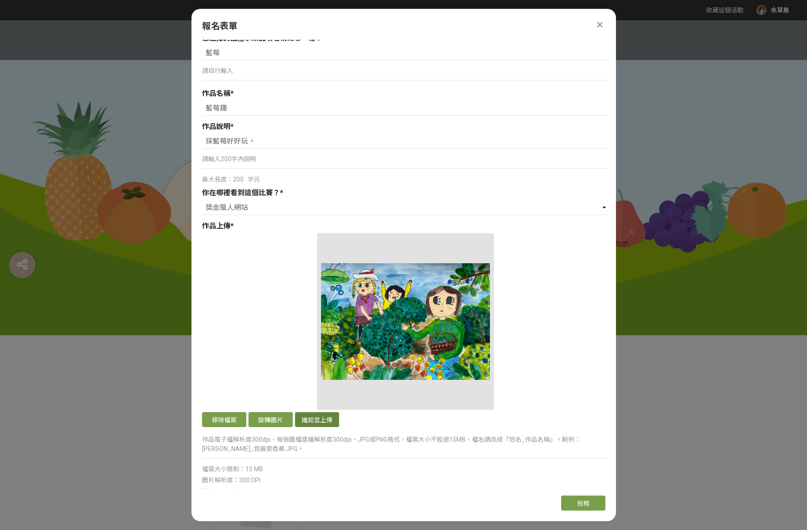
click at [313, 414] on button "確認並上傳" at bounding box center [317, 419] width 44 height 15
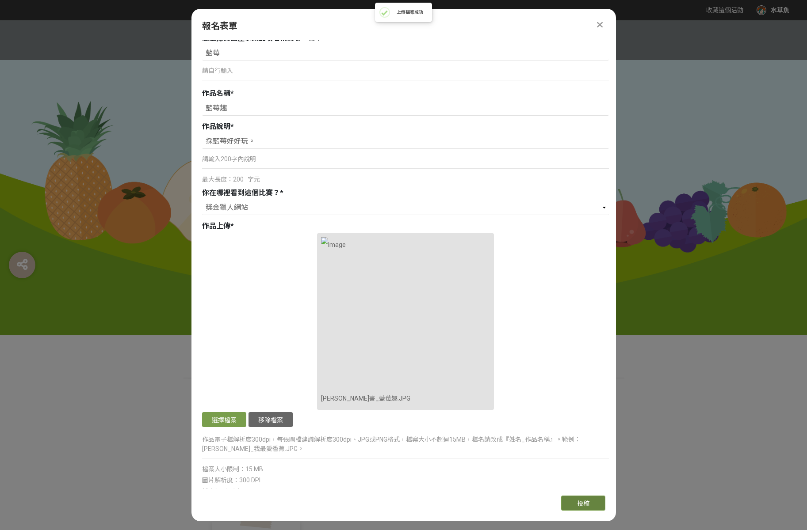
click at [586, 504] on span "投稿" at bounding box center [583, 503] width 12 height 7
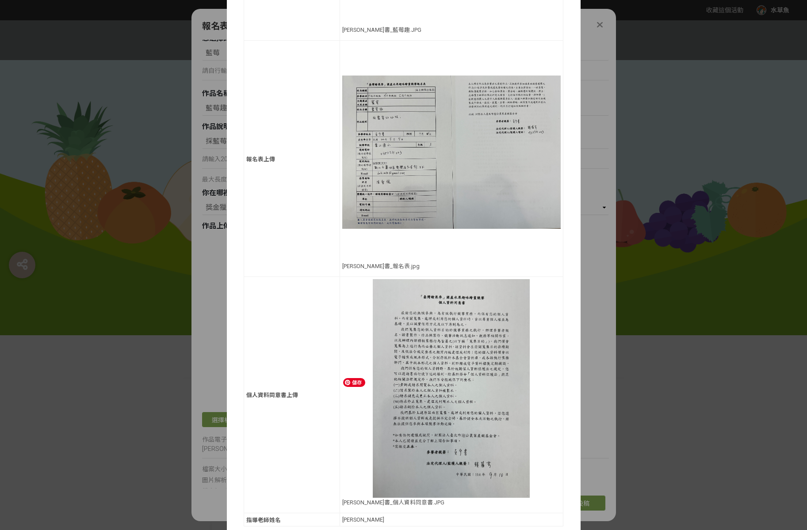
scroll to position [482, 0]
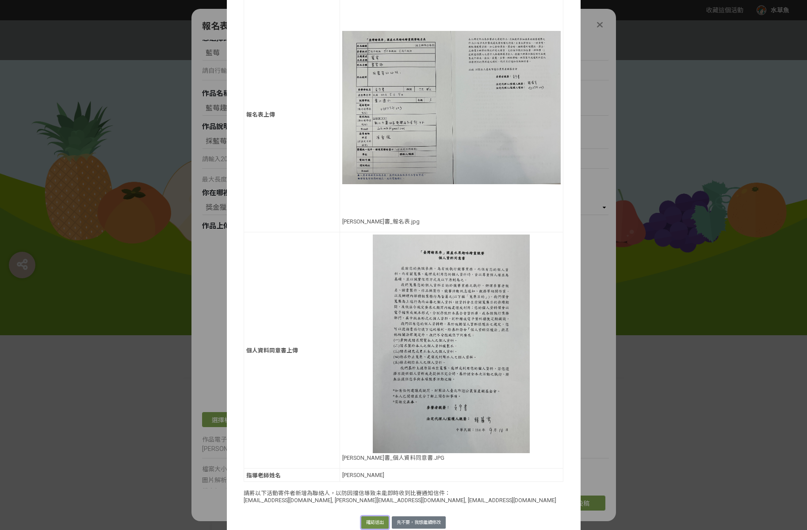
click at [373, 517] on button "確認送出" at bounding box center [374, 523] width 27 height 12
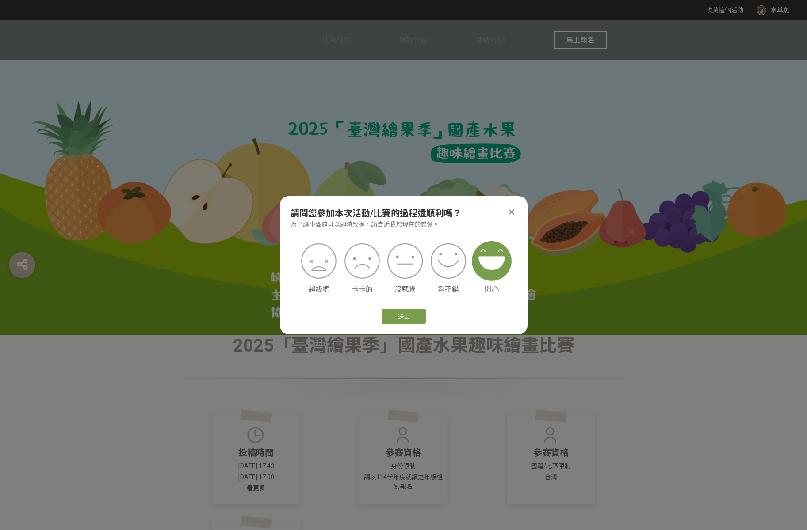
click at [493, 260] on img at bounding box center [492, 261] width 40 height 40
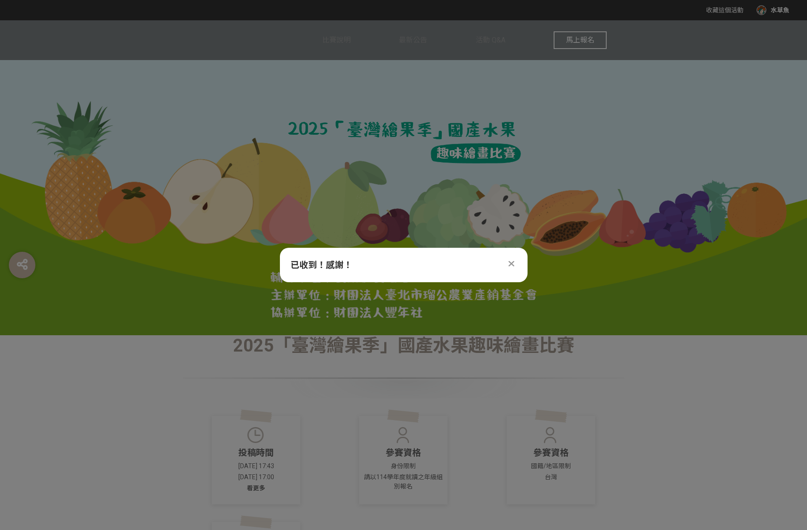
click at [514, 264] on icon at bounding box center [511, 263] width 6 height 9
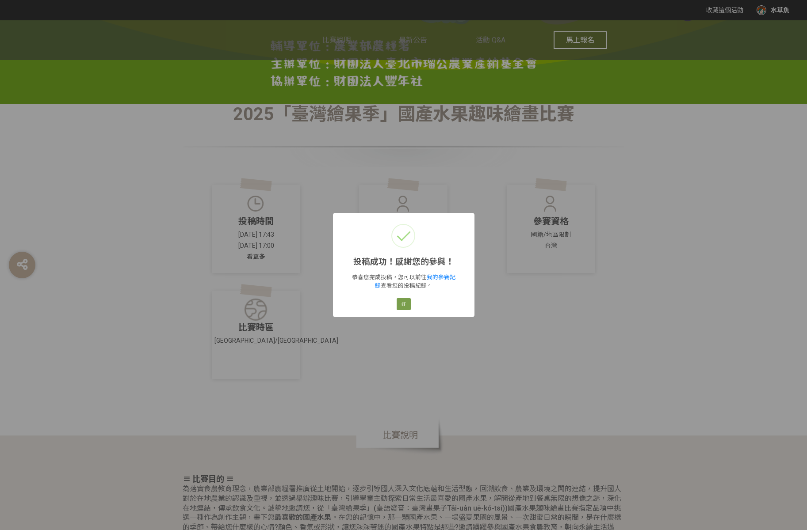
scroll to position [304, 0]
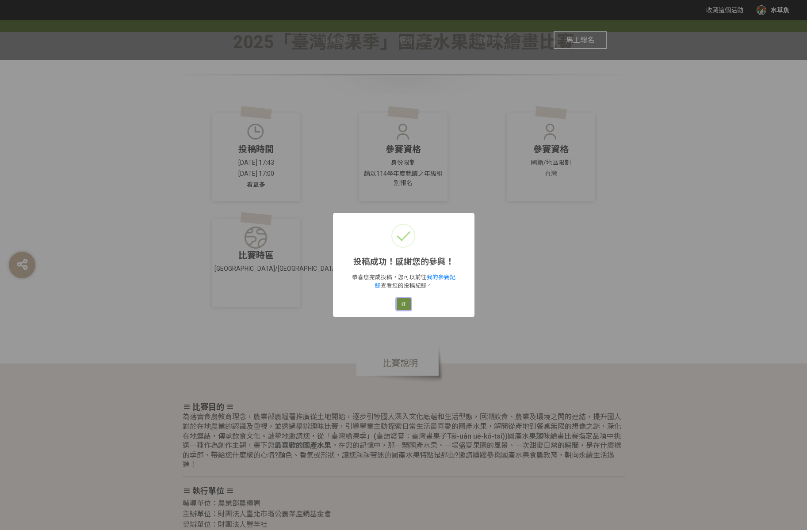
click at [402, 304] on button "好" at bounding box center [404, 304] width 14 height 12
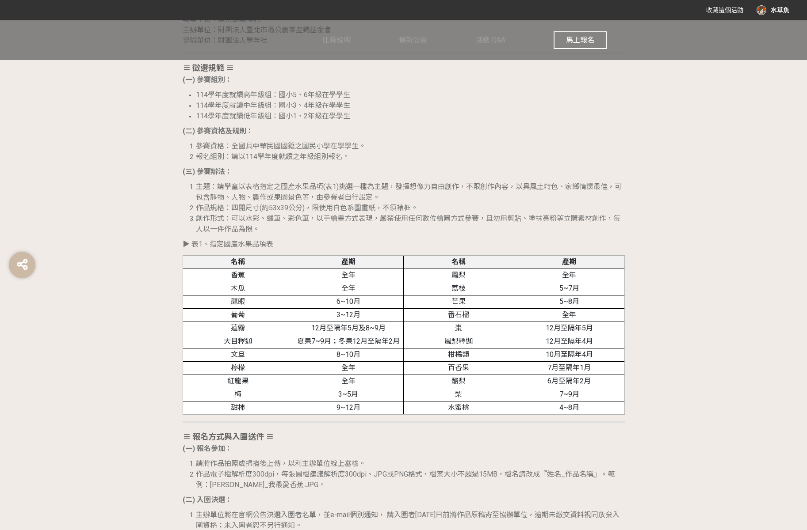
scroll to position [1012, 0]
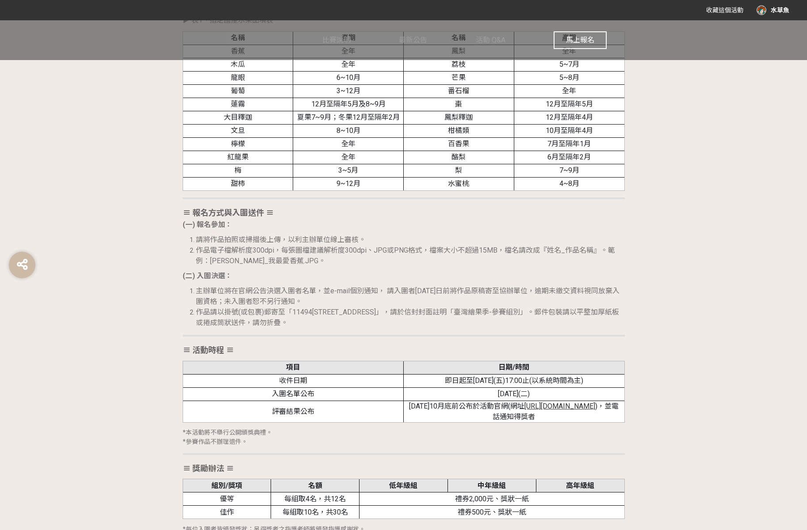
click at [330, 277] on p "(二) 入圍決選：" at bounding box center [404, 276] width 442 height 11
click at [370, 293] on span "主辦單位將在官網公告決選入圍者名單，並e-mail個別通知， 請入圍者[DATE]日前將作品原稿寄至協辦單位，逾期未繳交資料視同放棄入圍資格；未入圍者恕不另行…" at bounding box center [408, 296] width 424 height 19
drag, startPoint x: 438, startPoint y: 320, endPoint x: 279, endPoint y: 298, distance: 159.9
click at [279, 298] on ol "主辦單位將在官網公告決選入圍者名單，並e-mail個別通知， 請入圍者[DATE]日前將作品原稿寄至協辦單位，逾期未繳交資料視同放棄入圍資格；未入圍者恕不另行…" at bounding box center [404, 307] width 442 height 42
drag, startPoint x: 279, startPoint y: 298, endPoint x: 297, endPoint y: 298, distance: 17.7
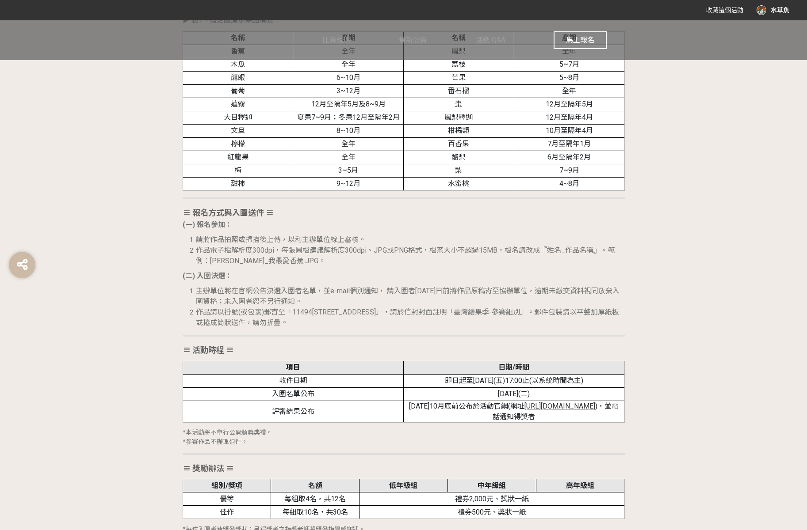
click at [279, 298] on li "主辦單位將在官網公告決選入圍者名單，並e-mail個別通知， 請入圍者[DATE]日前將作品原稿寄至協辦單位，逾期未繳交資料視同放棄入圍資格；未入圍者恕不另行…" at bounding box center [410, 296] width 429 height 21
click at [334, 321] on span "作品請以掛號(或包裹)郵寄至「11494[STREET_ADDRESS]」，請於信封封面註明「臺灣繪果季-參賽組別」。郵件包裝請以平整加厚紙板或捲成筒狀送件，…" at bounding box center [407, 317] width 423 height 19
drag, startPoint x: 193, startPoint y: 289, endPoint x: 399, endPoint y: 332, distance: 210.9
click at [399, 332] on div "≡ 比賽目的 ≡ 為落實食農教育理念，農業部農糧署推廣從土地開始，逐步引導國人深入文化底蘊和生活型態，回溯飲食、農業及環境之間的連結，提升國人對於在地農業的認…" at bounding box center [404, 252] width 442 height 1135
click at [244, 271] on p "(二) 入圍決選：" at bounding box center [404, 276] width 442 height 11
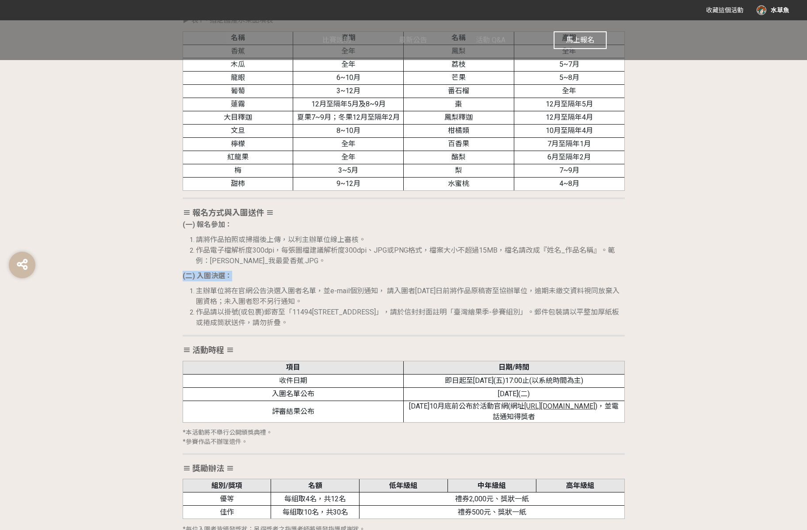
click at [238, 269] on div "≡ 比賽目的 ≡ 為落實食農教育理念，農業部農糧署推廣從土地開始，逐步引導國人深入文化底蘊和生活型態，回溯飲食、農業及環境之間的連結，提升國人對於在地農業的認…" at bounding box center [404, 252] width 442 height 1135
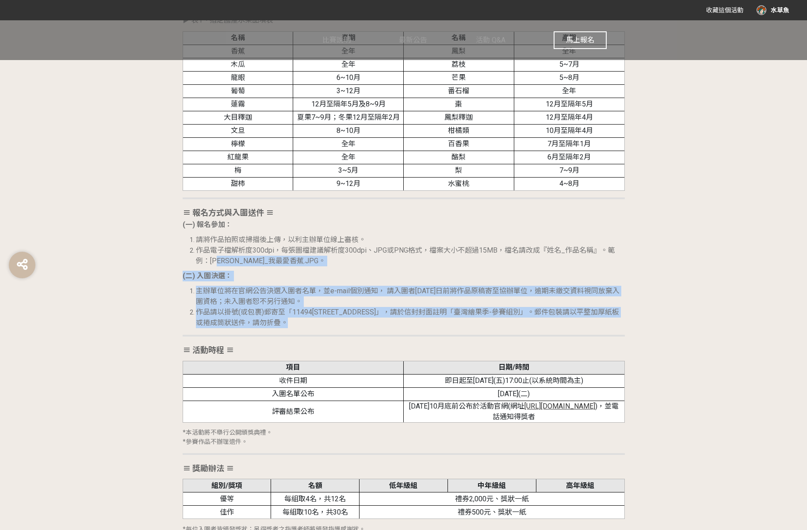
drag, startPoint x: 221, startPoint y: 256, endPoint x: 332, endPoint y: 340, distance: 139.5
click at [332, 340] on div "≡ 比賽目的 ≡ 為落實食農教育理念，農業部農糧署推廣從土地開始，逐步引導國人深入文化底蘊和生活型態，回溯飲食、農業及環境之間的連結，提升國人對於在地農業的認…" at bounding box center [404, 252] width 442 height 1135
click at [250, 316] on span "作品請以掛號(或包裹)郵寄至「11494[STREET_ADDRESS]」，請於信封封面註明「臺灣繪果季-參賽組別」。郵件包裝請以平整加厚紙板或捲成筒狀送件，…" at bounding box center [407, 317] width 423 height 19
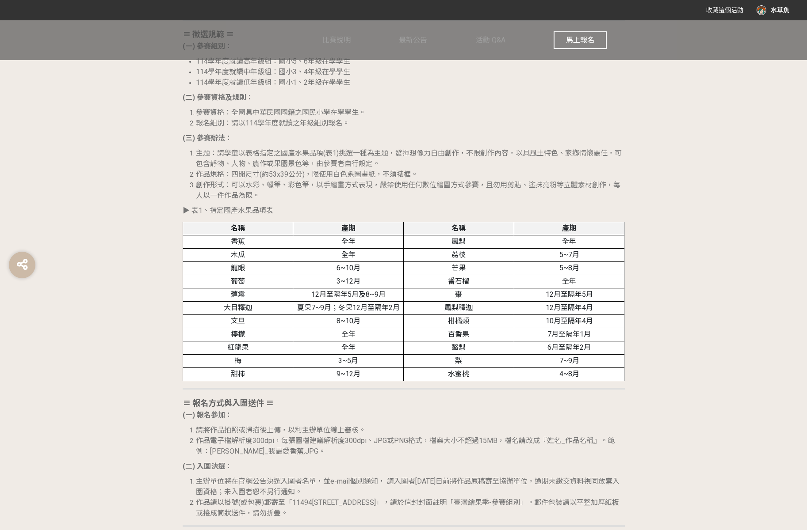
scroll to position [1003, 0]
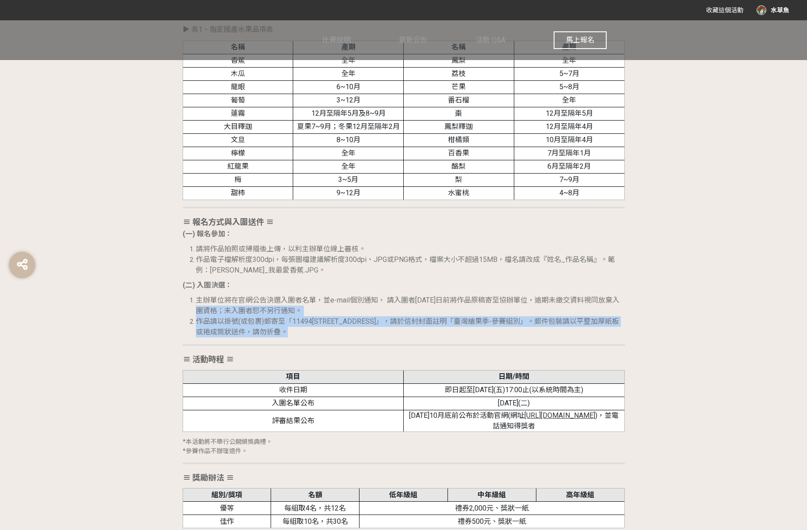
drag, startPoint x: 195, startPoint y: 308, endPoint x: 313, endPoint y: 337, distance: 121.2
click at [313, 337] on ol "主辦單位將在官網公告決選入圍者名單，並e-mail個別通知， 請入圍者[DATE]日前將作品原稿寄至協辦單位，逾期未繳交資料視同放棄入圍資格；未入圍者恕不另行…" at bounding box center [404, 316] width 442 height 42
drag, startPoint x: 245, startPoint y: 305, endPoint x: 366, endPoint y: 341, distance: 126.6
click at [366, 351] on div "≡ 比賽目的 ≡ 為落實食農教育理念，農業部農糧署推廣從土地開始，逐步引導國人深入文化底蘊和生活型態，回溯飲食、農業及環境之間的連結，提升國人對於在地農業的認…" at bounding box center [404, 262] width 442 height 1135
click at [374, 332] on li "作品請以掛號(或包裹)郵寄至「11494[STREET_ADDRESS]」，請於信封封面註明「臺灣繪果季-參賽組別」。郵件包裝請以平整加厚紙板或捲成筒狀送件，…" at bounding box center [410, 327] width 429 height 21
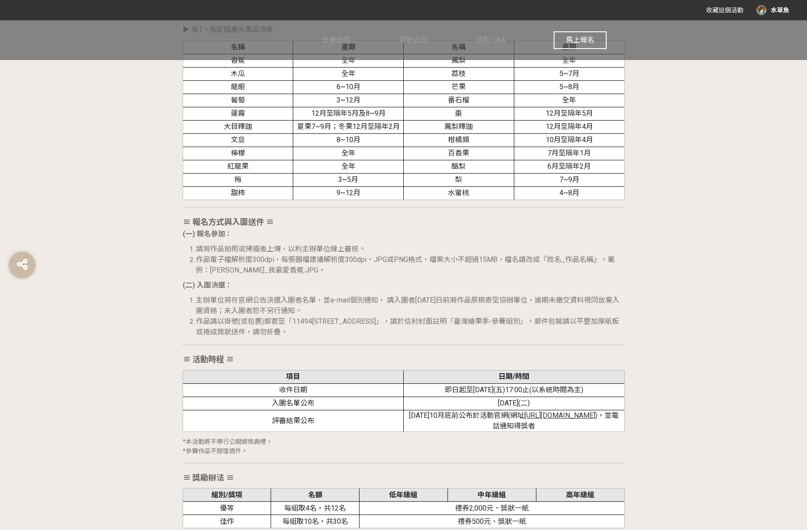
click at [416, 286] on p "(二) 入圍決選：" at bounding box center [404, 285] width 442 height 11
